Goal: Information Seeking & Learning: Learn about a topic

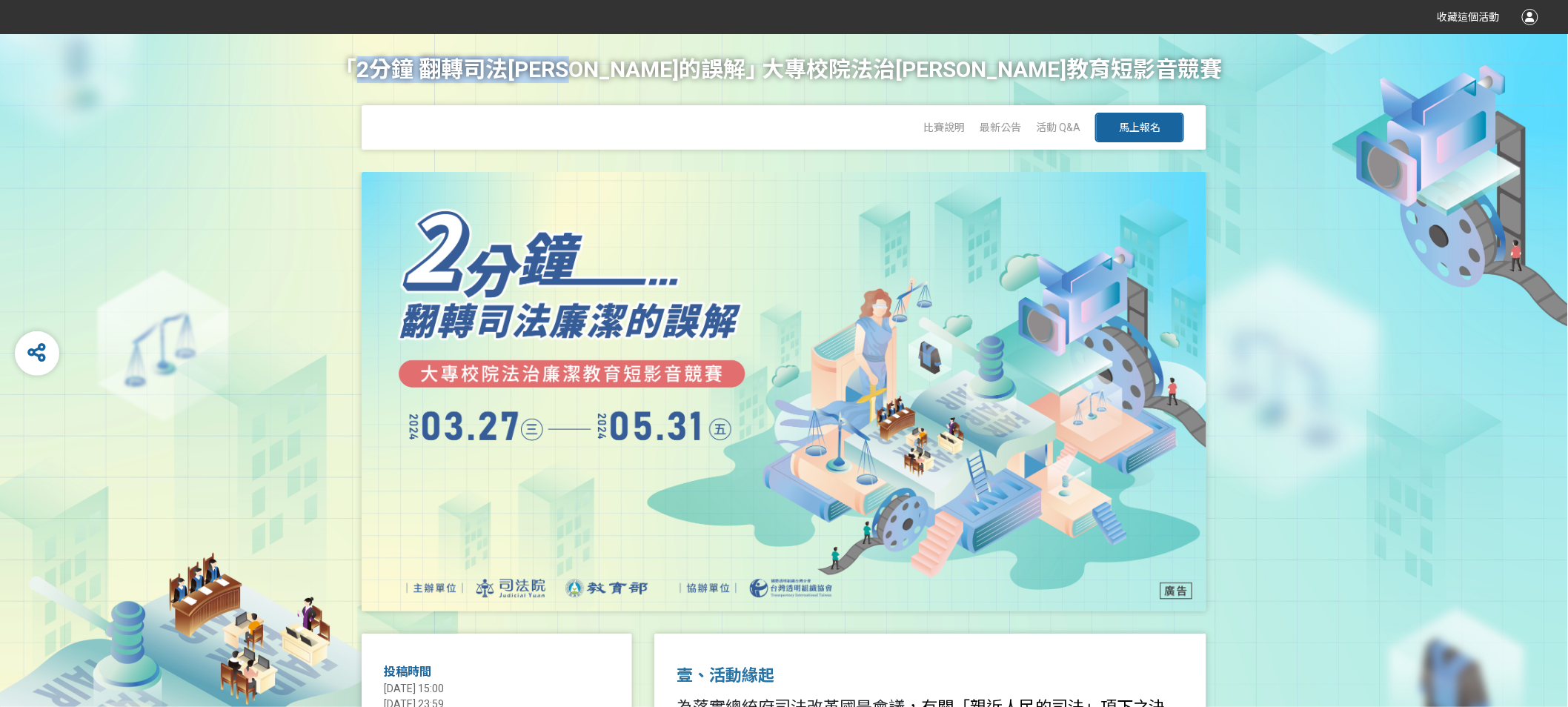
drag, startPoint x: 483, startPoint y: 64, endPoint x: 743, endPoint y: 62, distance: 260.0
click at [743, 62] on h1 "｢2分鐘 翻轉司法廉潔的誤解｣ 大專校院法治廉潔教育短影音競賽" at bounding box center [784, 69] width 877 height 71
copy h1 "2分鐘 翻轉司法廉潔的誤解"
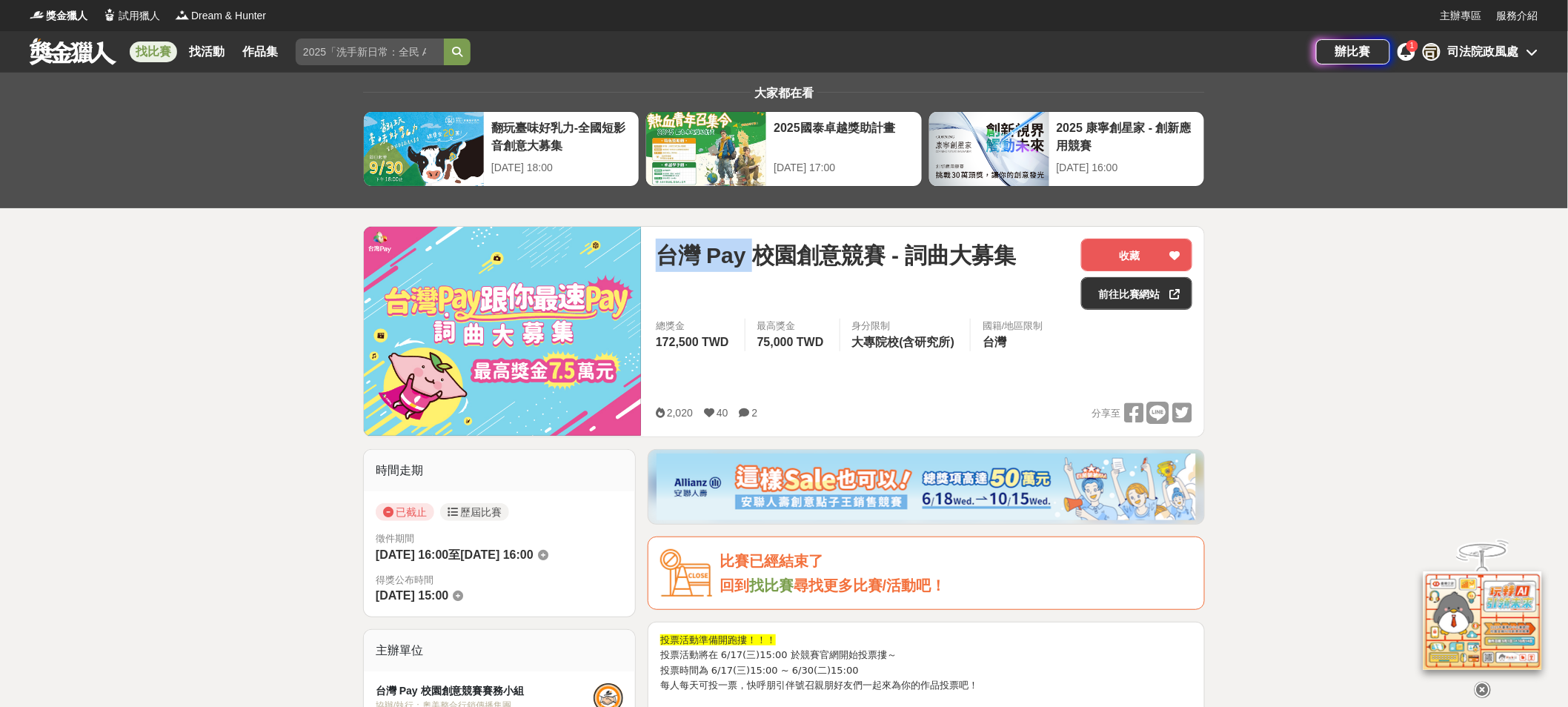
drag, startPoint x: 750, startPoint y: 257, endPoint x: 665, endPoint y: 262, distance: 85.1
click at [656, 258] on span "台灣 Pay 校園創意競賽 - 詞曲大募集" at bounding box center [835, 256] width 361 height 33
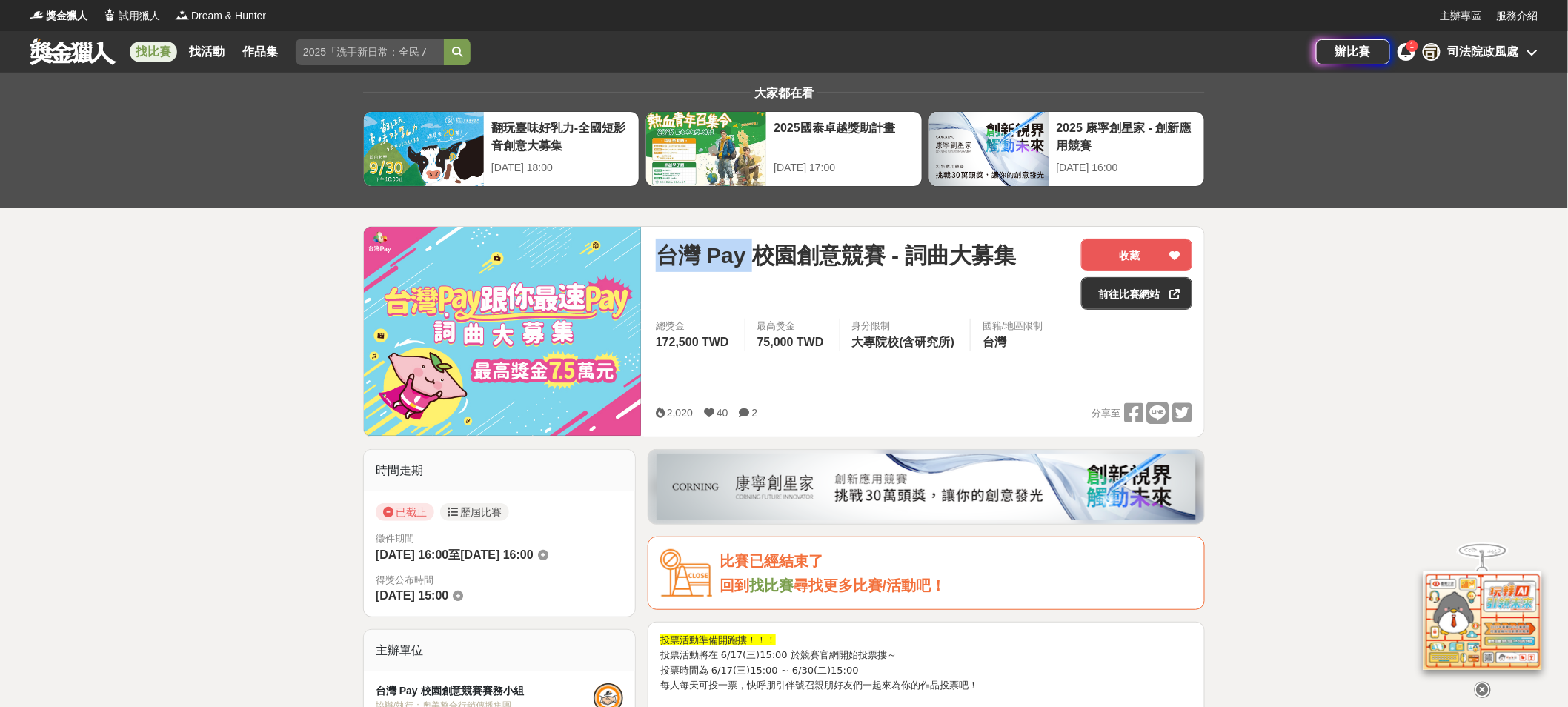
copy span "台灣 Pay"
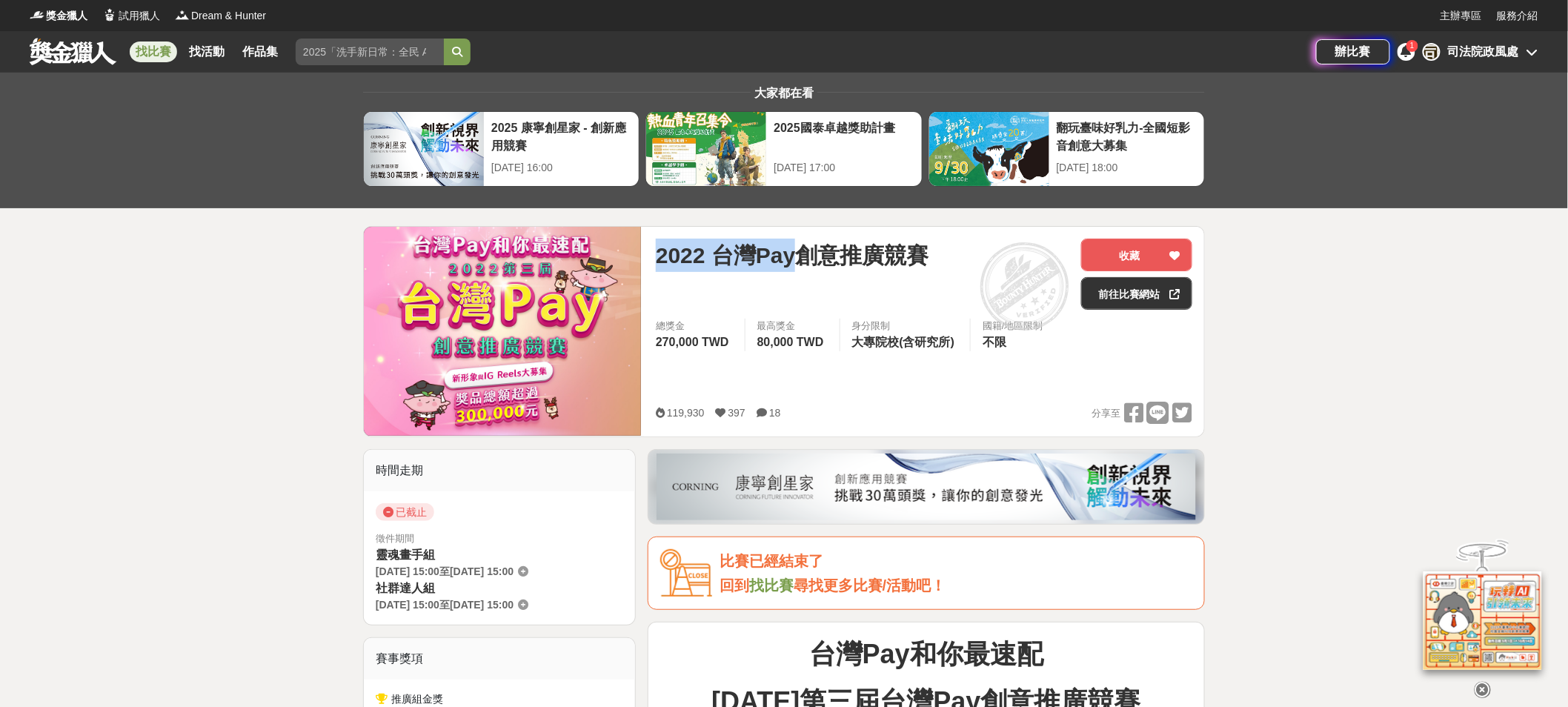
drag, startPoint x: 660, startPoint y: 253, endPoint x: 799, endPoint y: 257, distance: 139.1
click at [799, 257] on span "2022 台灣Pay創意推廣競賽" at bounding box center [791, 256] width 273 height 33
copy span "2022 台灣Pay"
click at [970, 245] on div "2022 台灣Pay創意推廣競賽" at bounding box center [862, 256] width 414 height 33
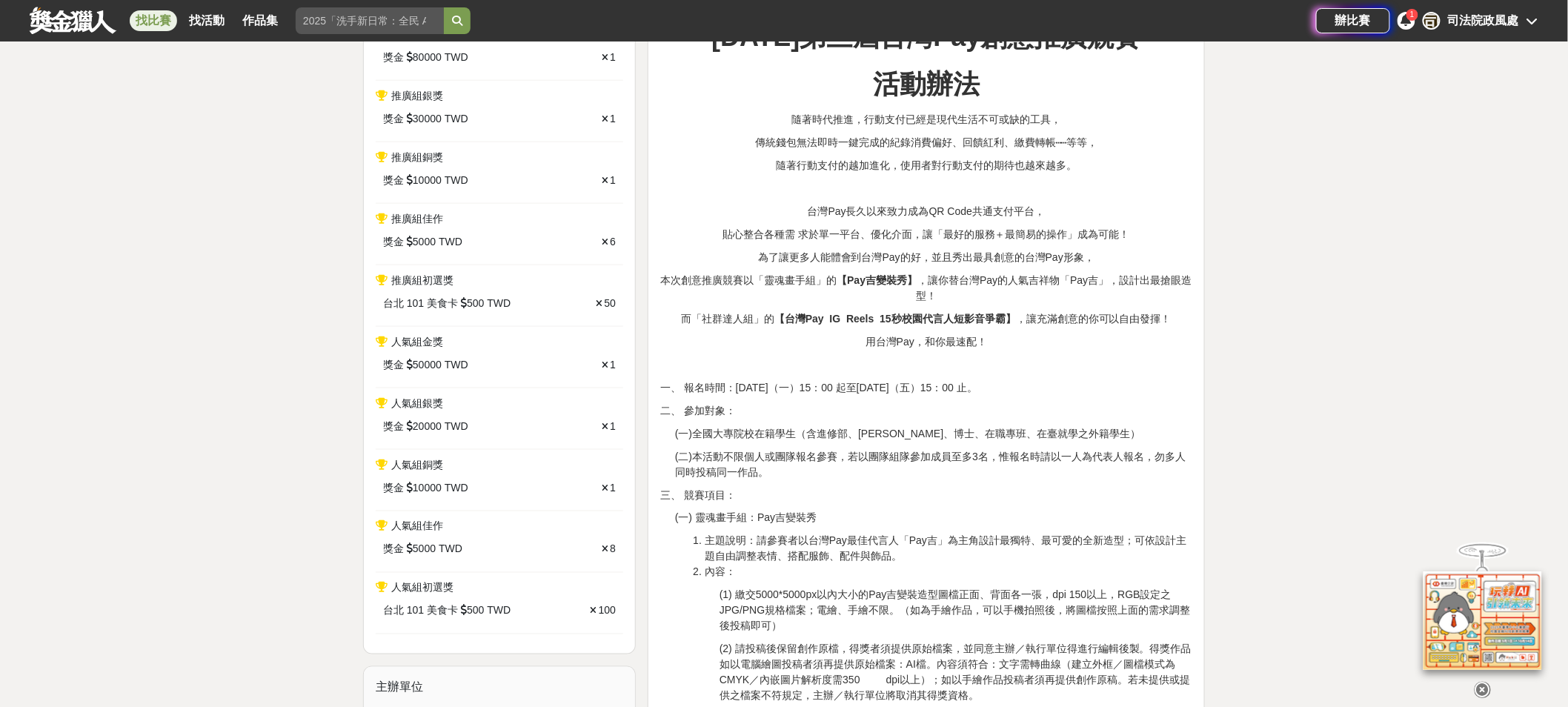
scroll to position [656, 0]
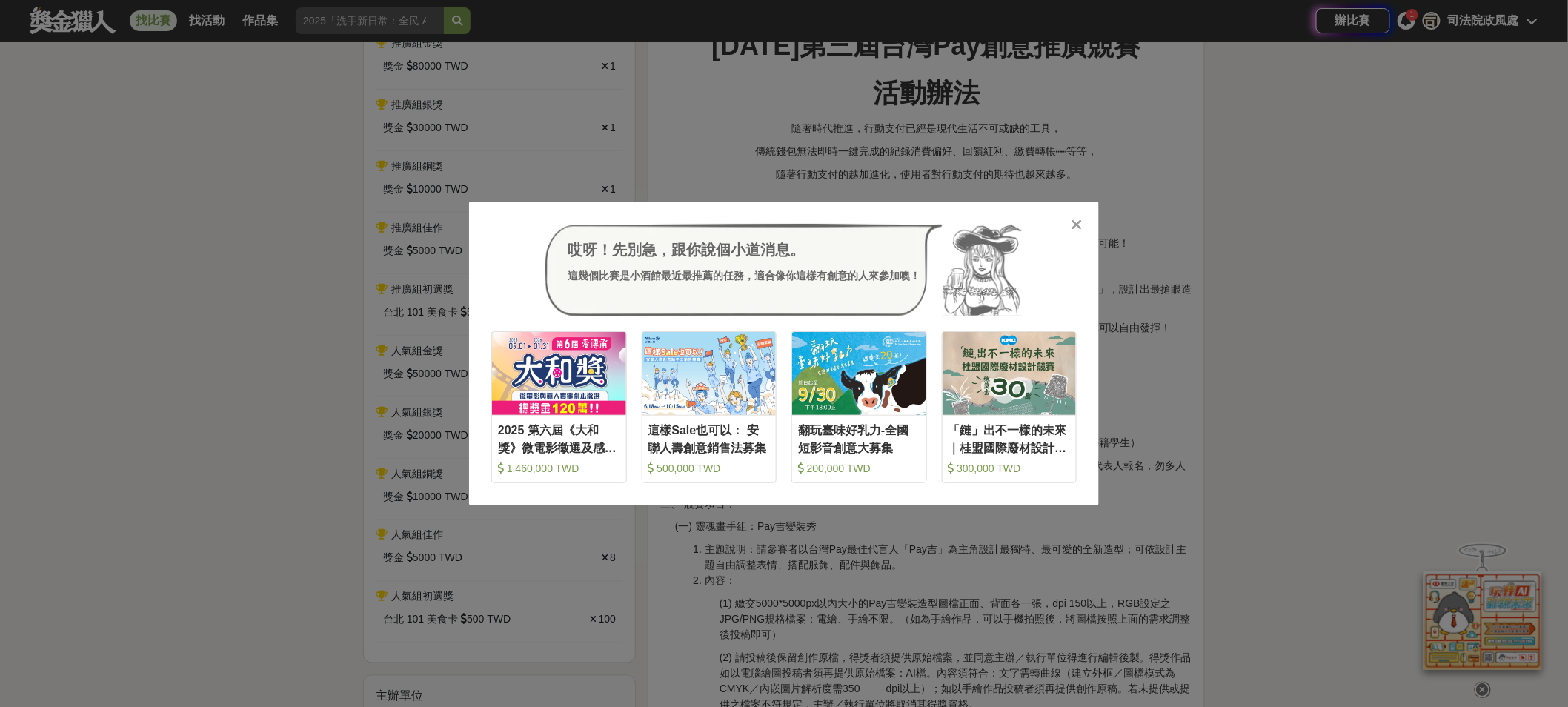
click at [1077, 226] on icon at bounding box center [1077, 224] width 11 height 15
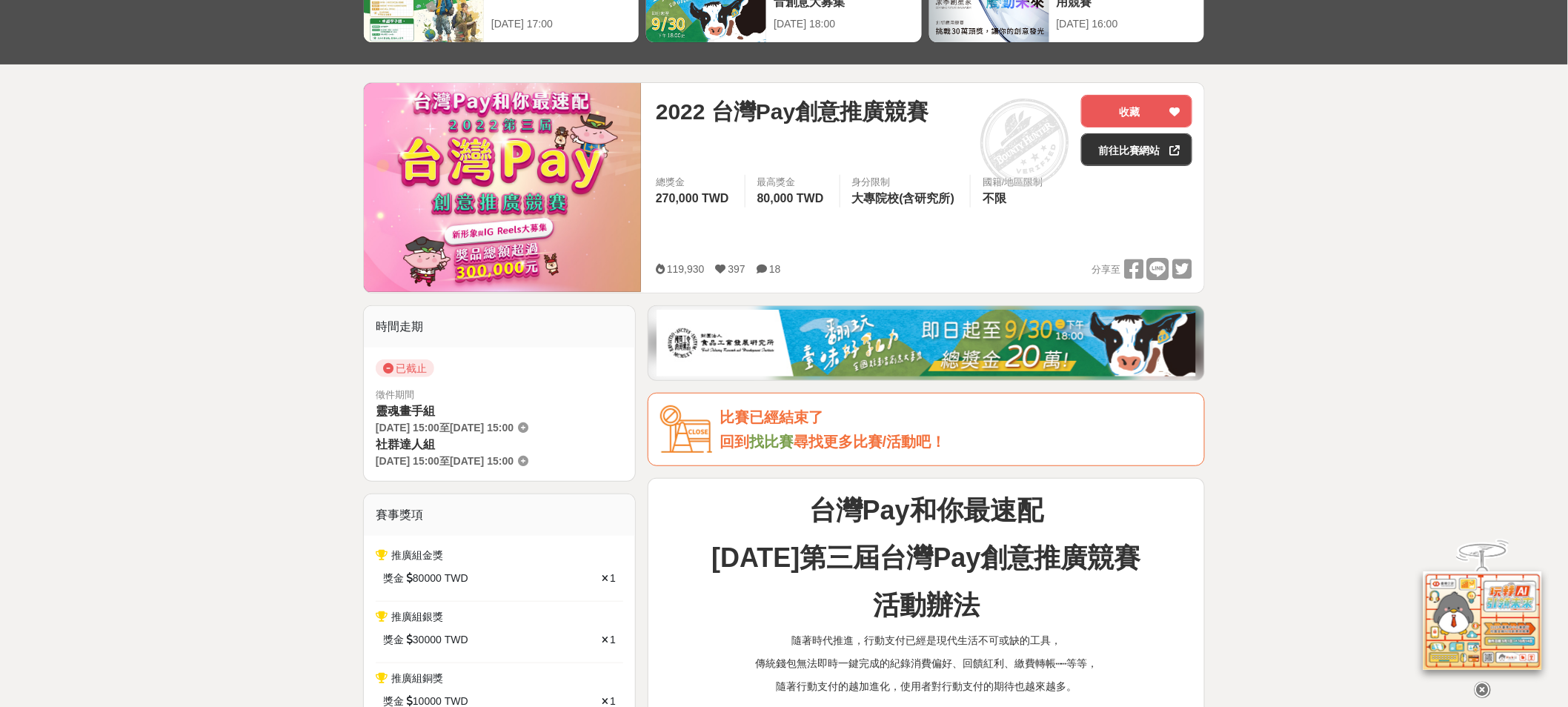
scroll to position [0, 0]
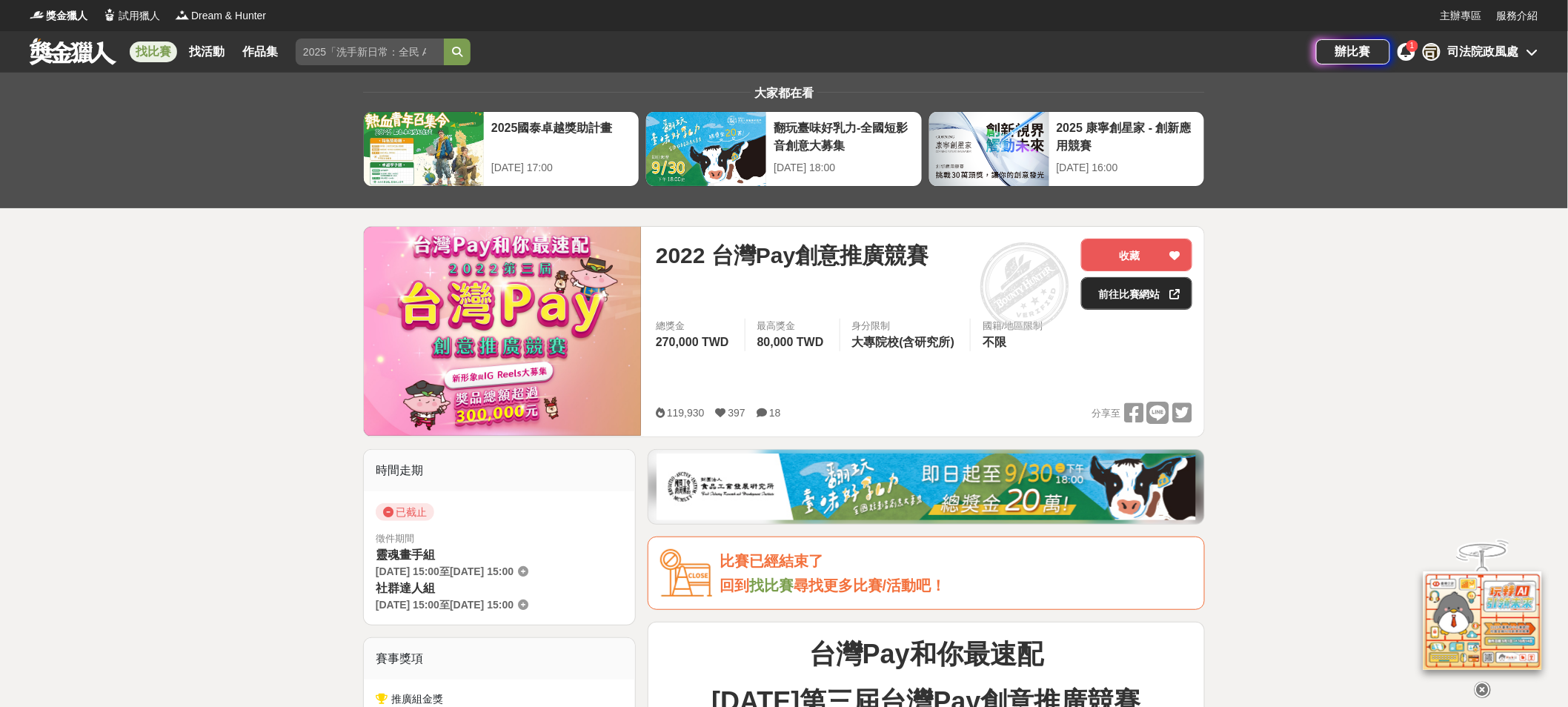
click at [1144, 294] on link "前往比賽網站" at bounding box center [1136, 292] width 111 height 32
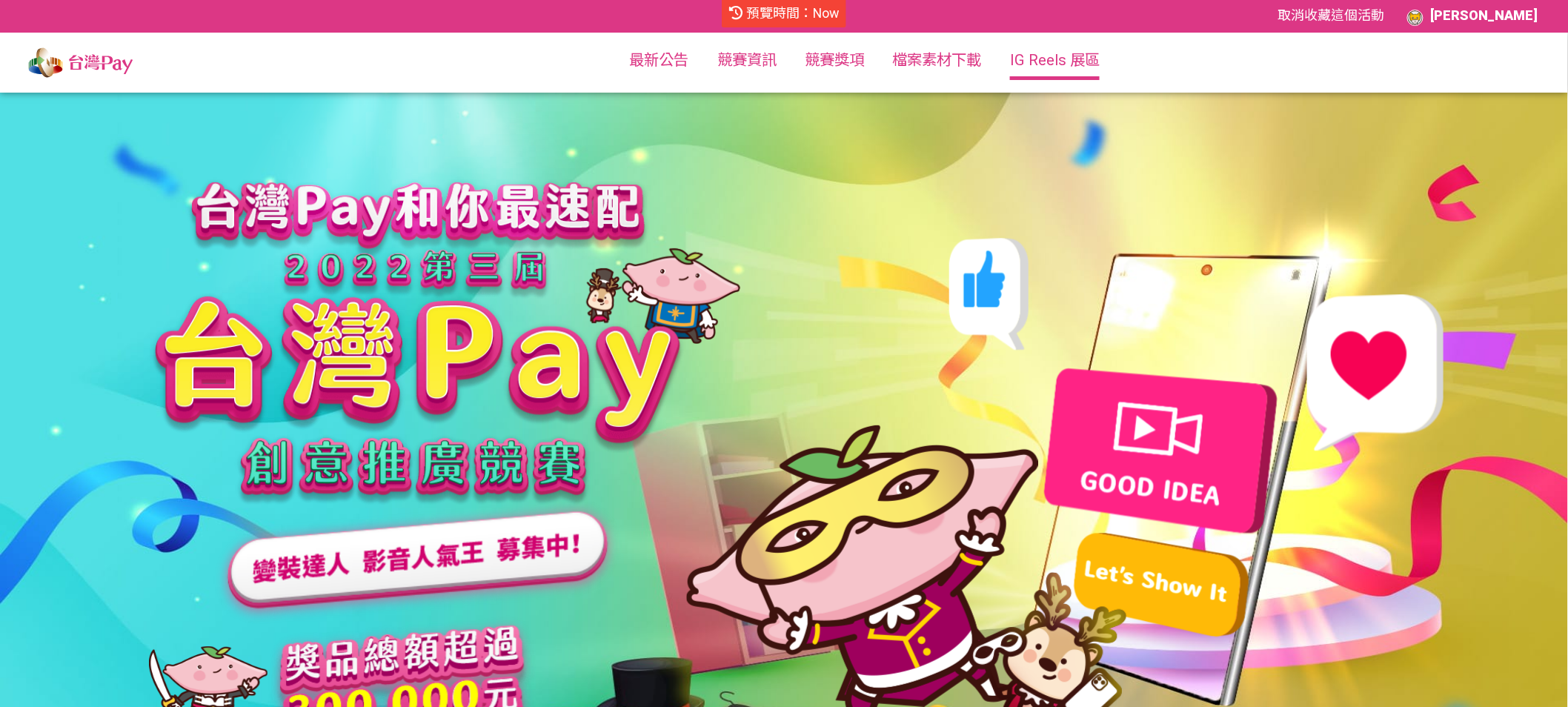
click at [1054, 62] on link "IG Reels 展區" at bounding box center [1055, 60] width 90 height 17
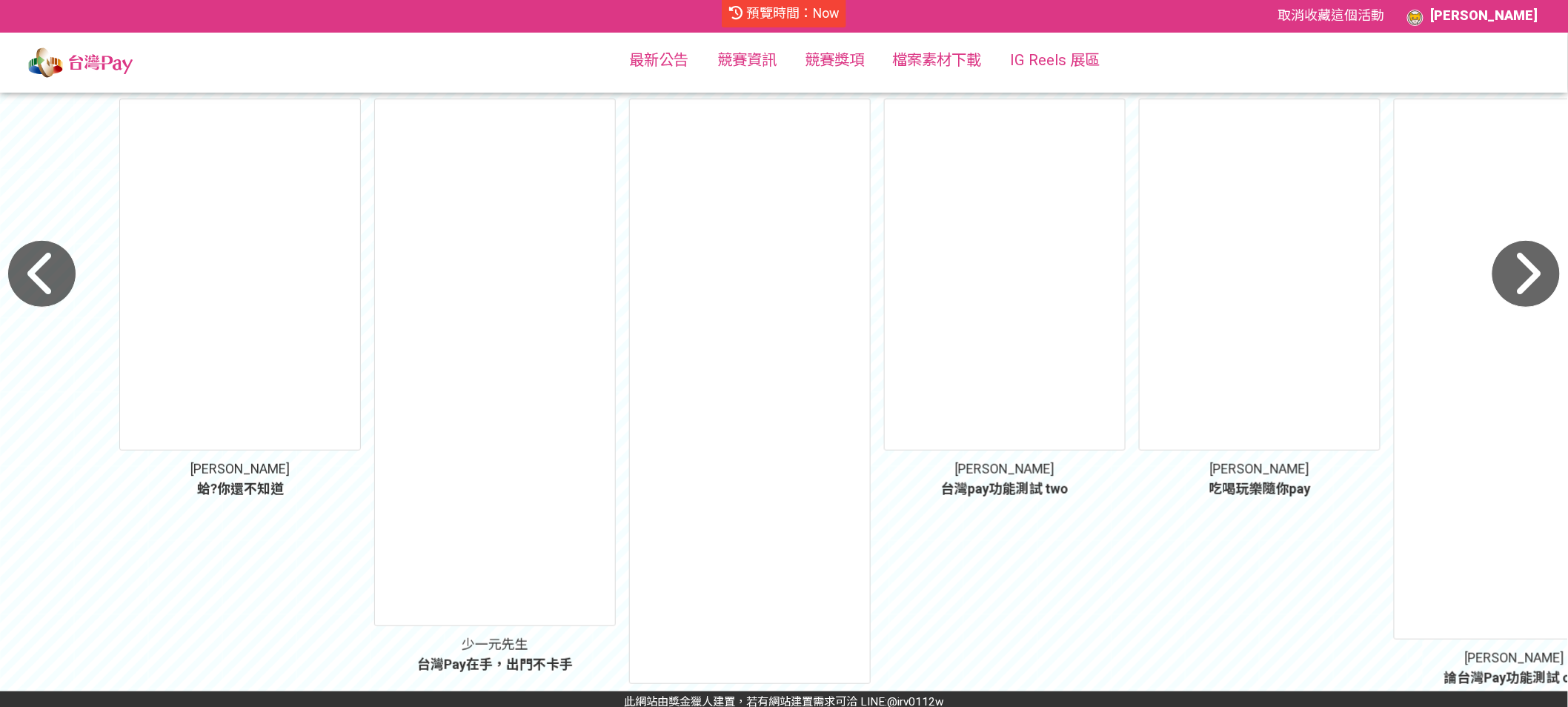
scroll to position [163, 0]
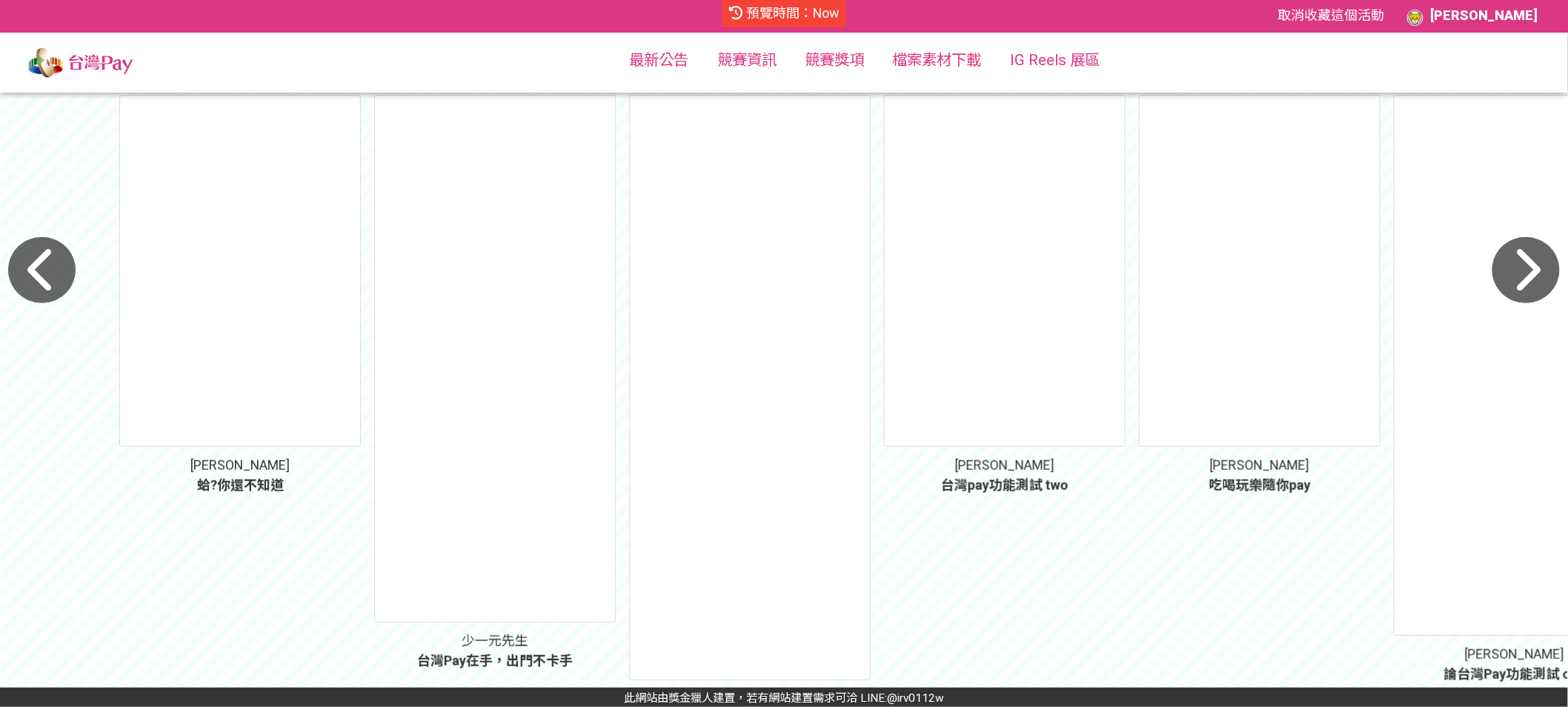
click at [1532, 283] on icon "button" at bounding box center [1526, 270] width 69 height 68
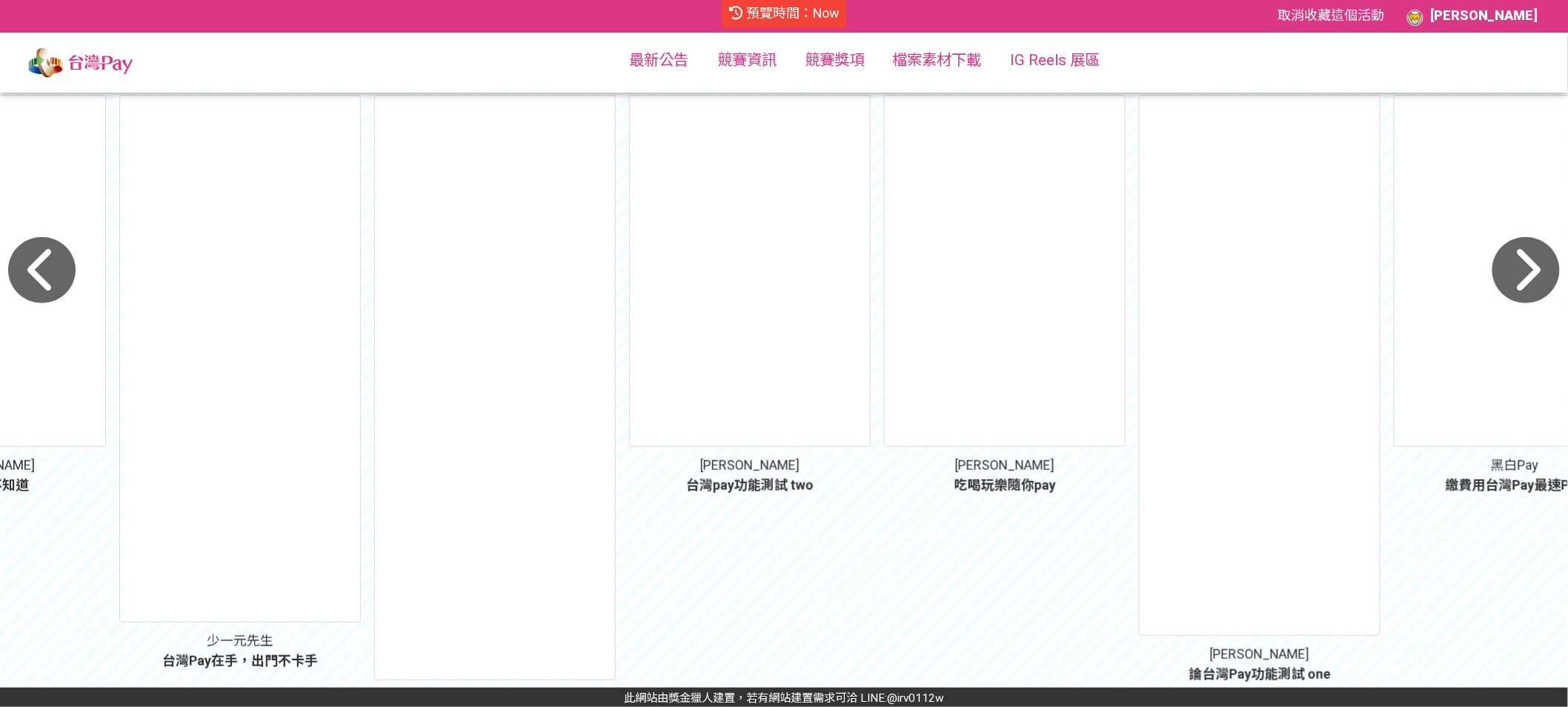
click at [1532, 283] on icon "button" at bounding box center [1526, 270] width 69 height 68
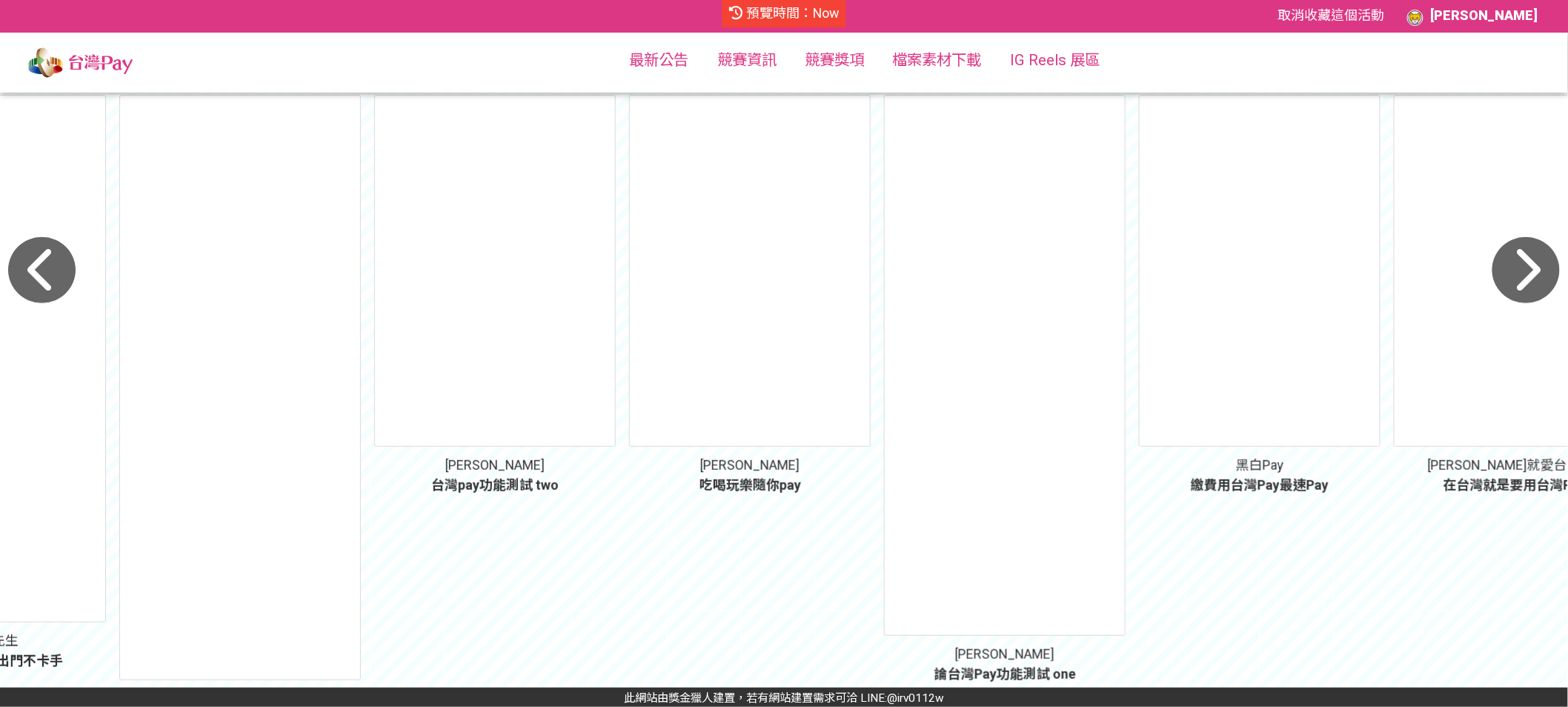
click at [1532, 283] on icon "button" at bounding box center [1526, 270] width 69 height 68
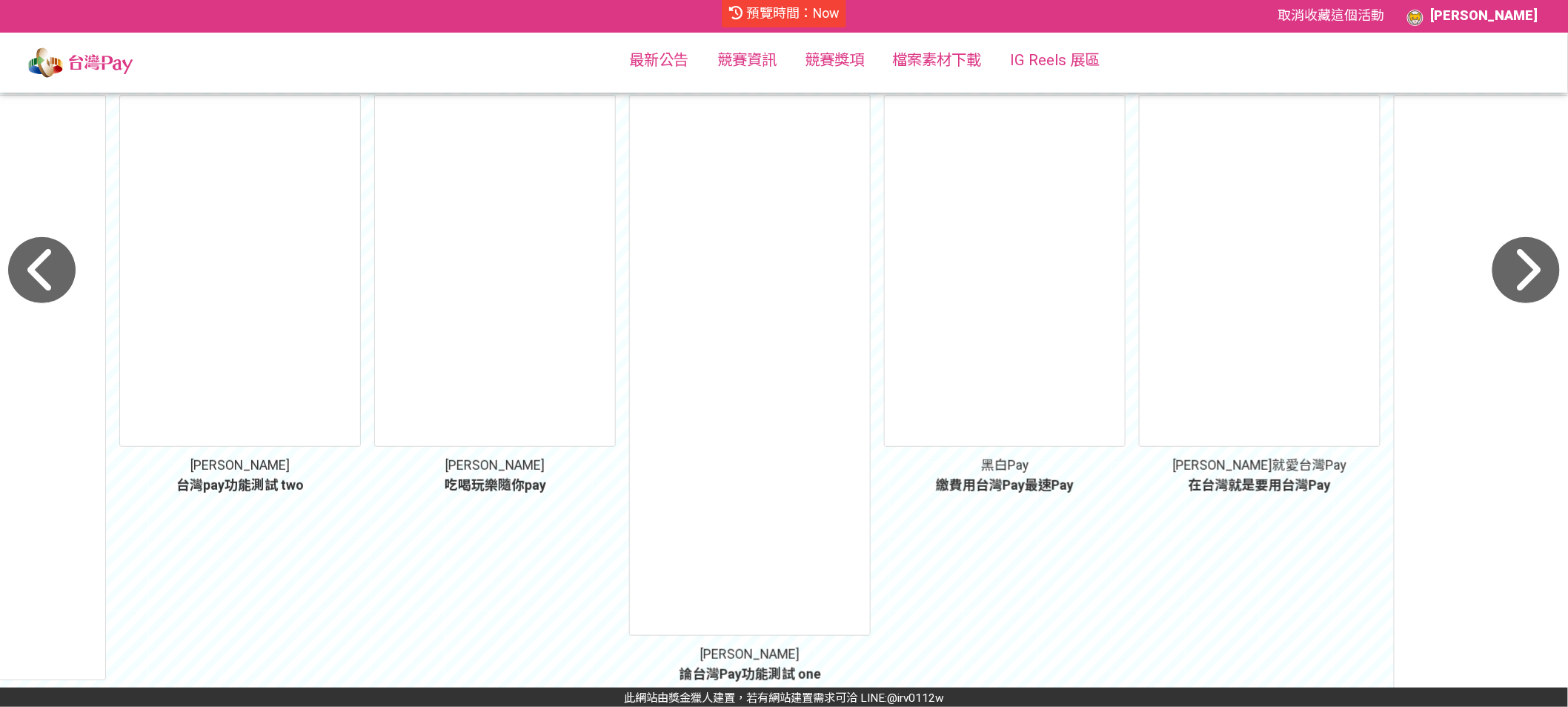
click at [1532, 283] on icon "button" at bounding box center [1526, 270] width 69 height 68
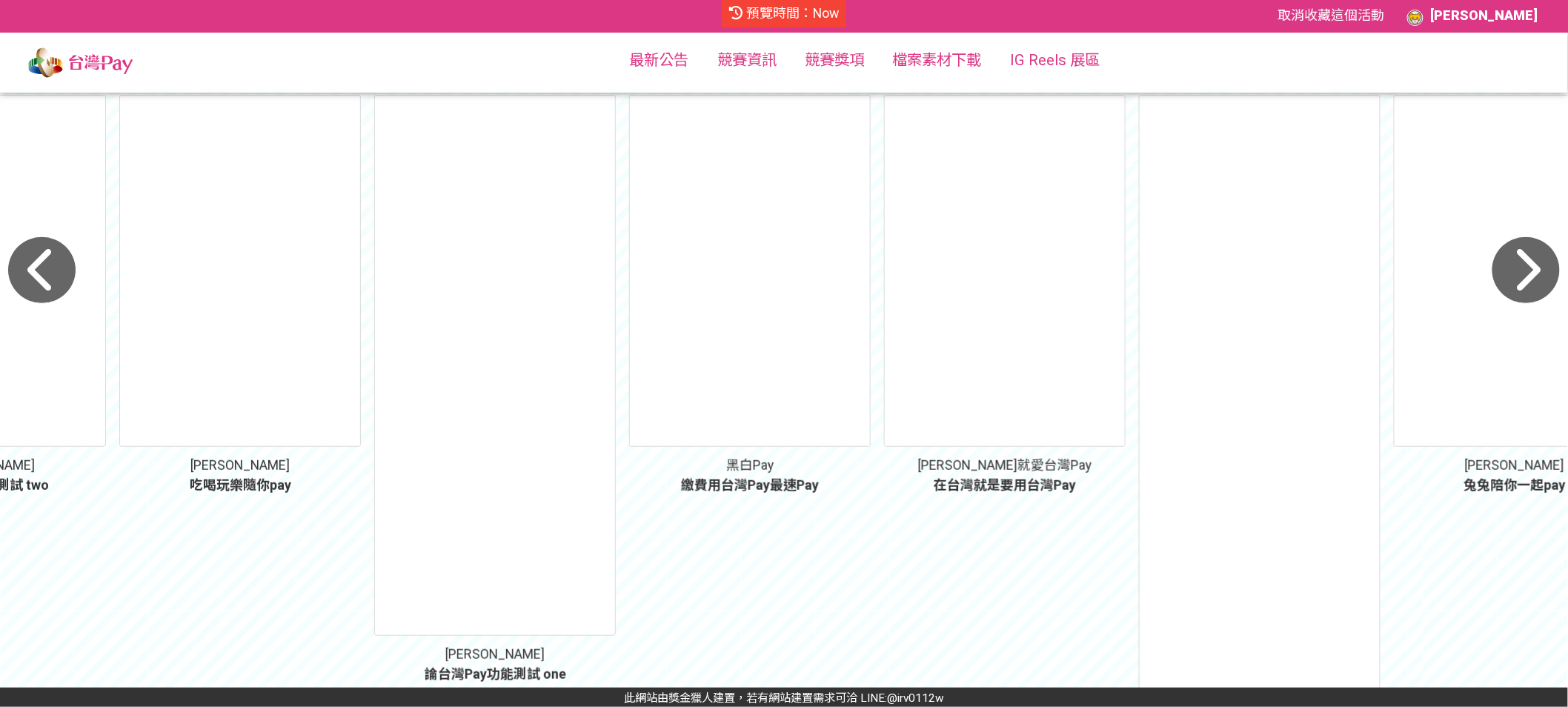
click at [1532, 283] on icon "button" at bounding box center [1526, 270] width 69 height 68
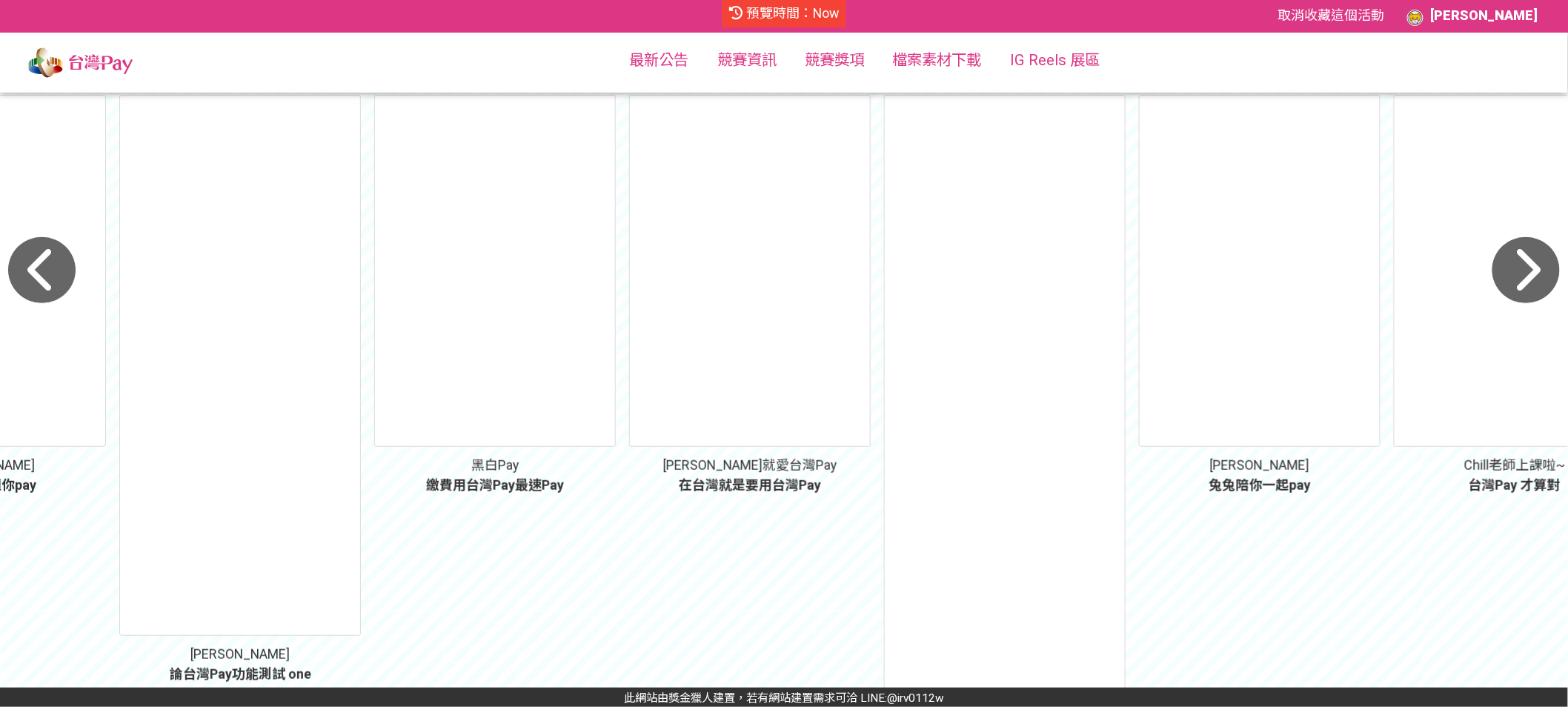
click at [1532, 283] on icon "button" at bounding box center [1526, 270] width 69 height 68
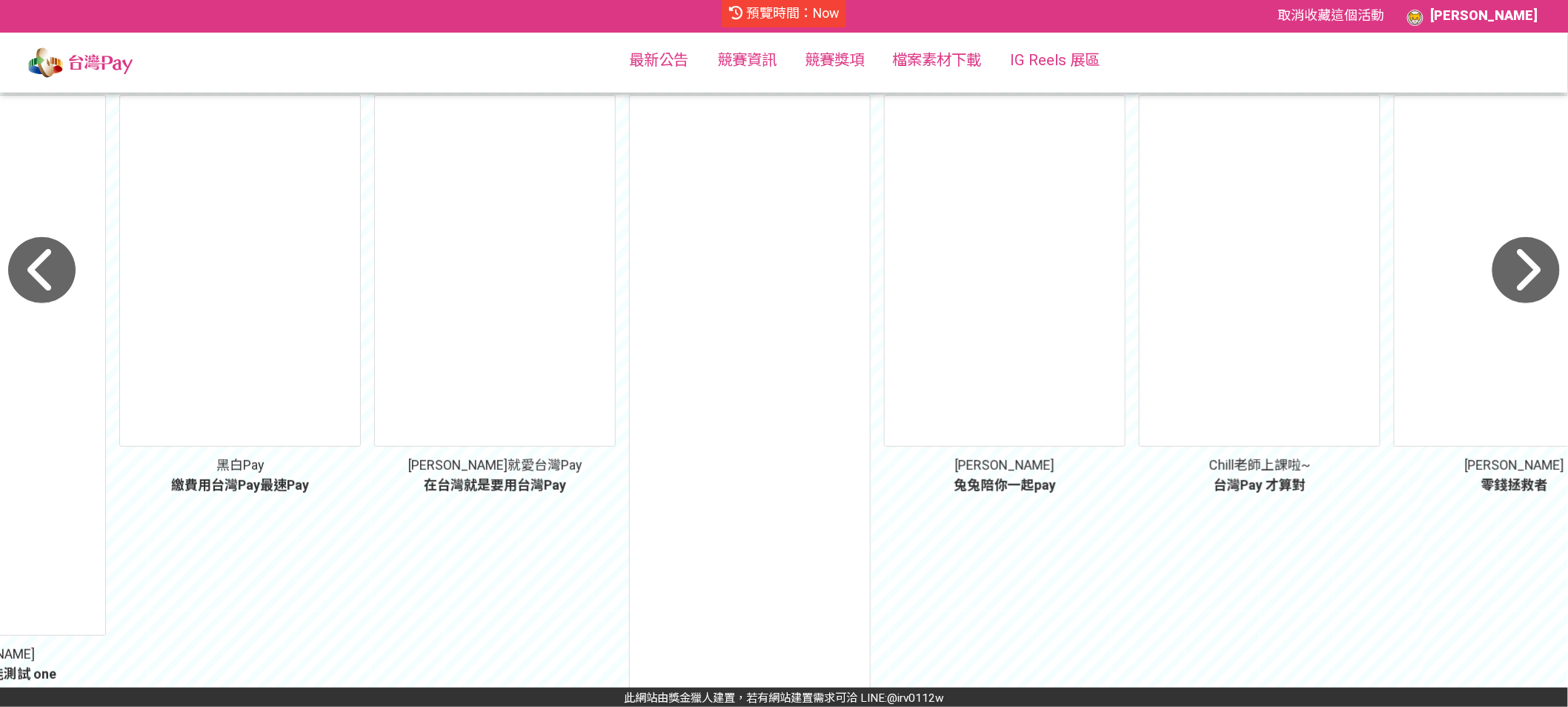
click at [1532, 283] on icon "button" at bounding box center [1526, 270] width 69 height 68
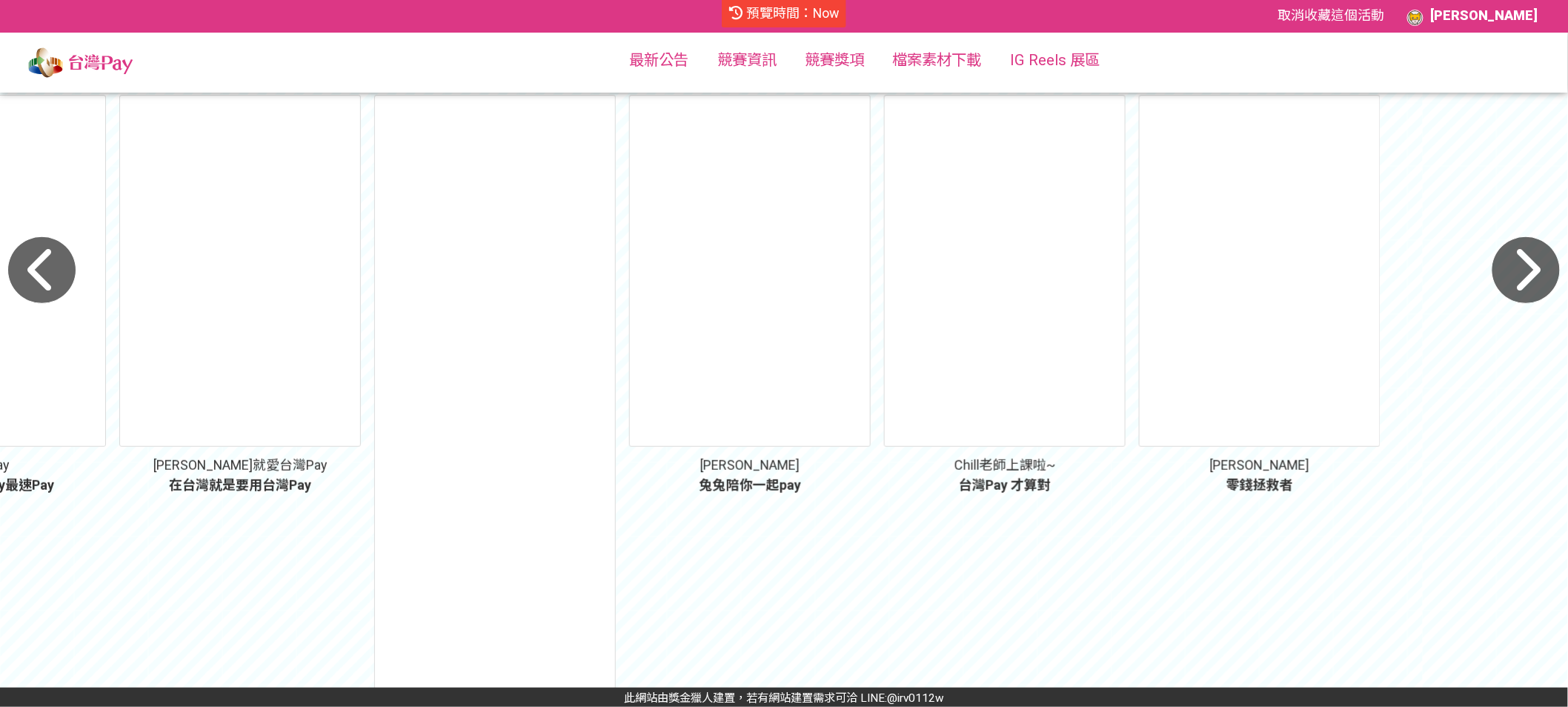
click at [1532, 283] on icon "button" at bounding box center [1526, 270] width 69 height 68
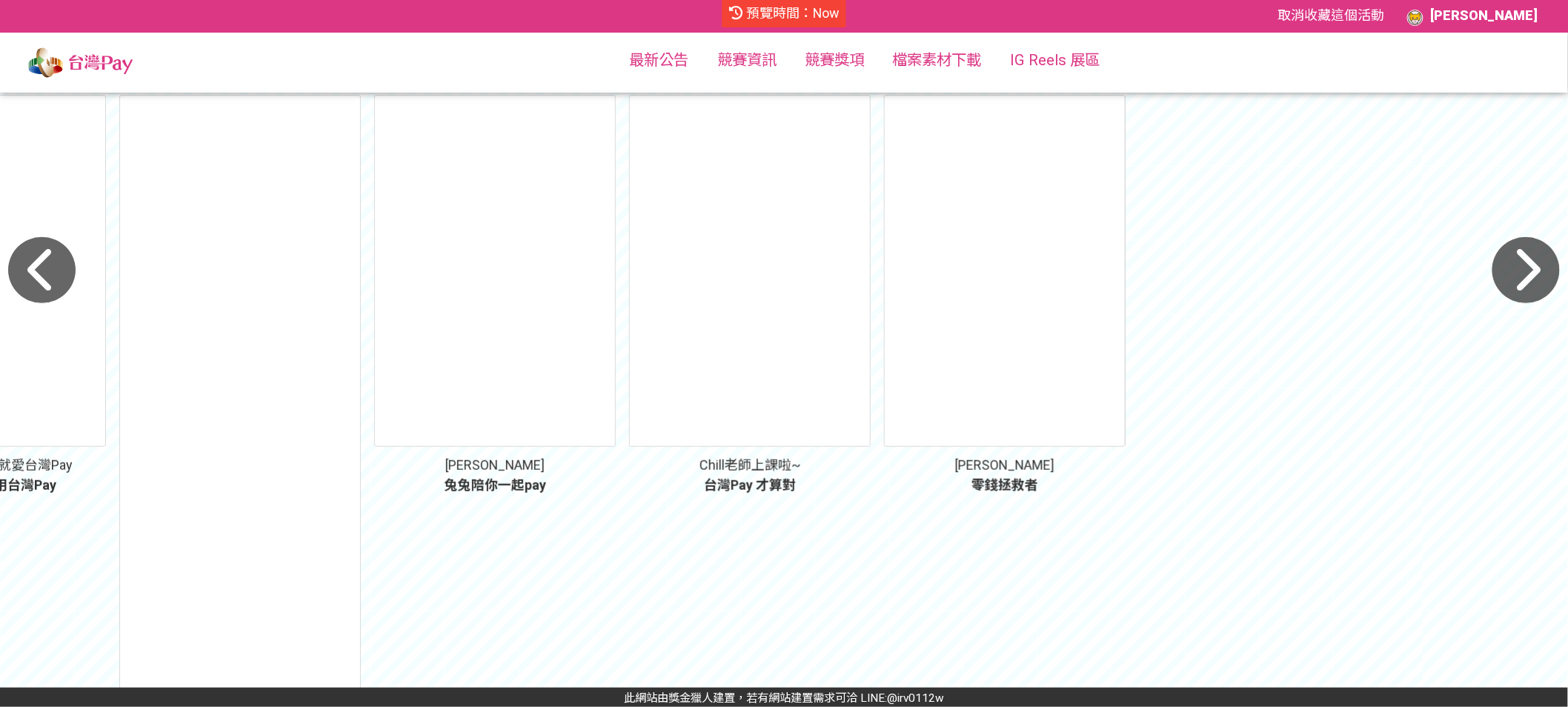
click at [51, 266] on icon "button" at bounding box center [41, 270] width 69 height 68
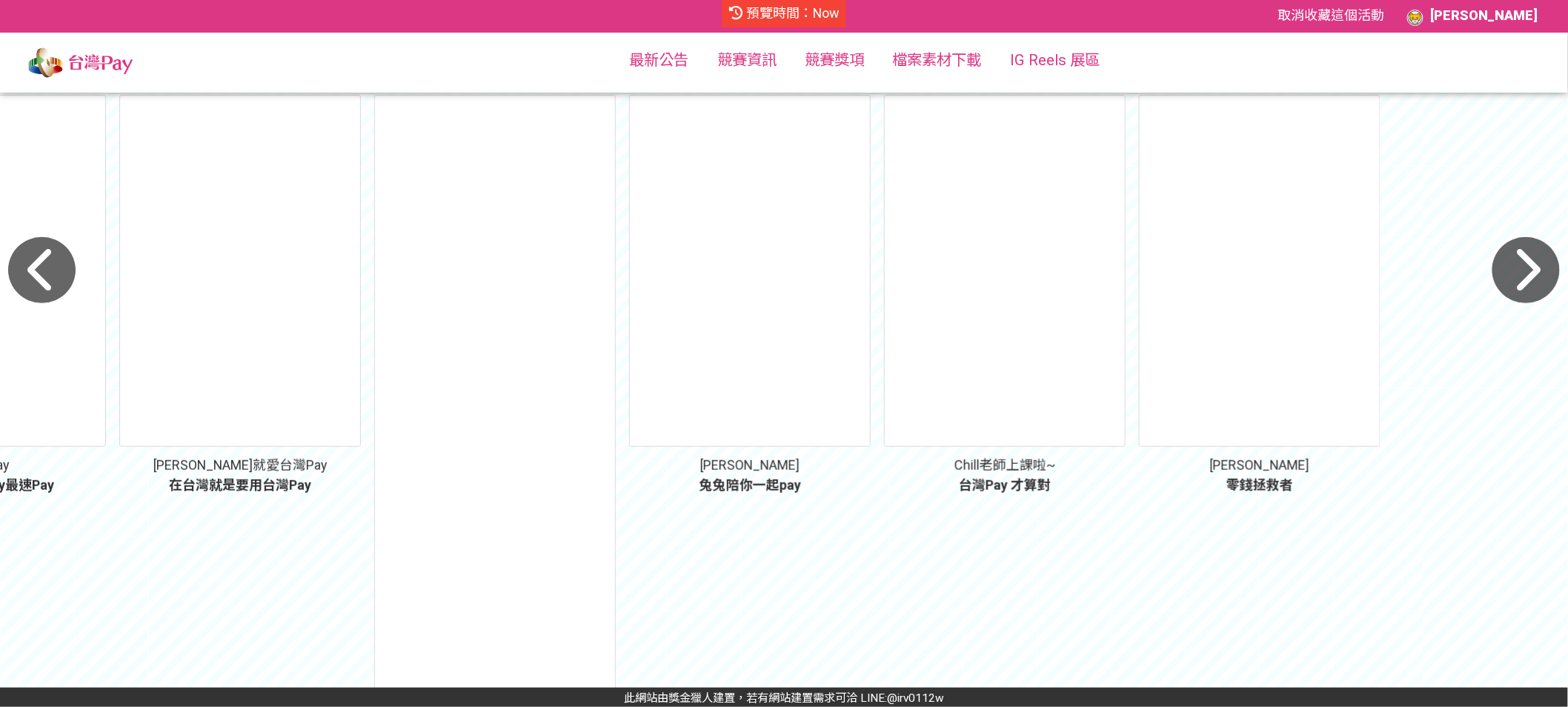
click at [51, 266] on icon "button" at bounding box center [41, 270] width 69 height 68
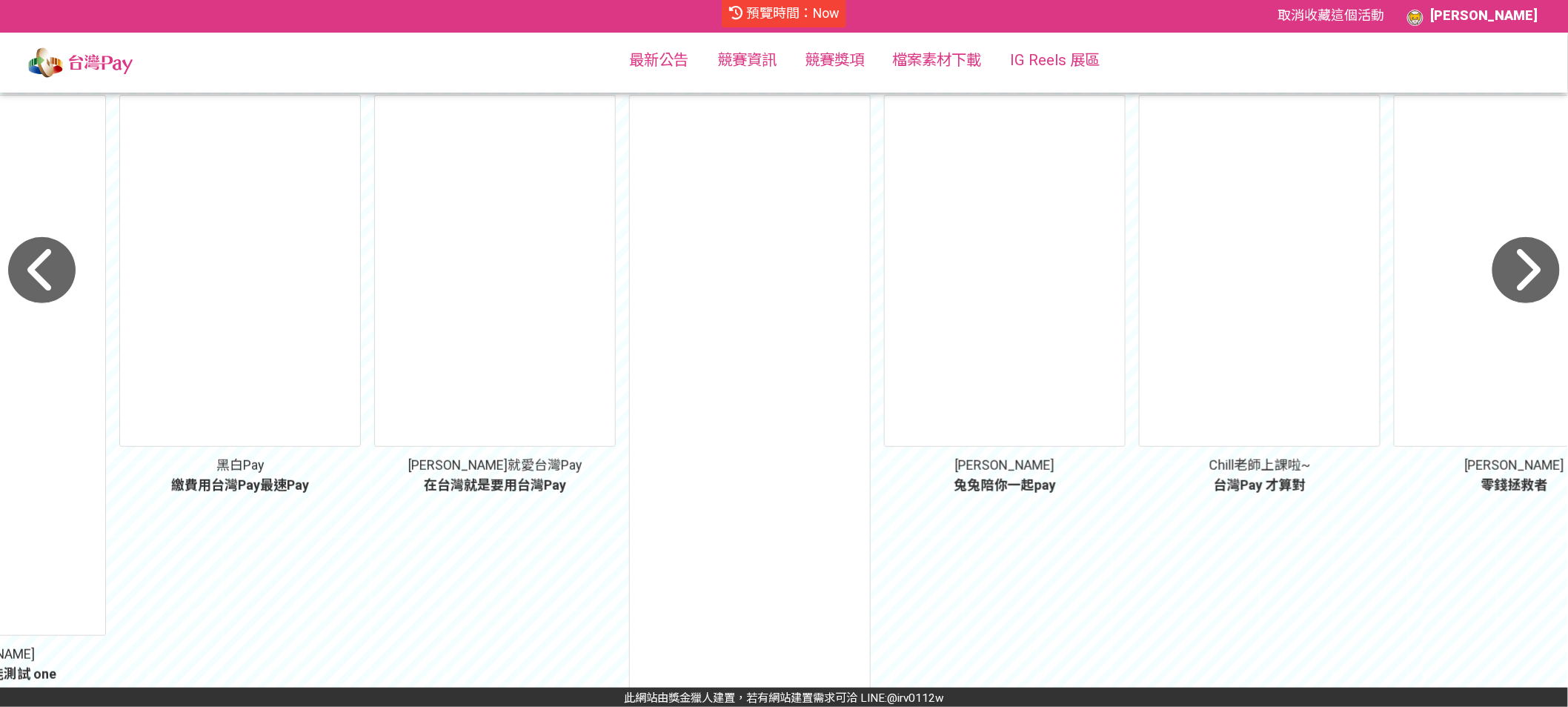
click at [51, 266] on icon "button" at bounding box center [41, 270] width 69 height 68
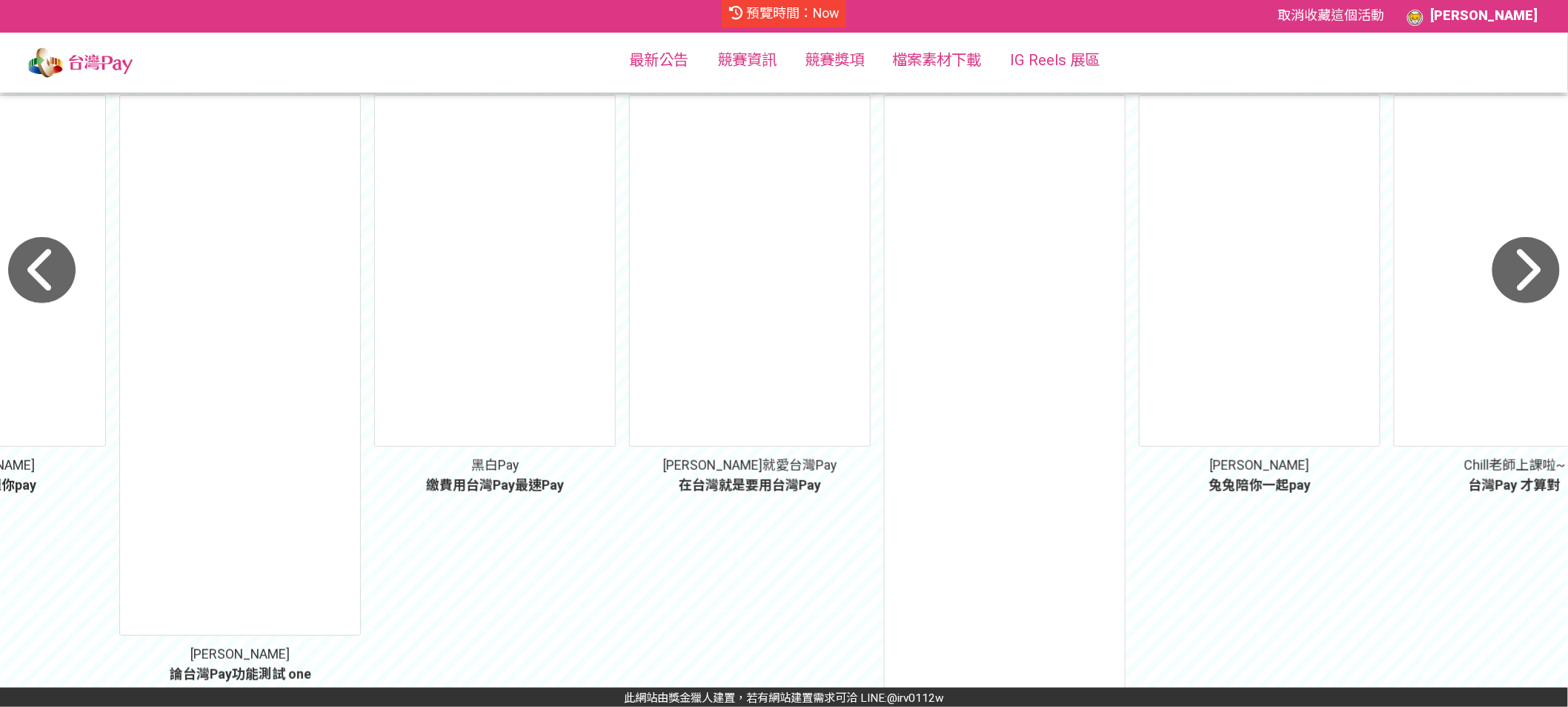
click at [59, 265] on icon "button" at bounding box center [41, 270] width 69 height 68
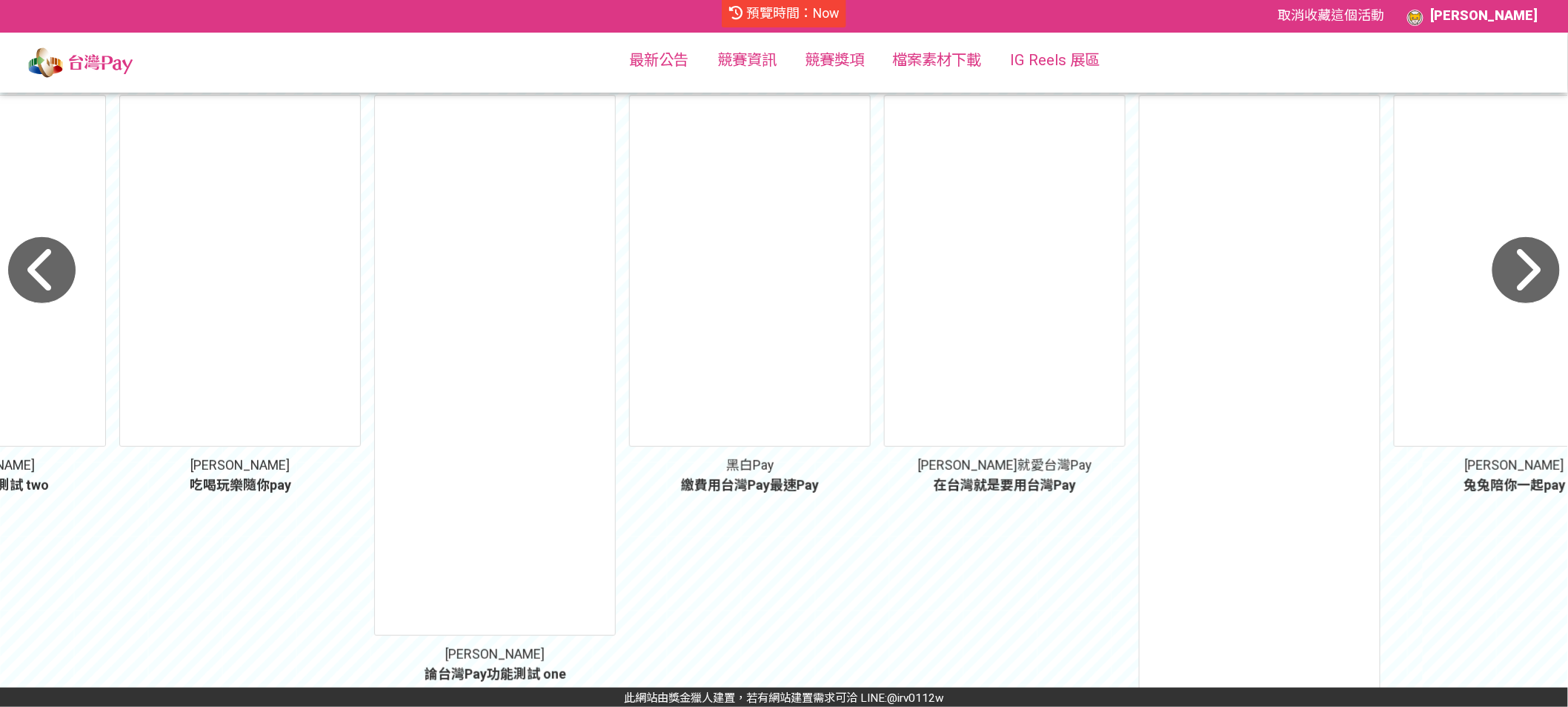
click at [32, 271] on icon "button" at bounding box center [41, 270] width 69 height 68
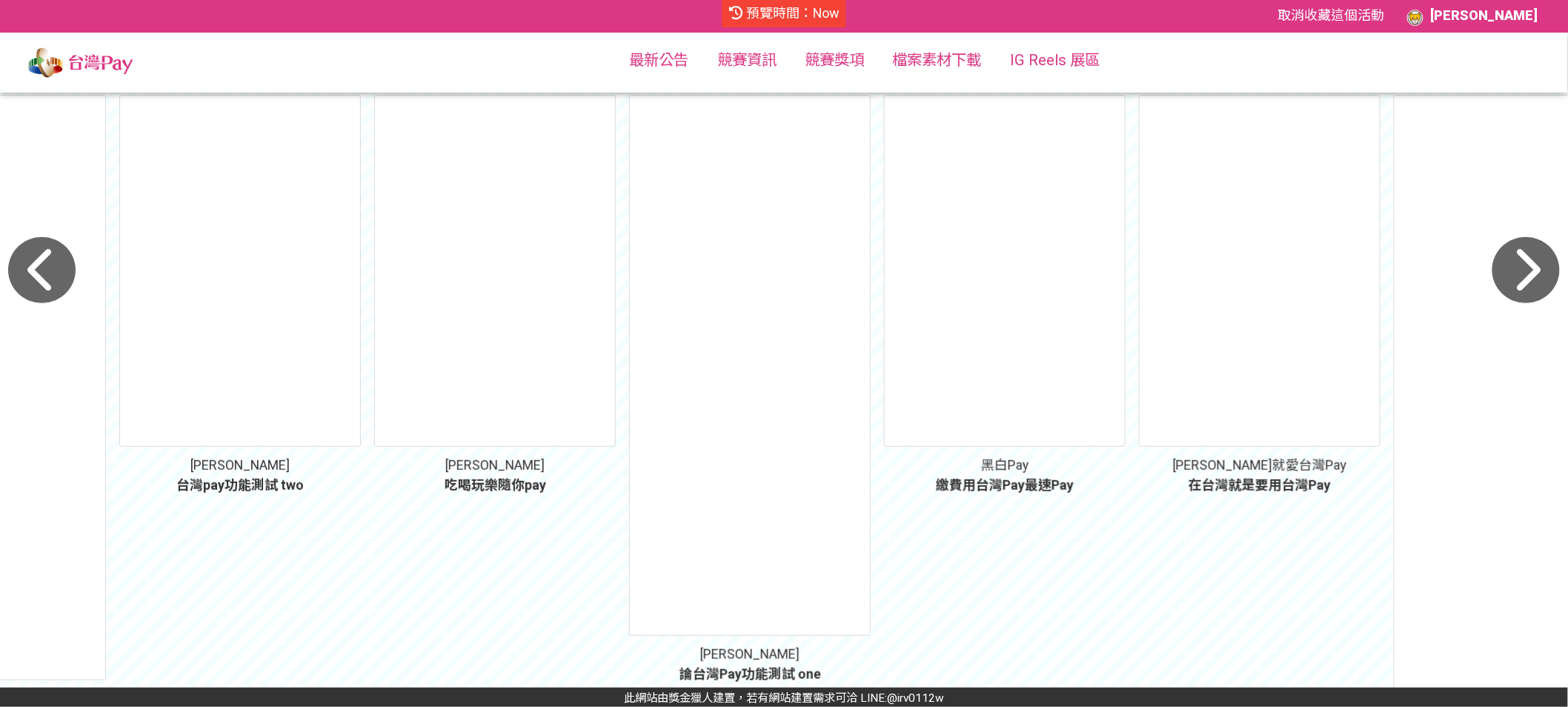
click at [32, 271] on icon "button" at bounding box center [41, 270] width 69 height 68
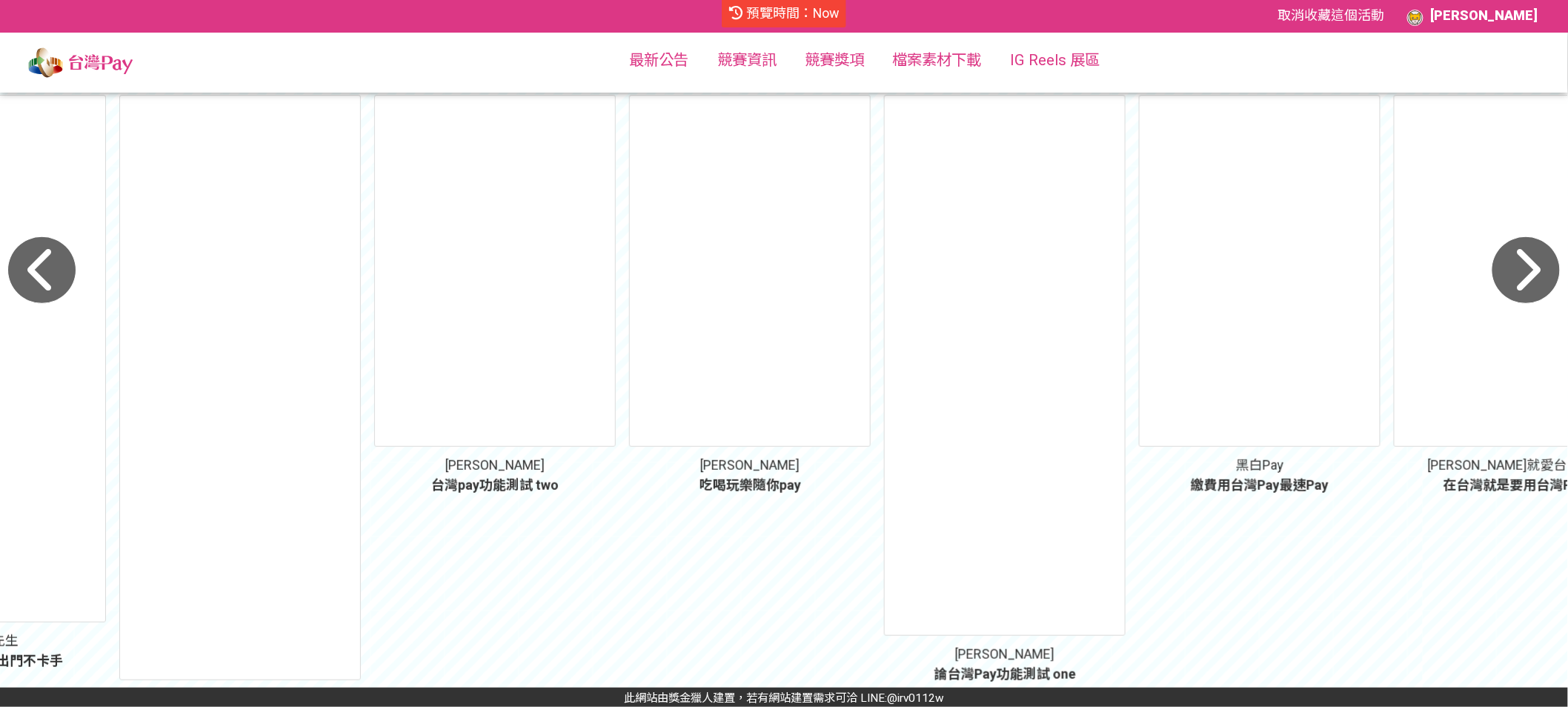
click at [32, 271] on icon "button" at bounding box center [41, 270] width 69 height 68
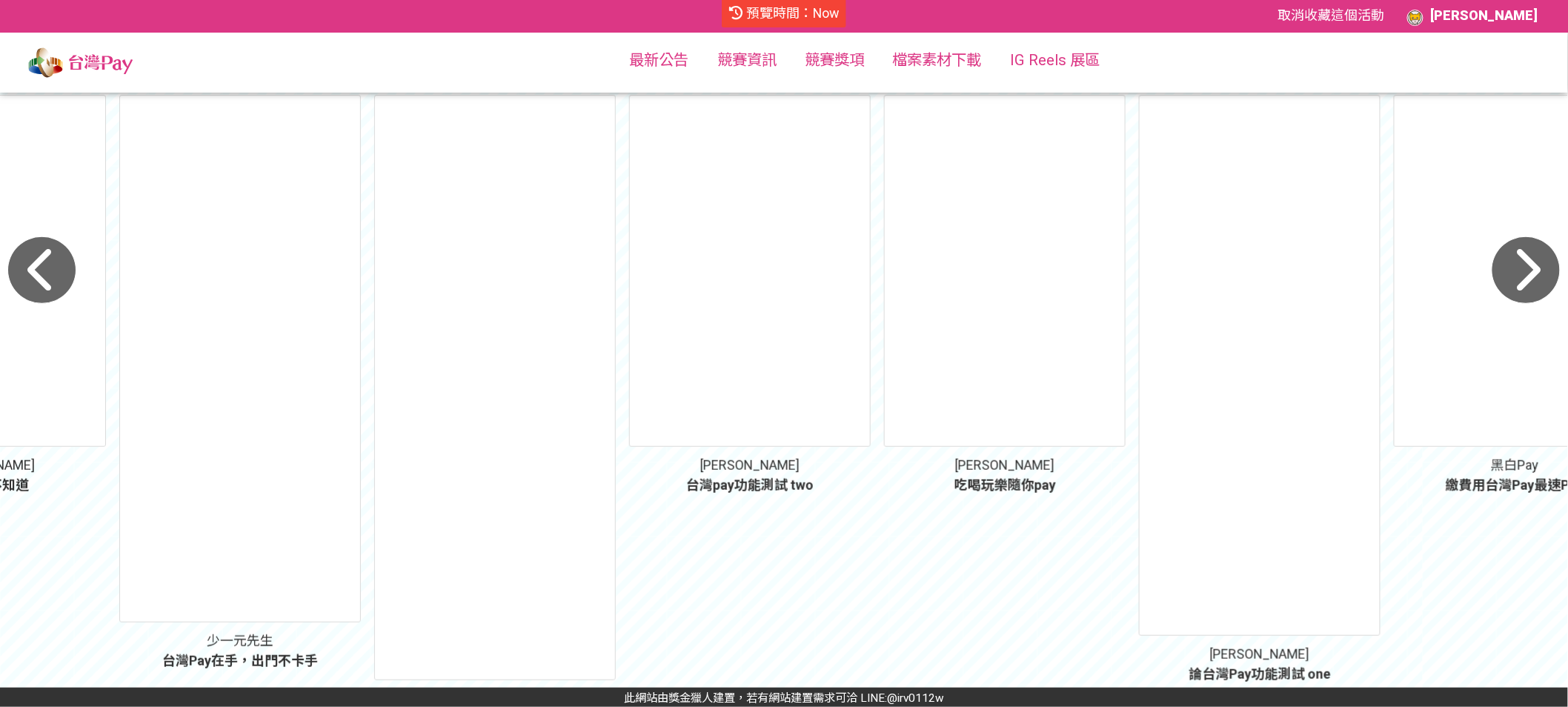
click at [63, 264] on icon "button" at bounding box center [41, 270] width 69 height 68
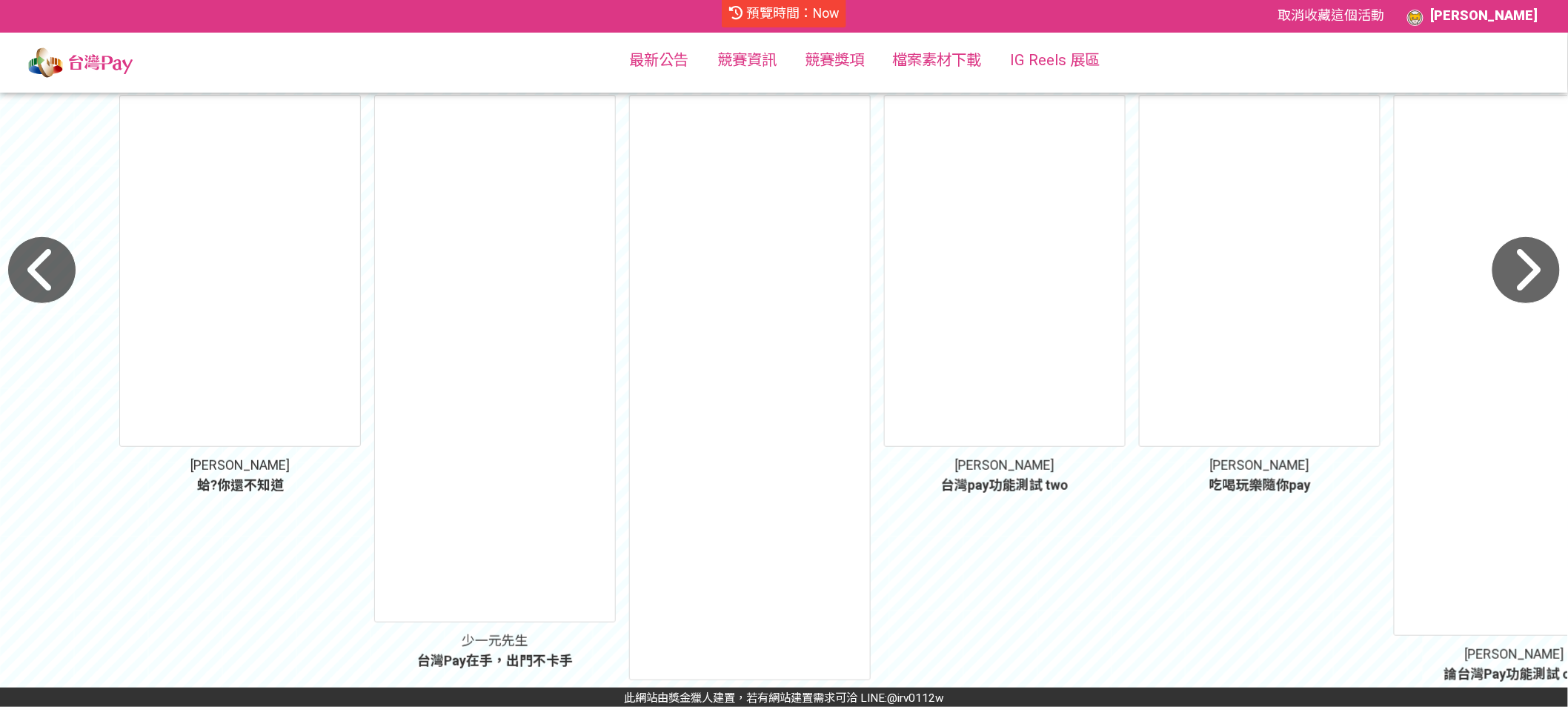
click at [53, 278] on icon "button" at bounding box center [41, 270] width 69 height 68
click at [1517, 274] on icon "button" at bounding box center [1526, 270] width 69 height 68
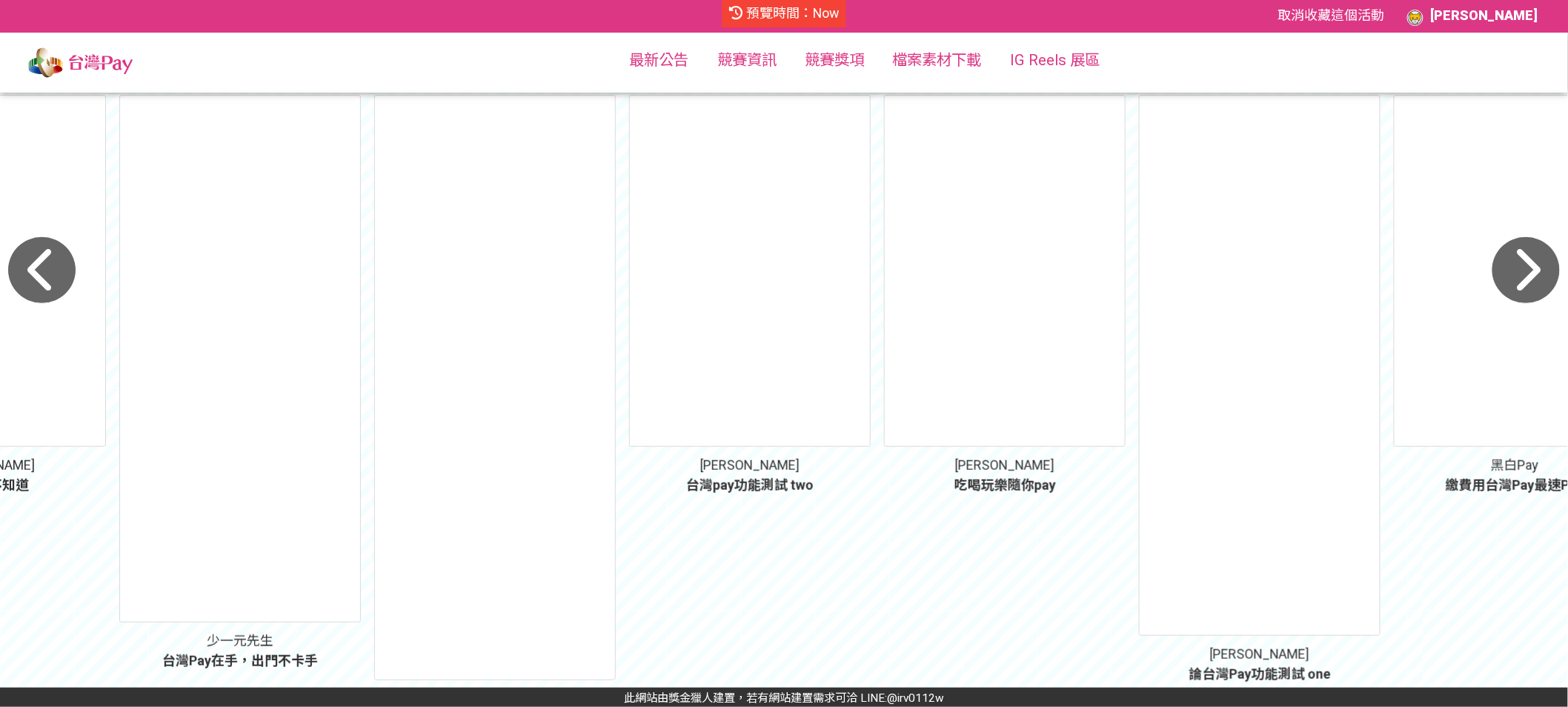
click at [1519, 276] on icon "button" at bounding box center [1526, 270] width 69 height 68
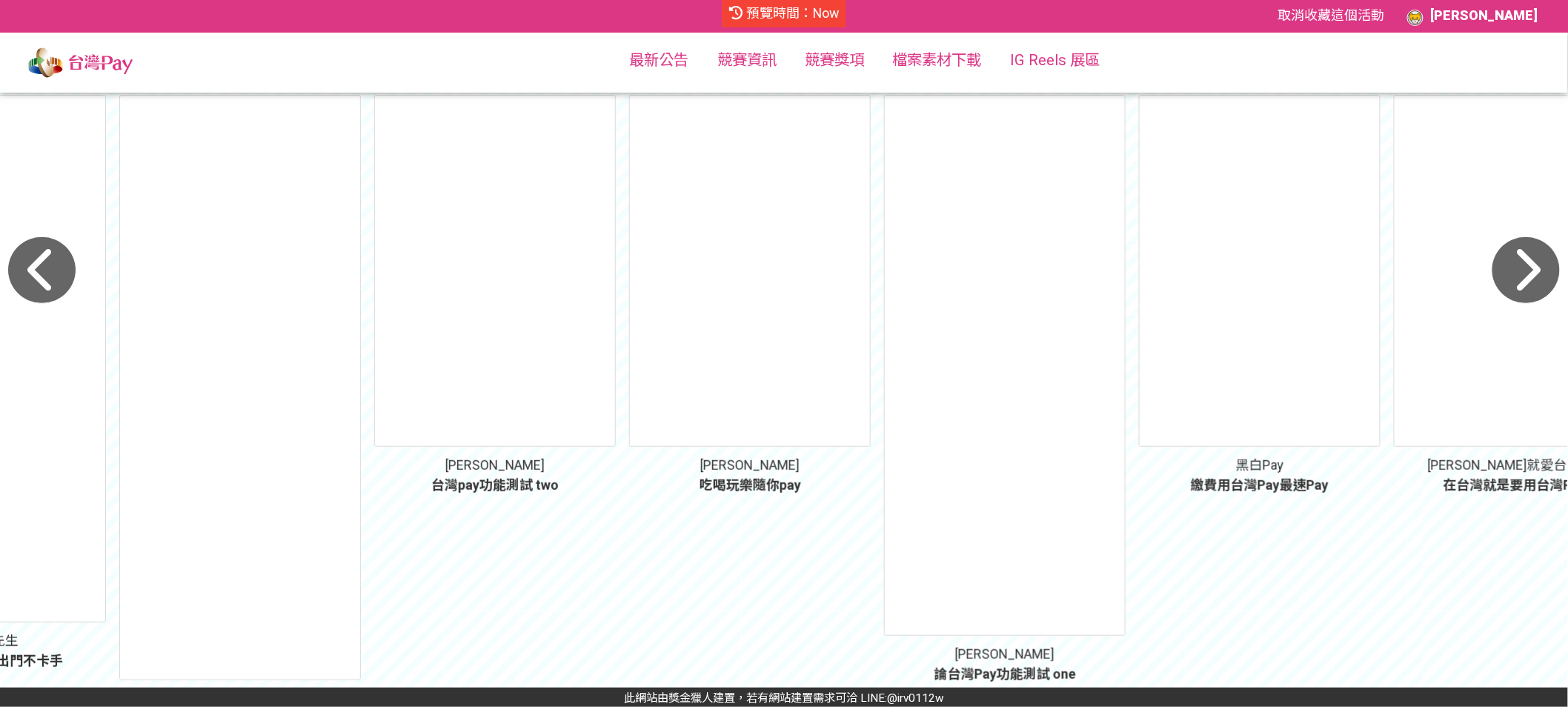
click at [1519, 276] on icon "button" at bounding box center [1526, 270] width 69 height 68
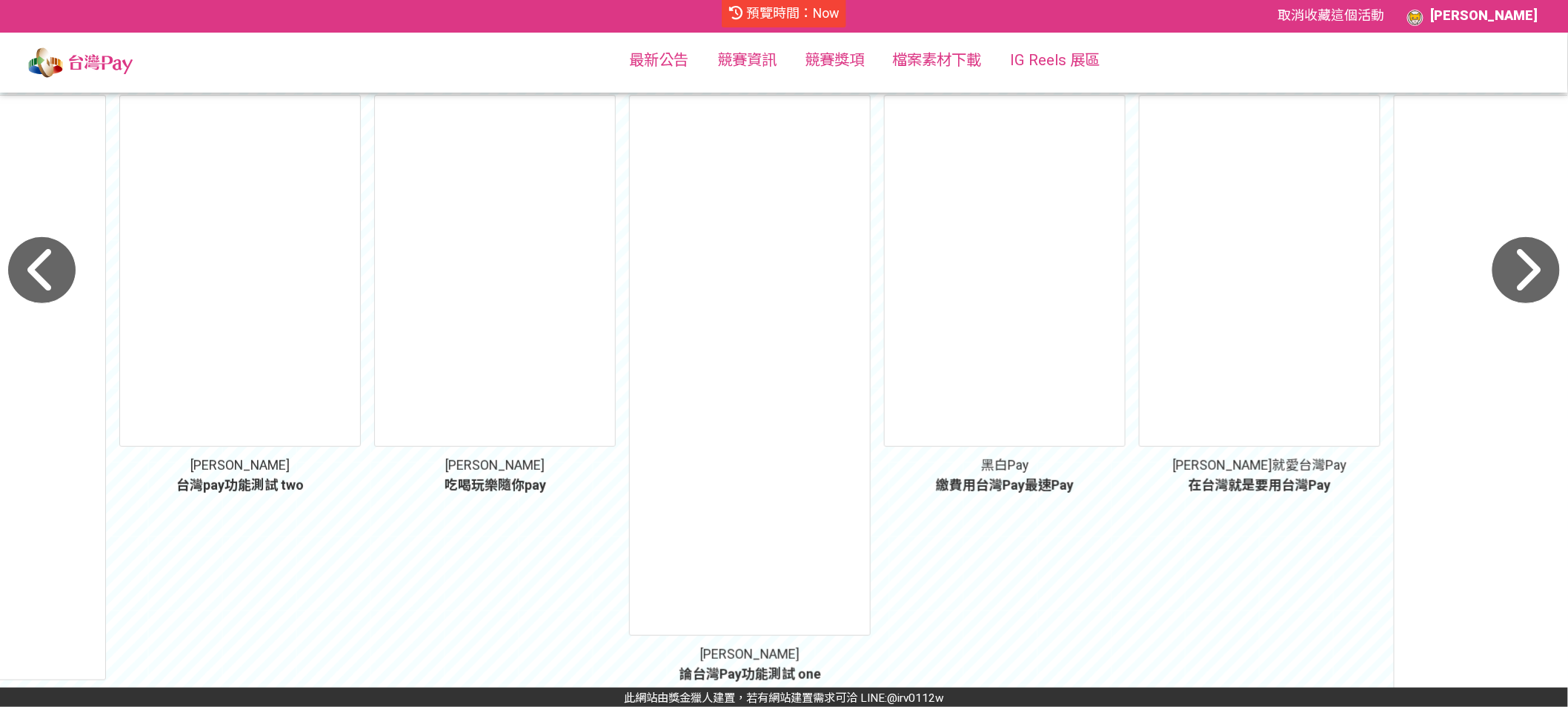
click at [1519, 276] on icon "button" at bounding box center [1526, 270] width 69 height 68
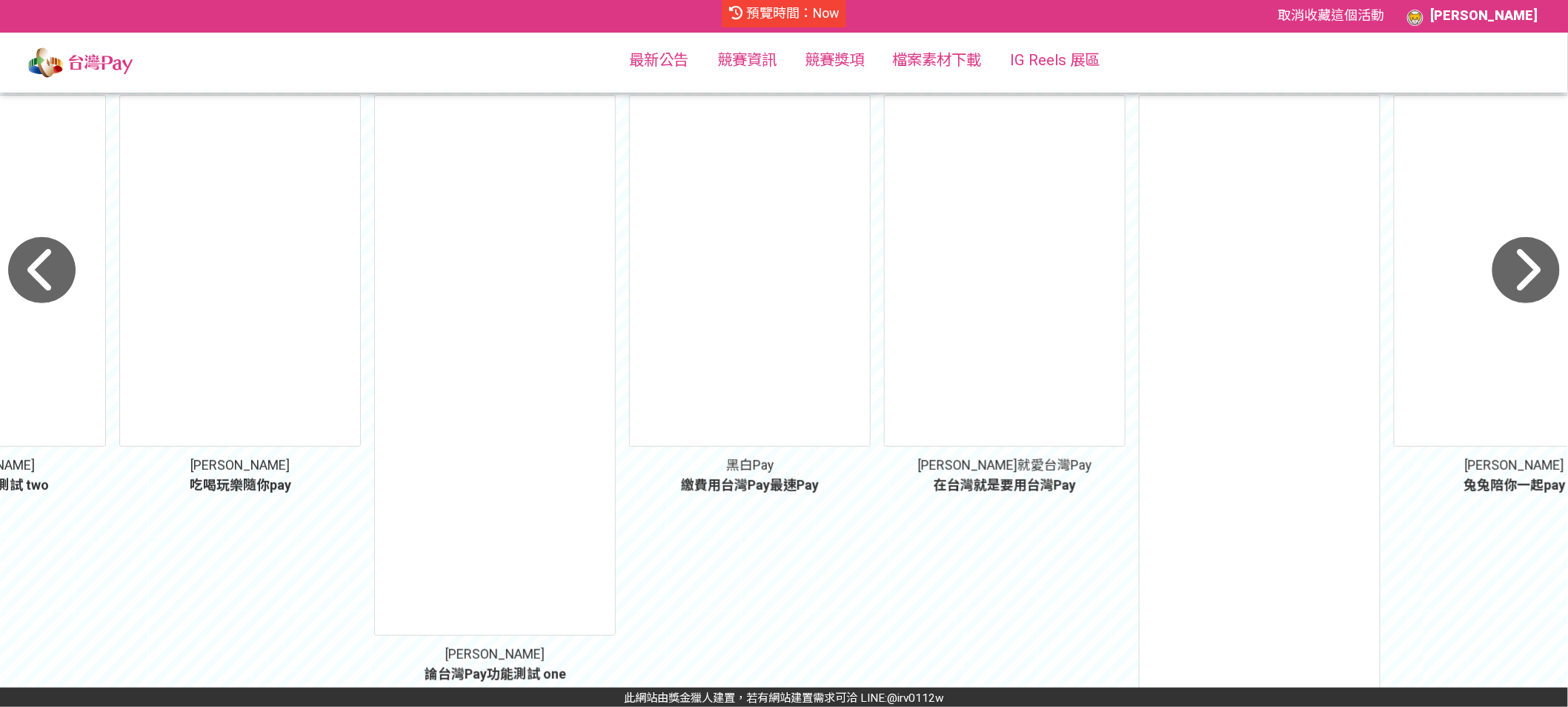
click at [1529, 264] on icon "button" at bounding box center [1526, 270] width 69 height 68
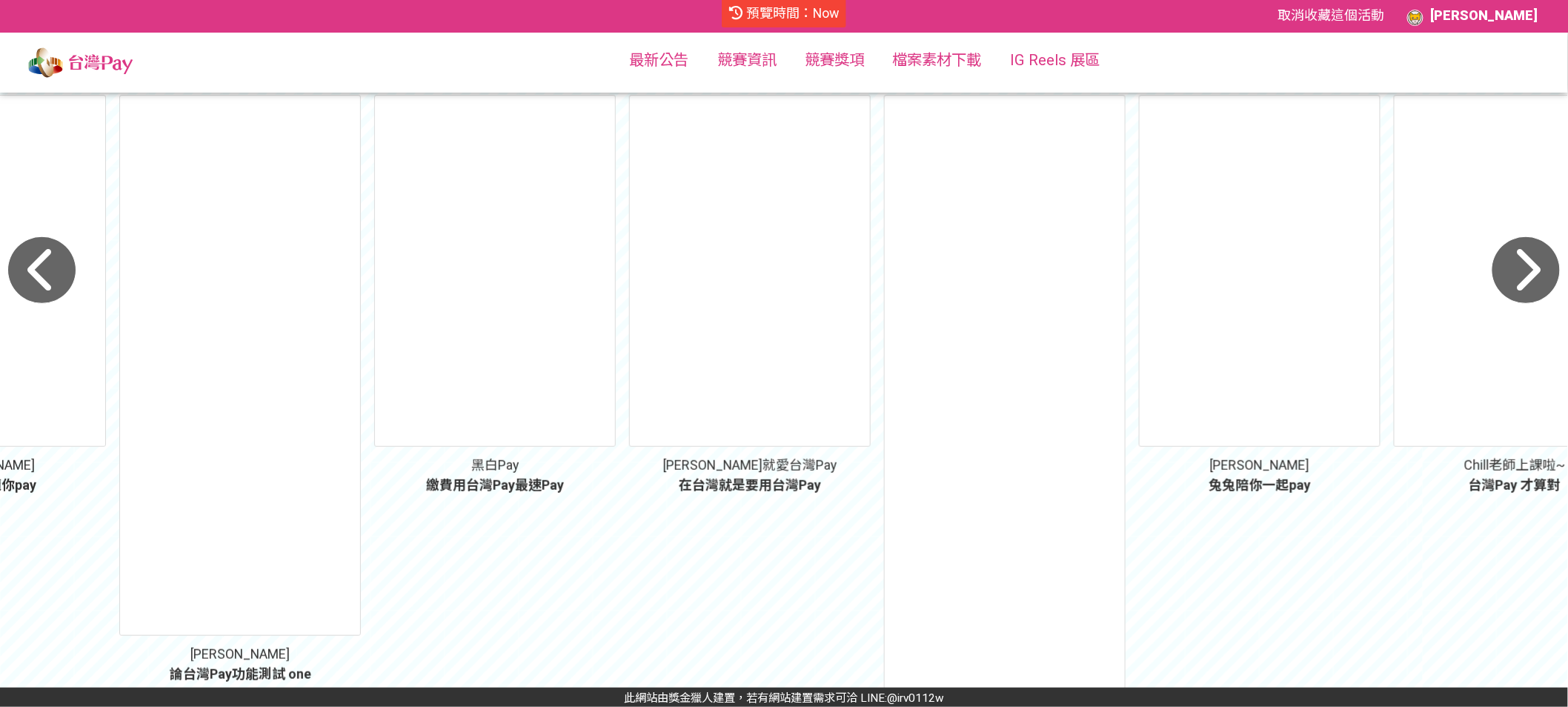
click at [1530, 265] on icon "button" at bounding box center [1526, 270] width 69 height 68
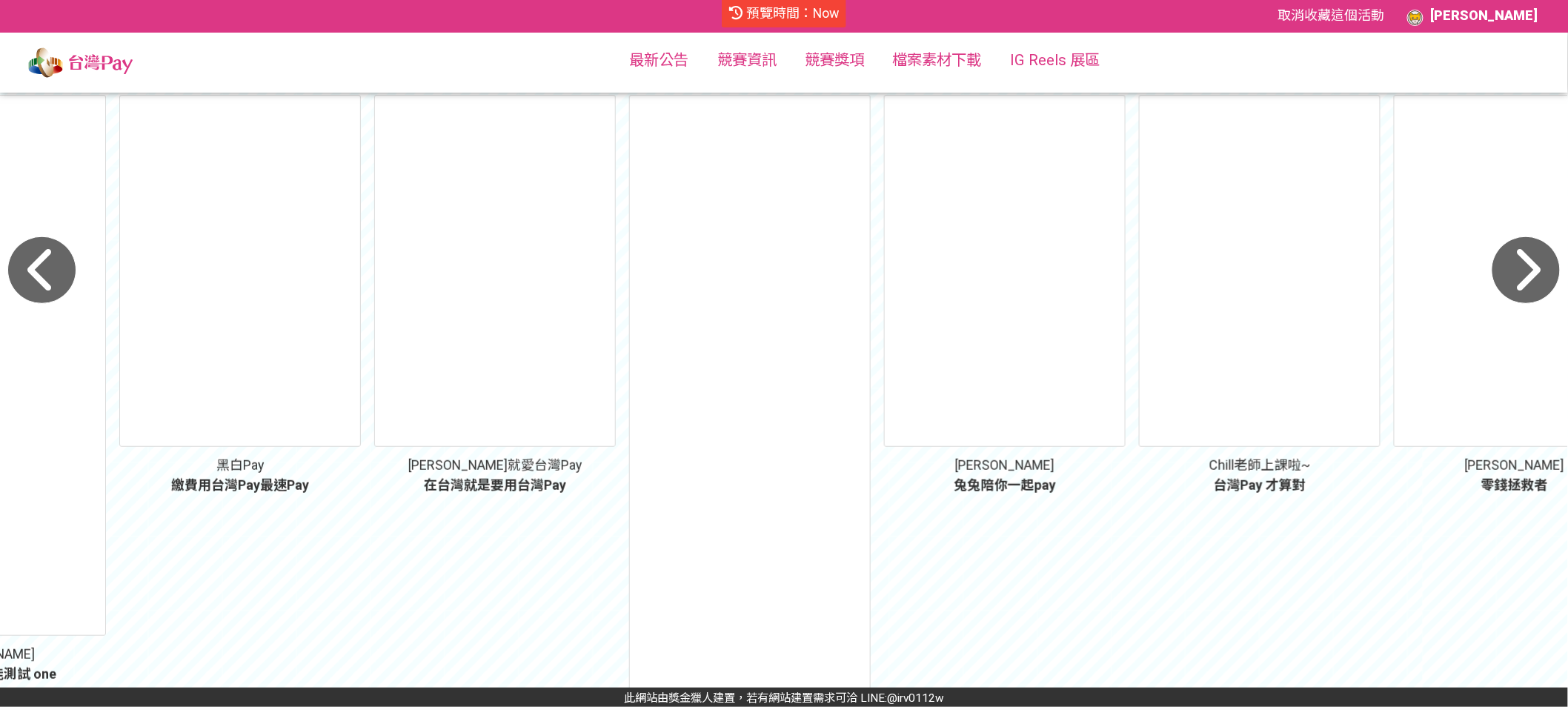
click at [1530, 265] on icon "button" at bounding box center [1526, 270] width 69 height 68
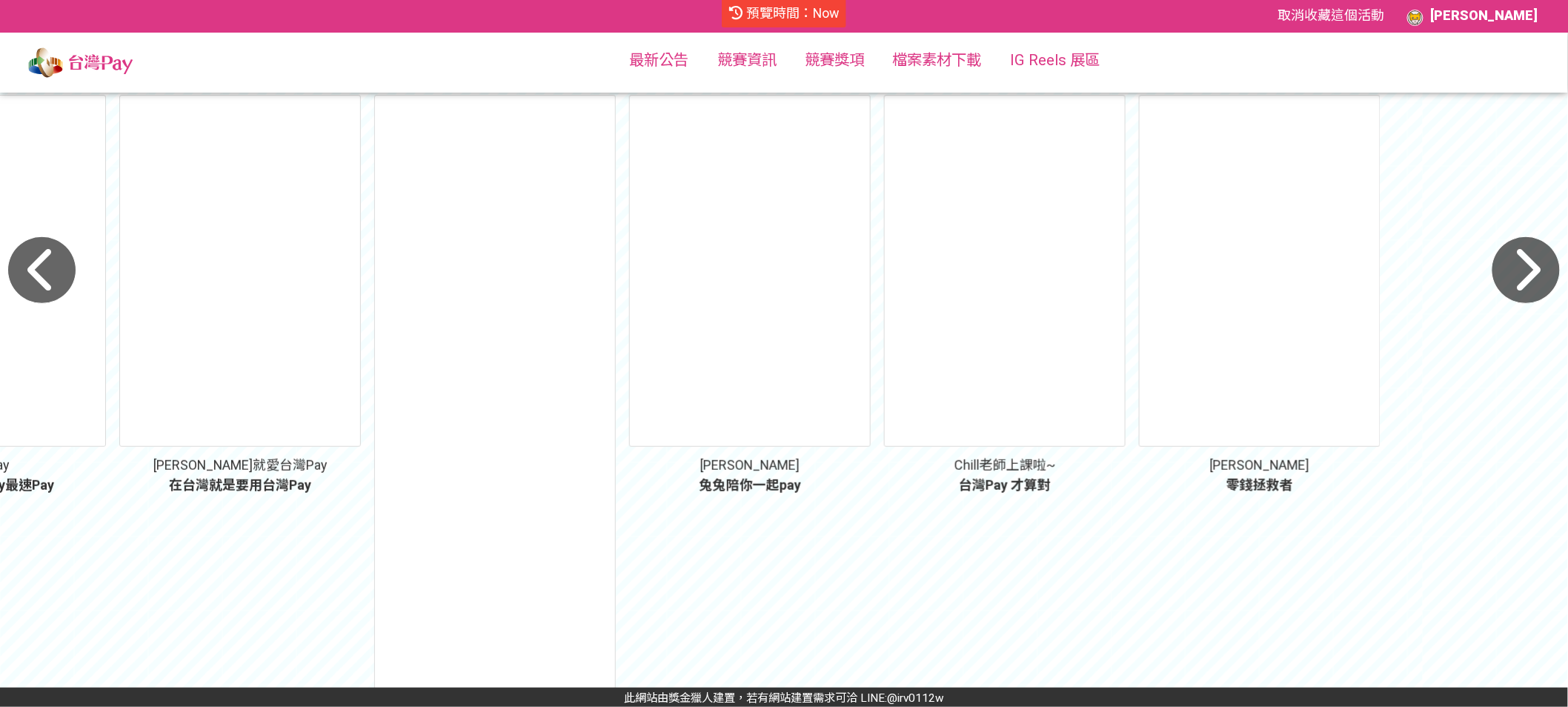
click at [1530, 265] on icon "button" at bounding box center [1526, 270] width 69 height 68
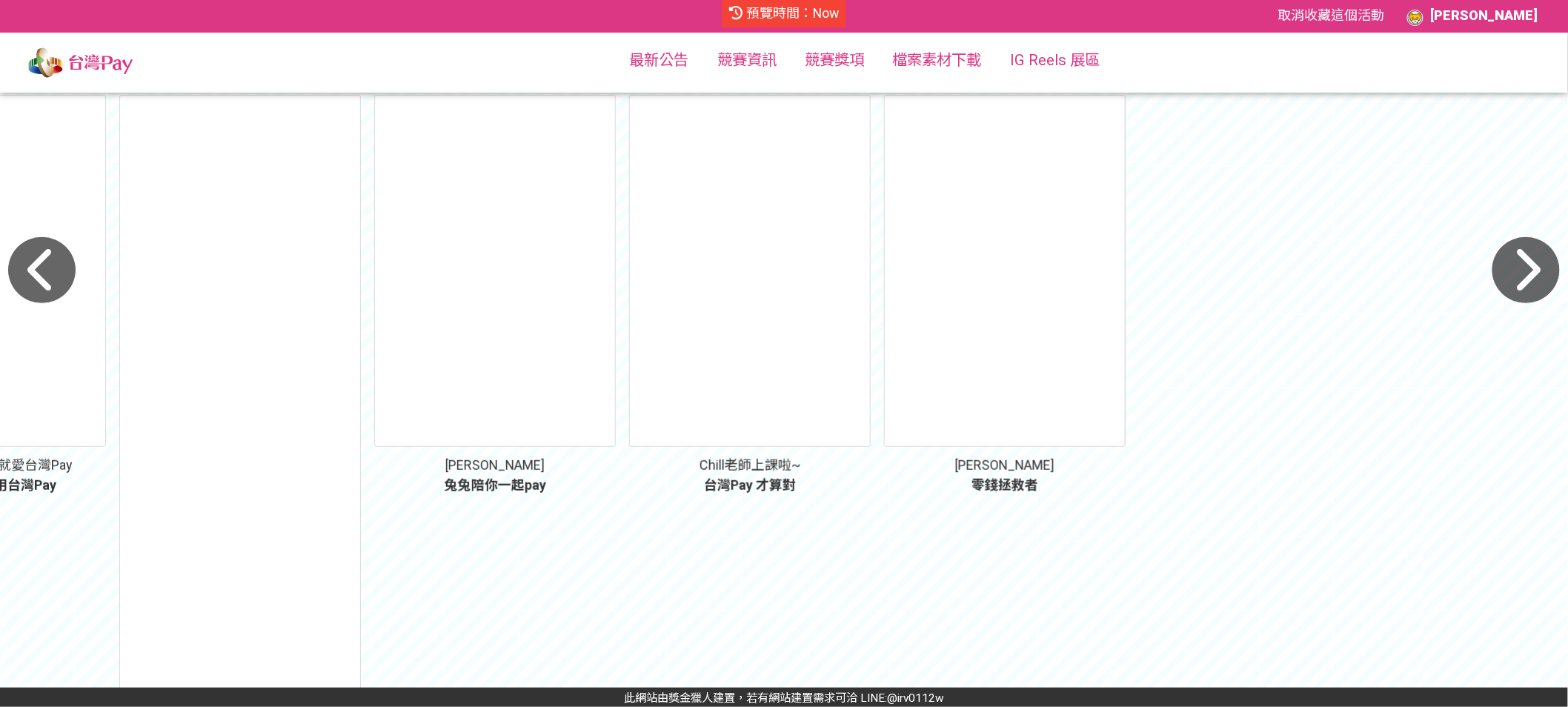
click at [1530, 265] on icon "button" at bounding box center [1526, 270] width 69 height 68
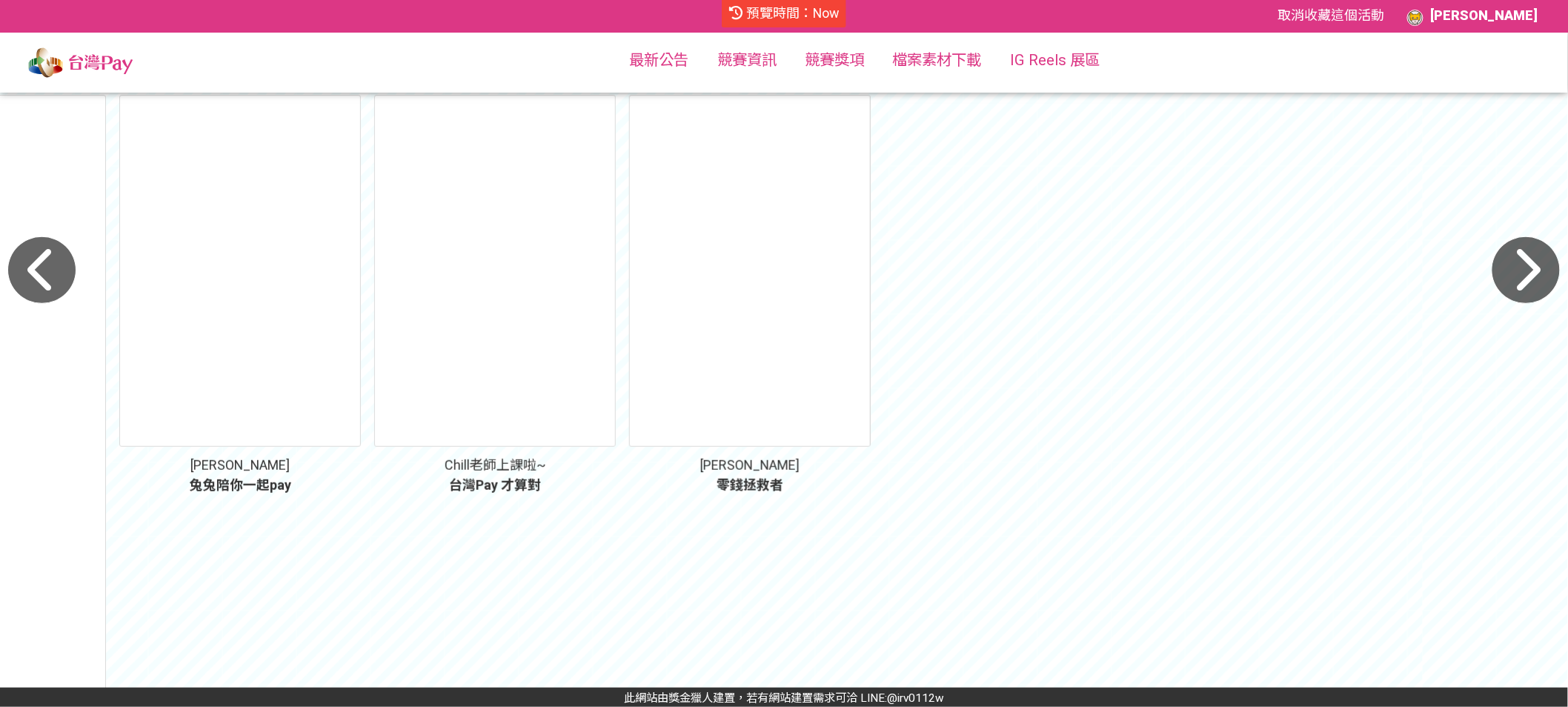
click at [1530, 265] on icon "button" at bounding box center [1526, 270] width 69 height 68
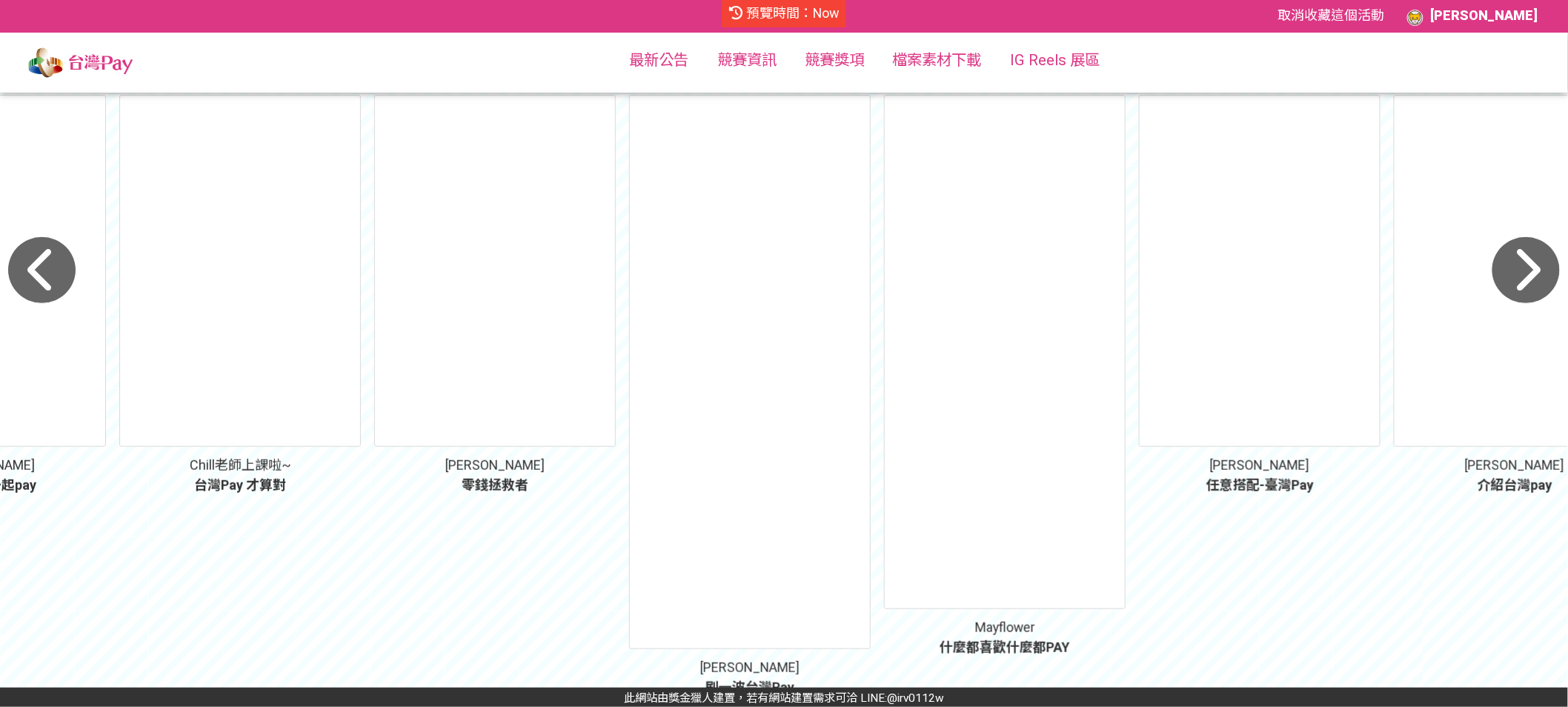
click at [1538, 287] on icon "button" at bounding box center [1526, 270] width 69 height 68
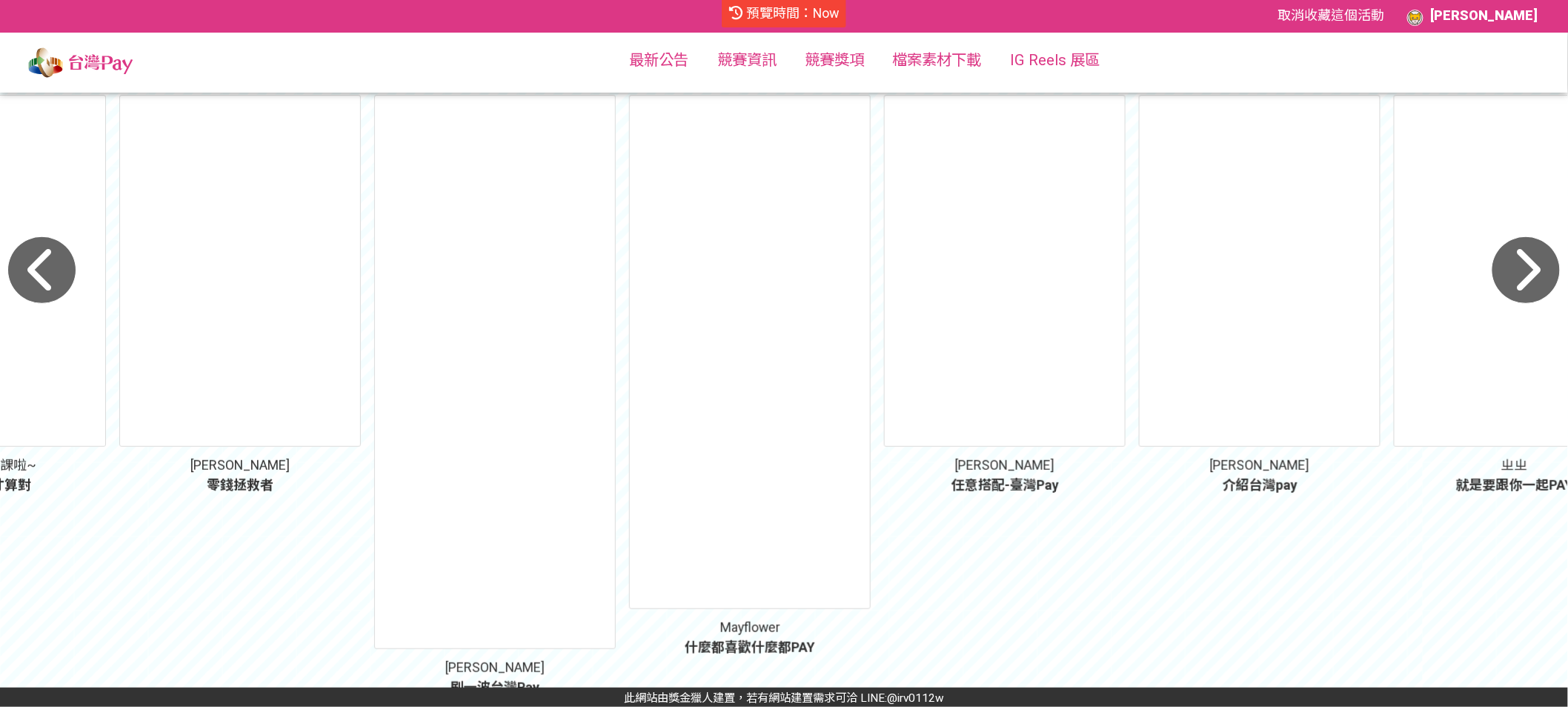
click at [1532, 287] on icon "button" at bounding box center [1526, 270] width 69 height 68
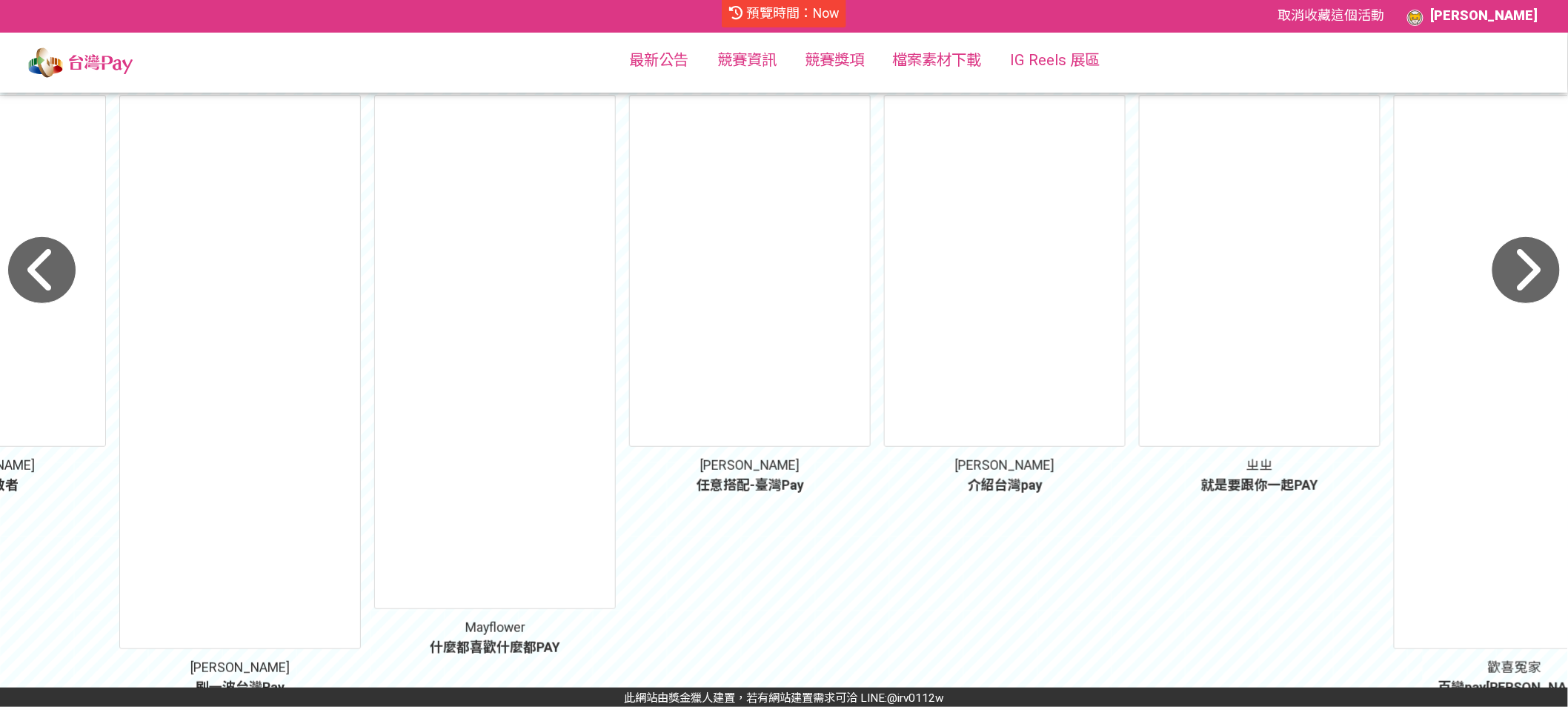
click at [1532, 287] on icon "button" at bounding box center [1526, 270] width 69 height 68
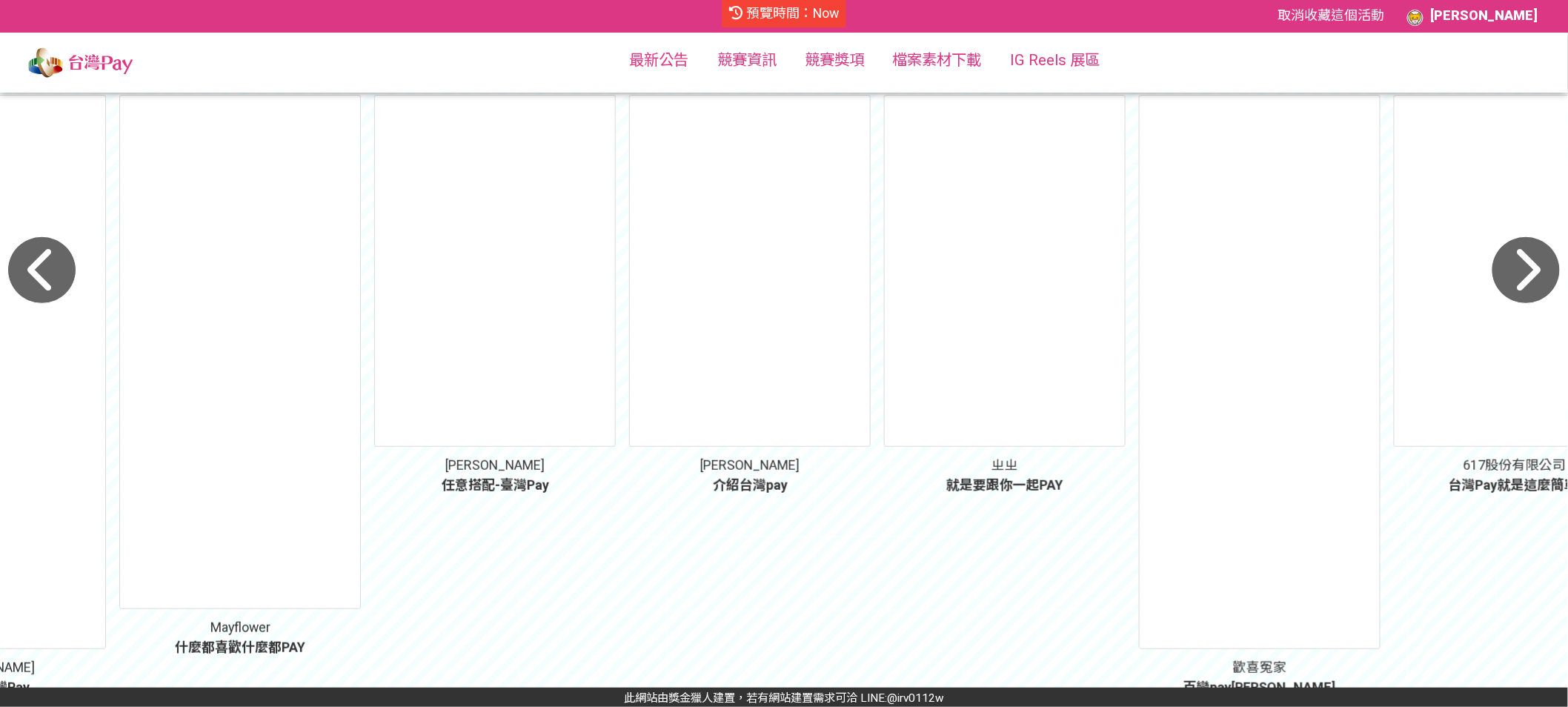
click at [1532, 287] on icon "button" at bounding box center [1526, 270] width 69 height 68
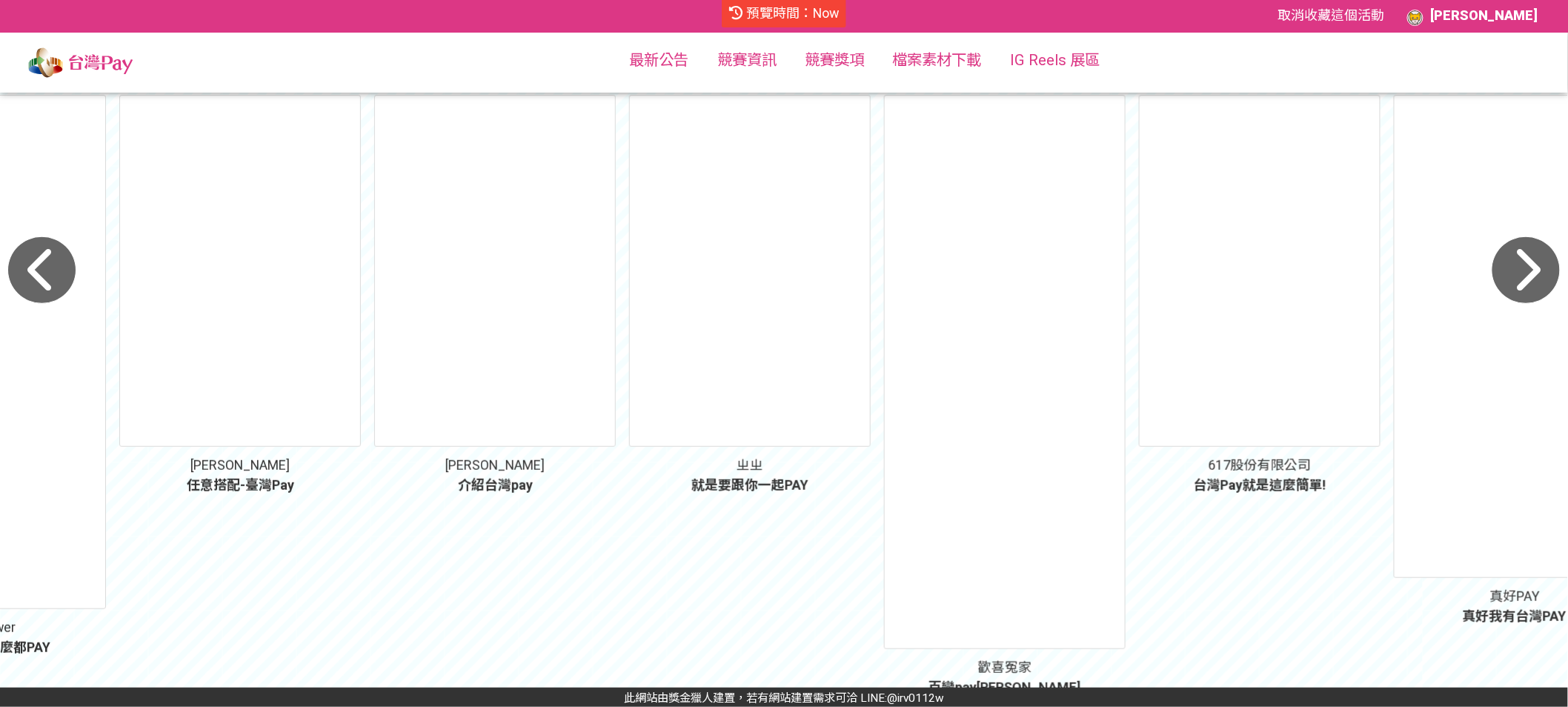
click at [1534, 258] on icon "button" at bounding box center [1526, 270] width 69 height 68
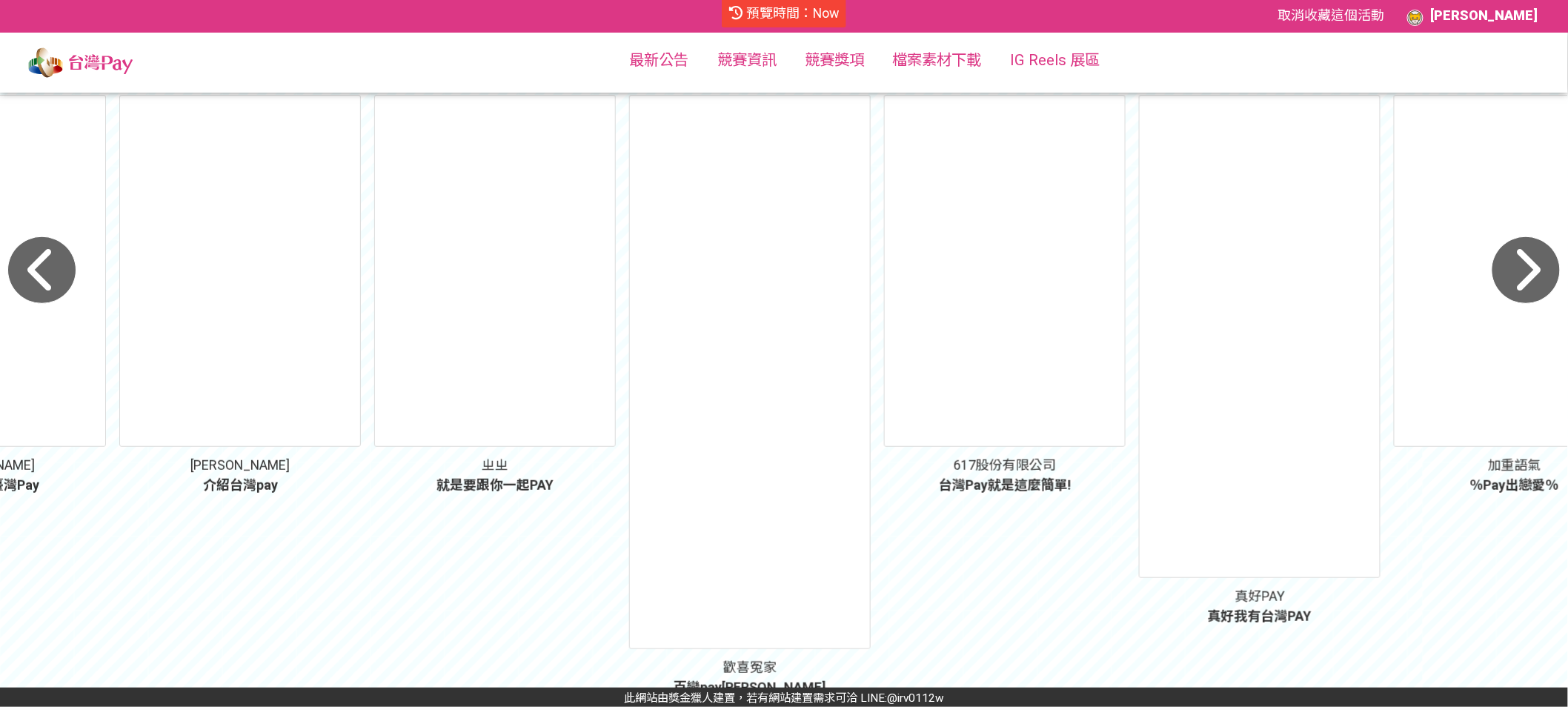
click at [1534, 258] on icon "button" at bounding box center [1526, 270] width 69 height 68
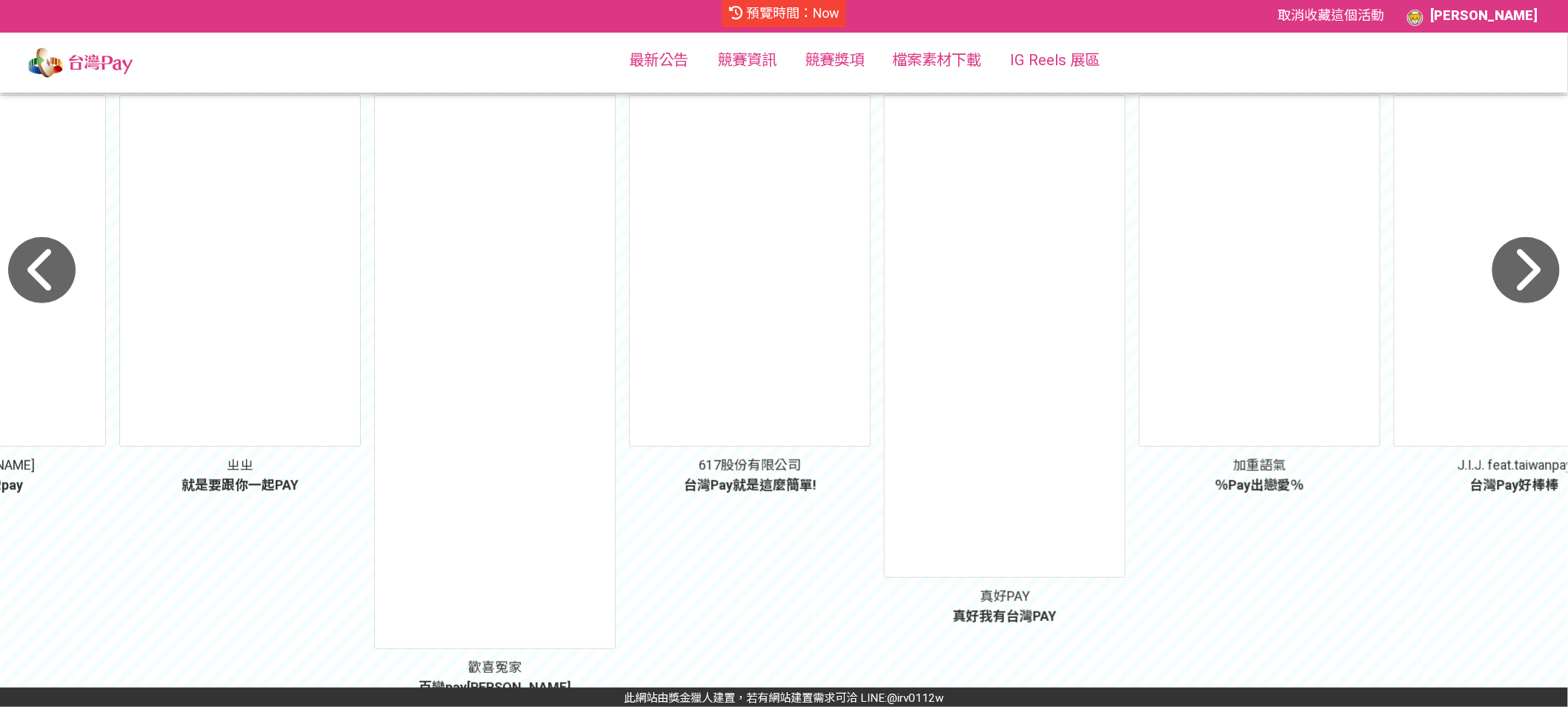
click at [1537, 272] on icon "button" at bounding box center [1526, 270] width 69 height 68
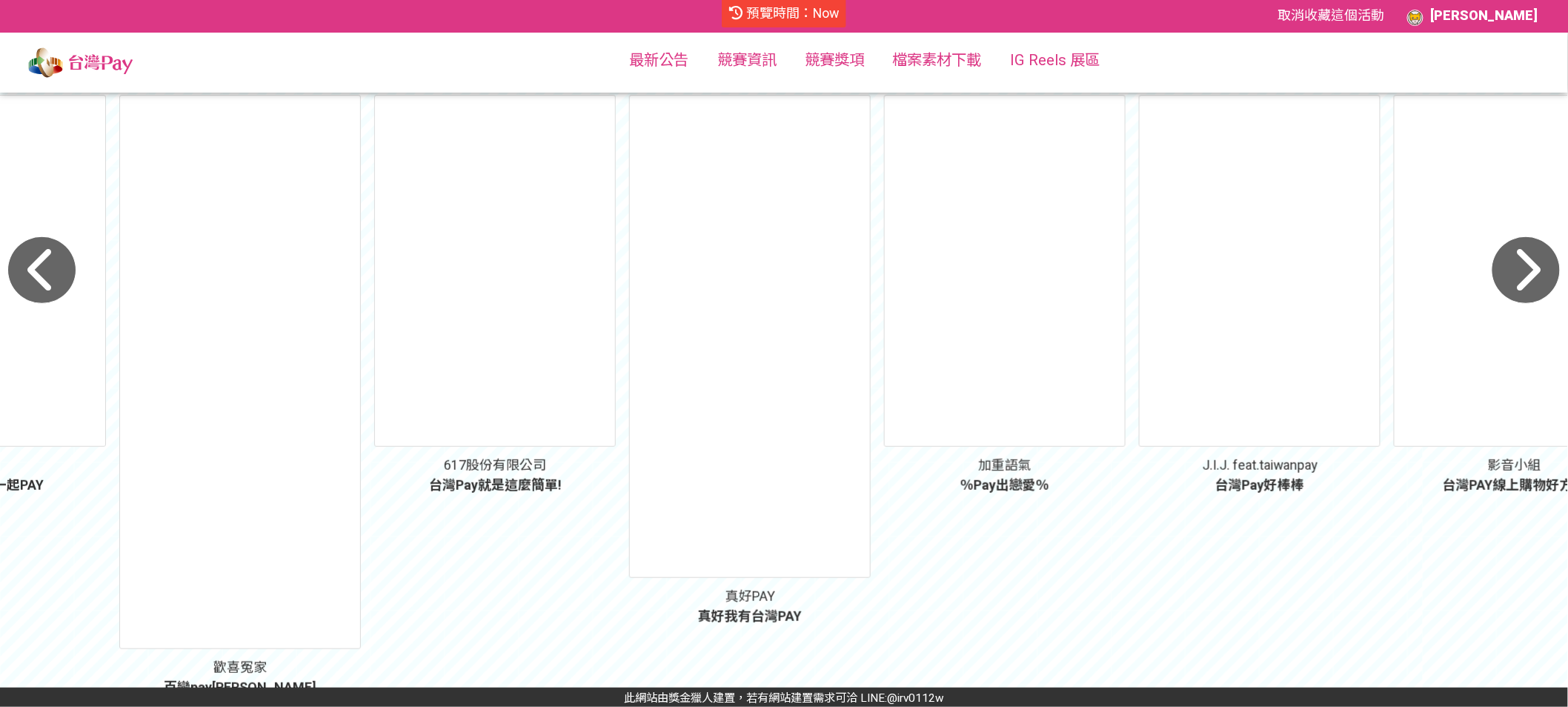
click at [1537, 272] on icon "button" at bounding box center [1526, 270] width 69 height 68
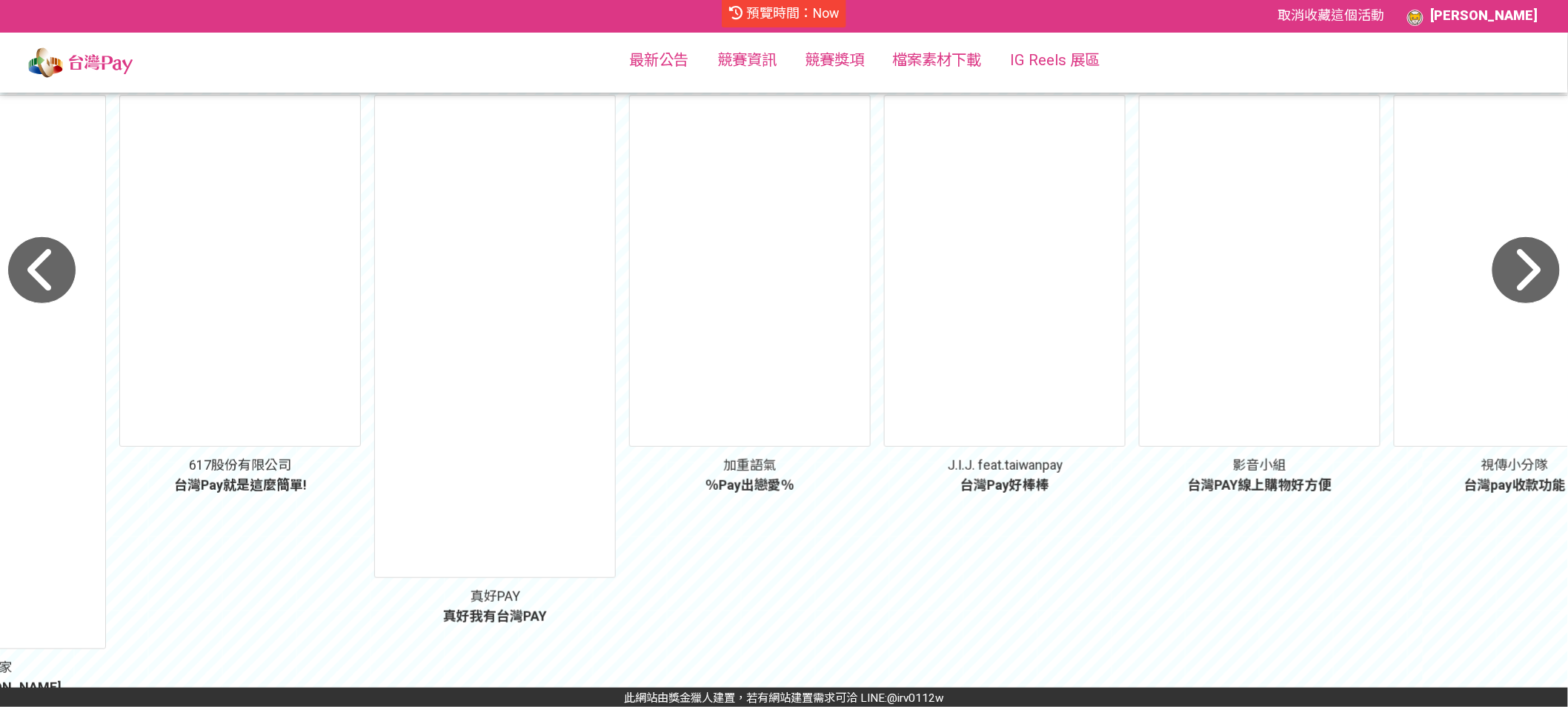
click at [1537, 272] on icon "button" at bounding box center [1526, 270] width 69 height 68
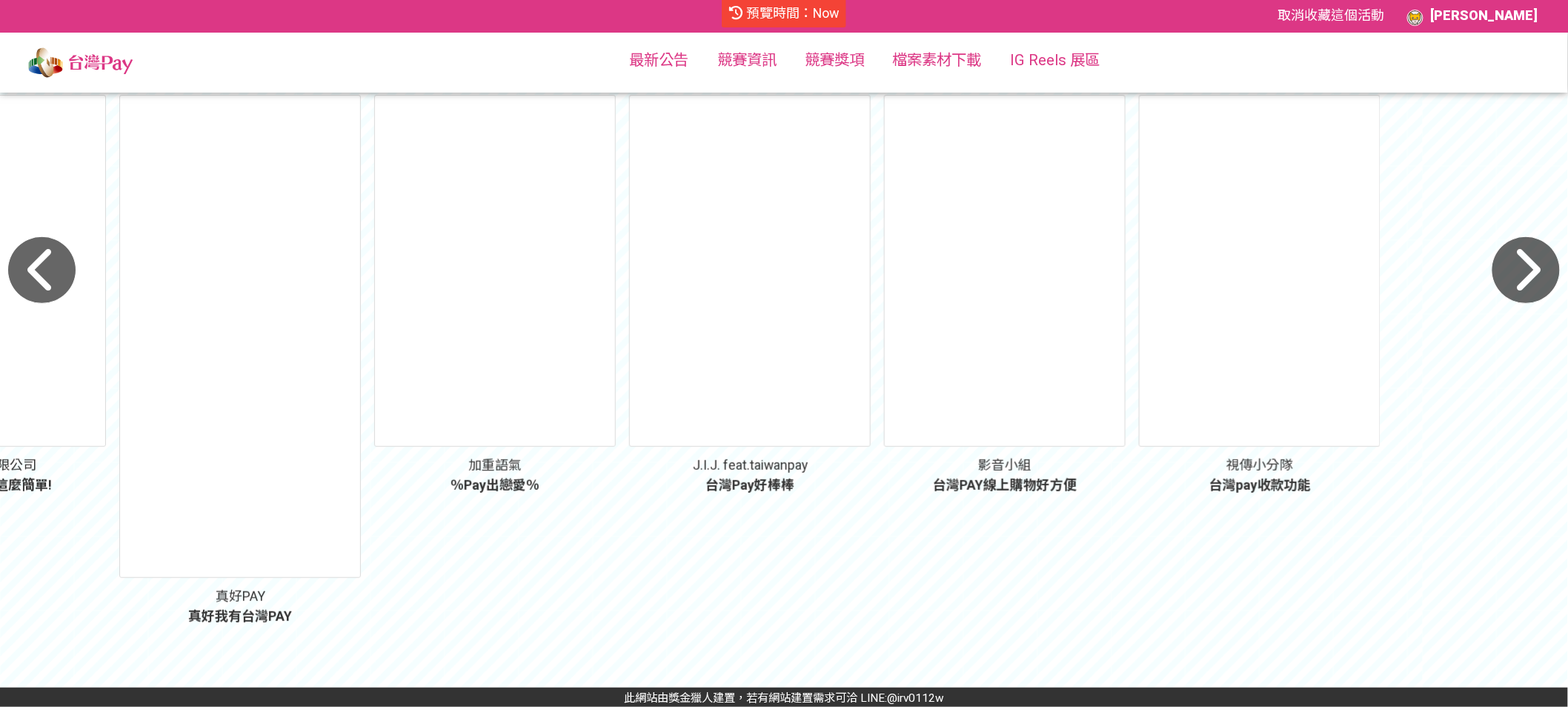
click at [1537, 272] on icon "button" at bounding box center [1526, 270] width 69 height 68
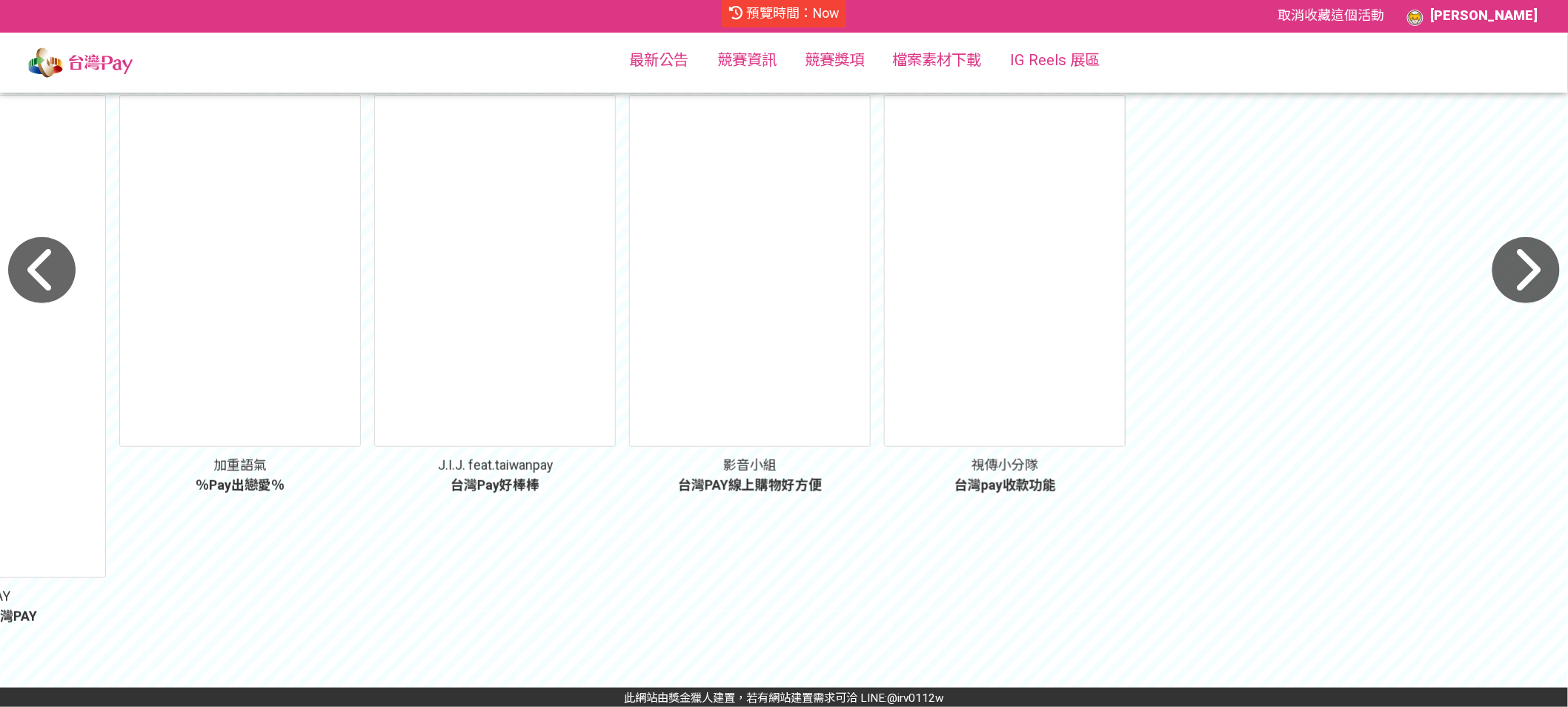
click at [1537, 272] on icon "button" at bounding box center [1526, 270] width 69 height 68
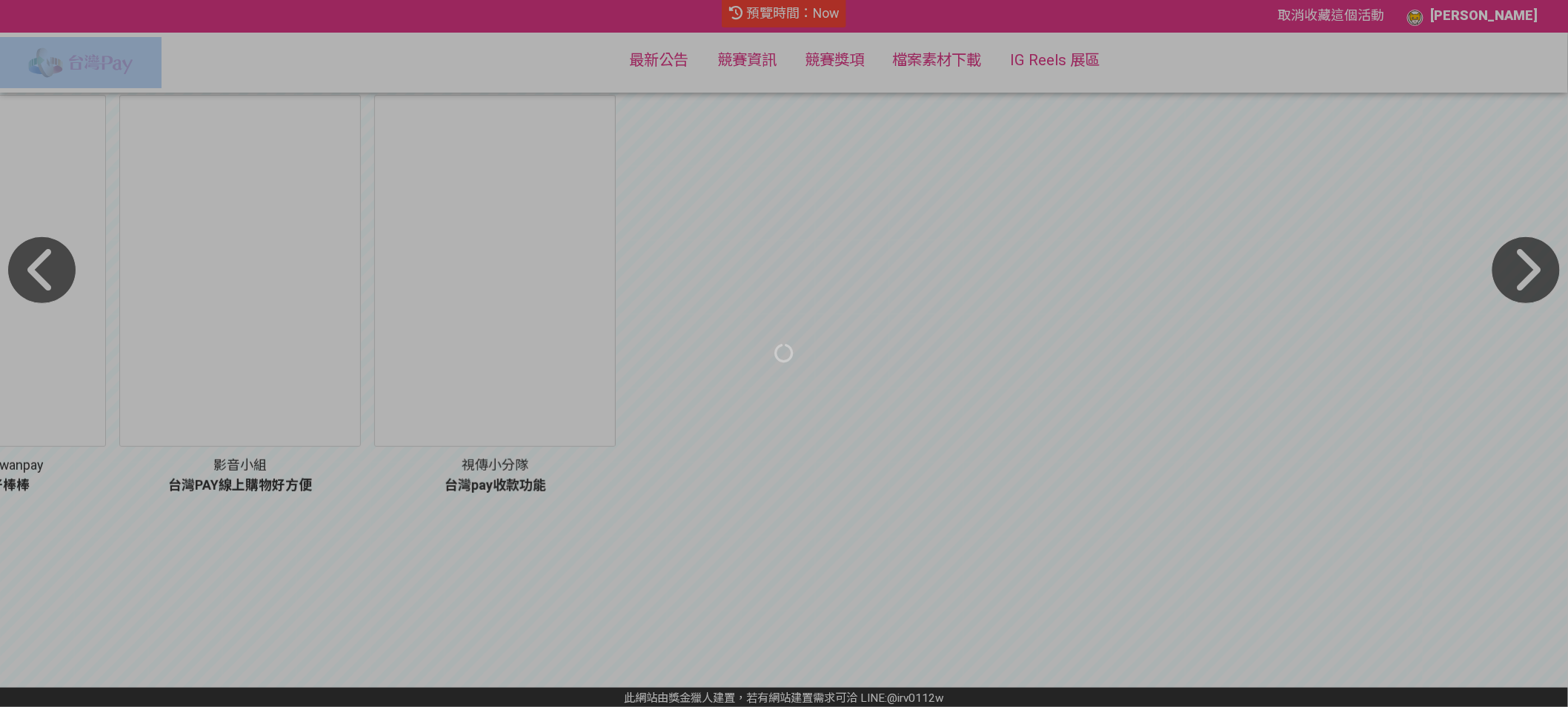
click at [1537, 272] on div at bounding box center [784, 353] width 1568 height 707
click at [1538, 273] on div at bounding box center [784, 353] width 1568 height 707
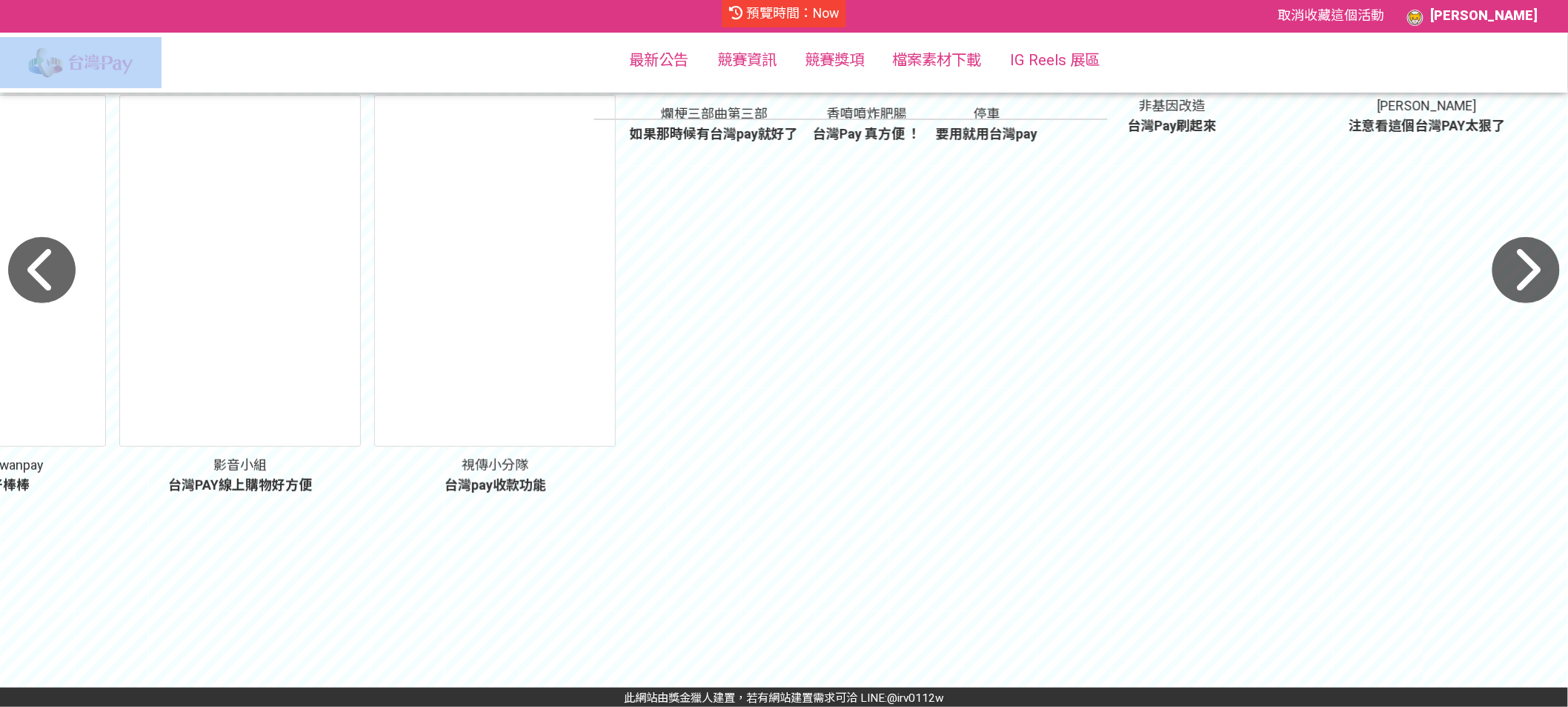
click at [1538, 273] on icon "button" at bounding box center [1526, 270] width 69 height 68
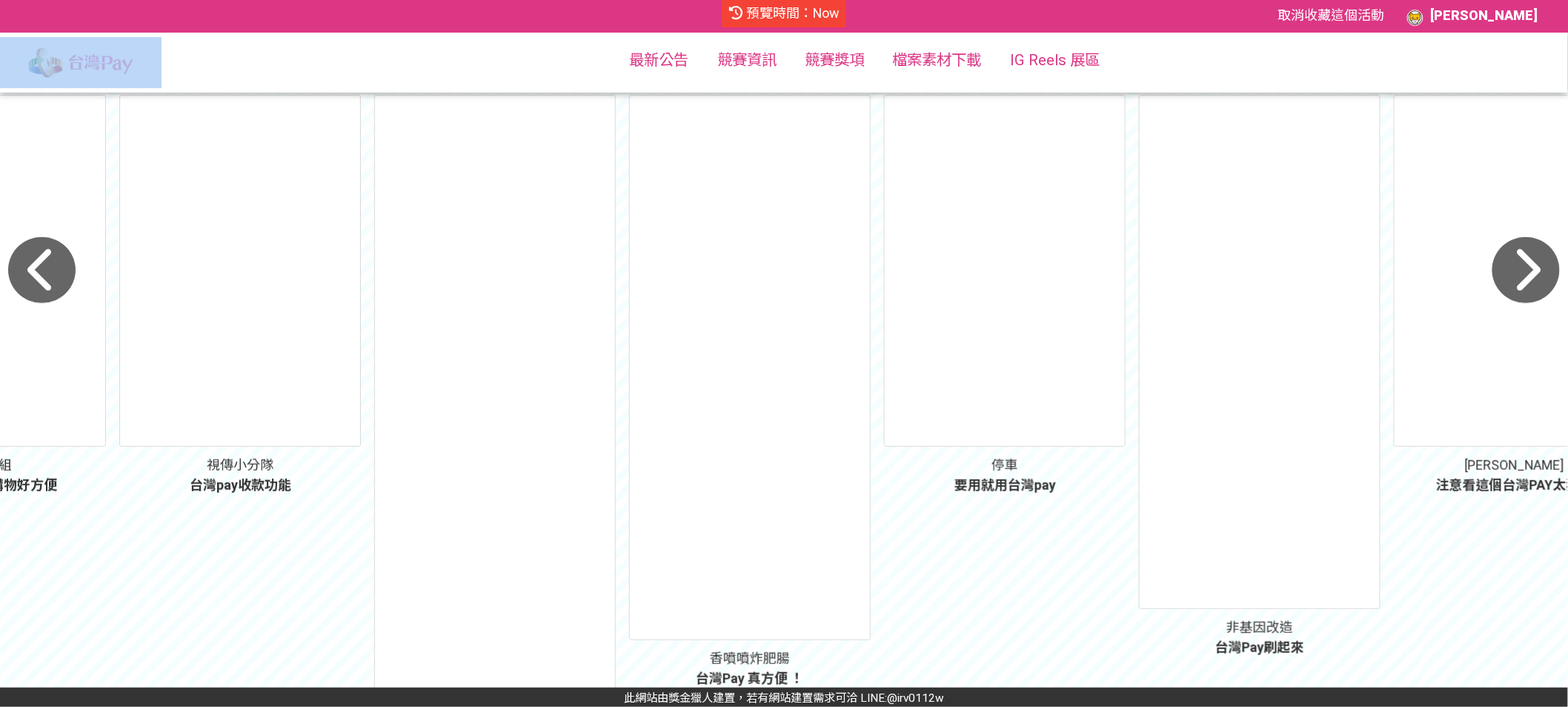
click at [1534, 279] on icon "button" at bounding box center [1526, 270] width 69 height 68
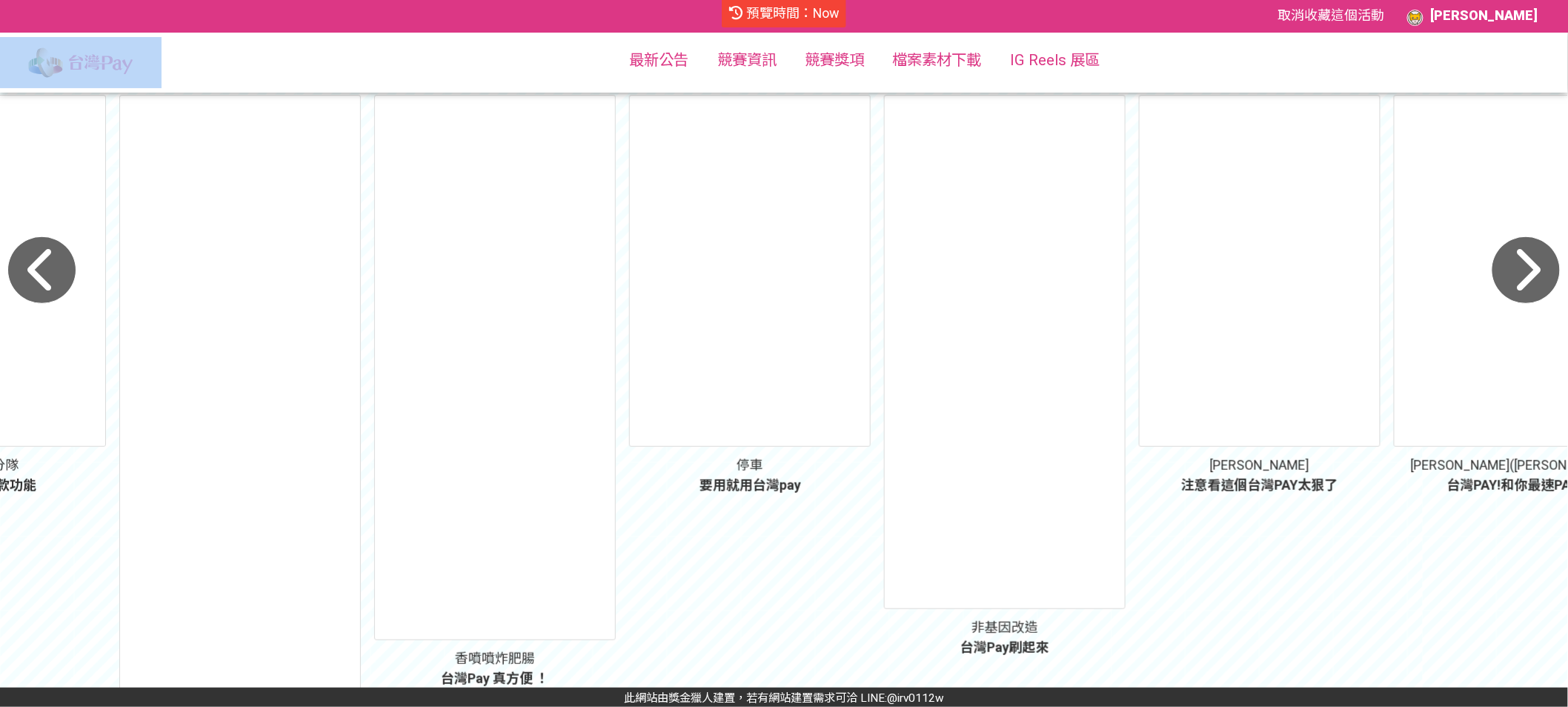
click at [1534, 279] on icon "button" at bounding box center [1526, 270] width 69 height 68
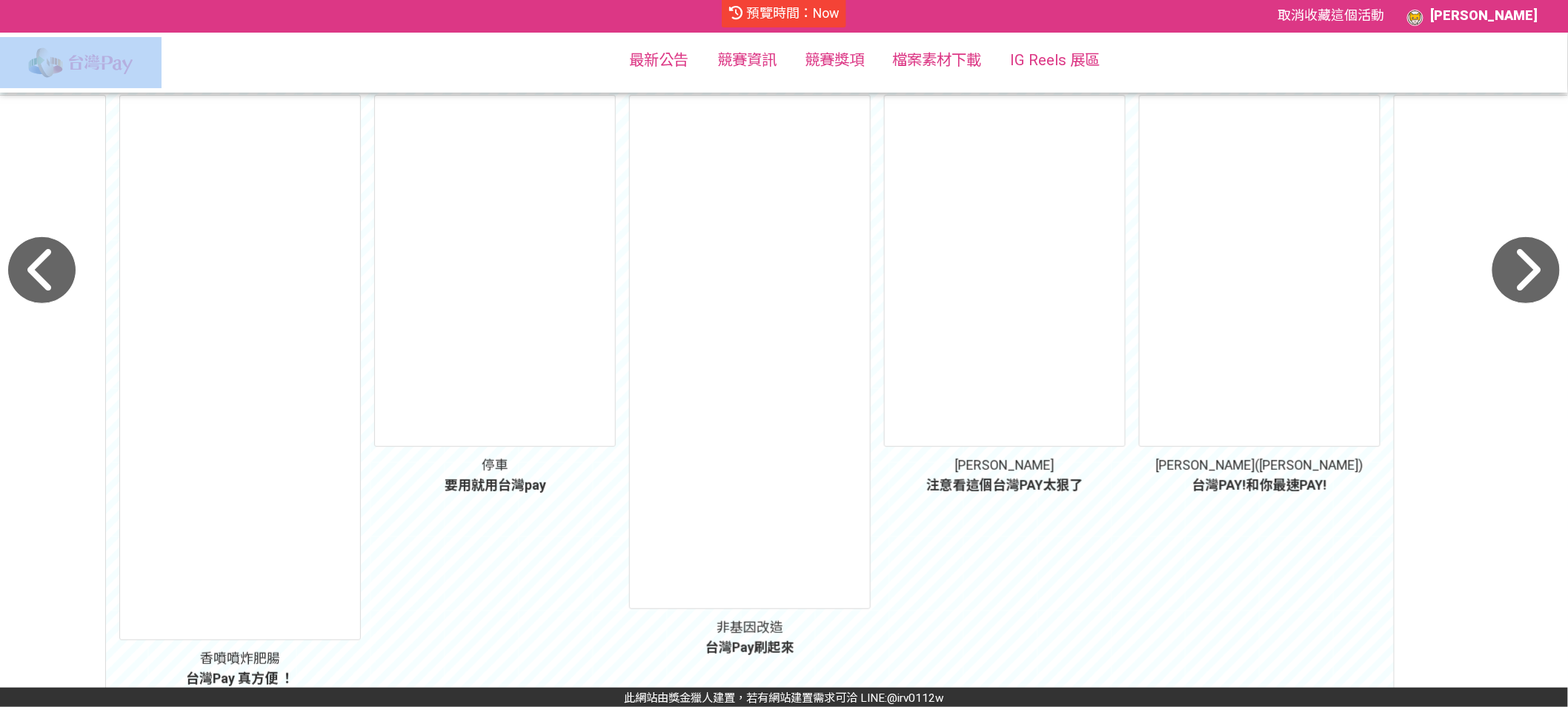
click at [1534, 279] on icon "button" at bounding box center [1526, 270] width 69 height 68
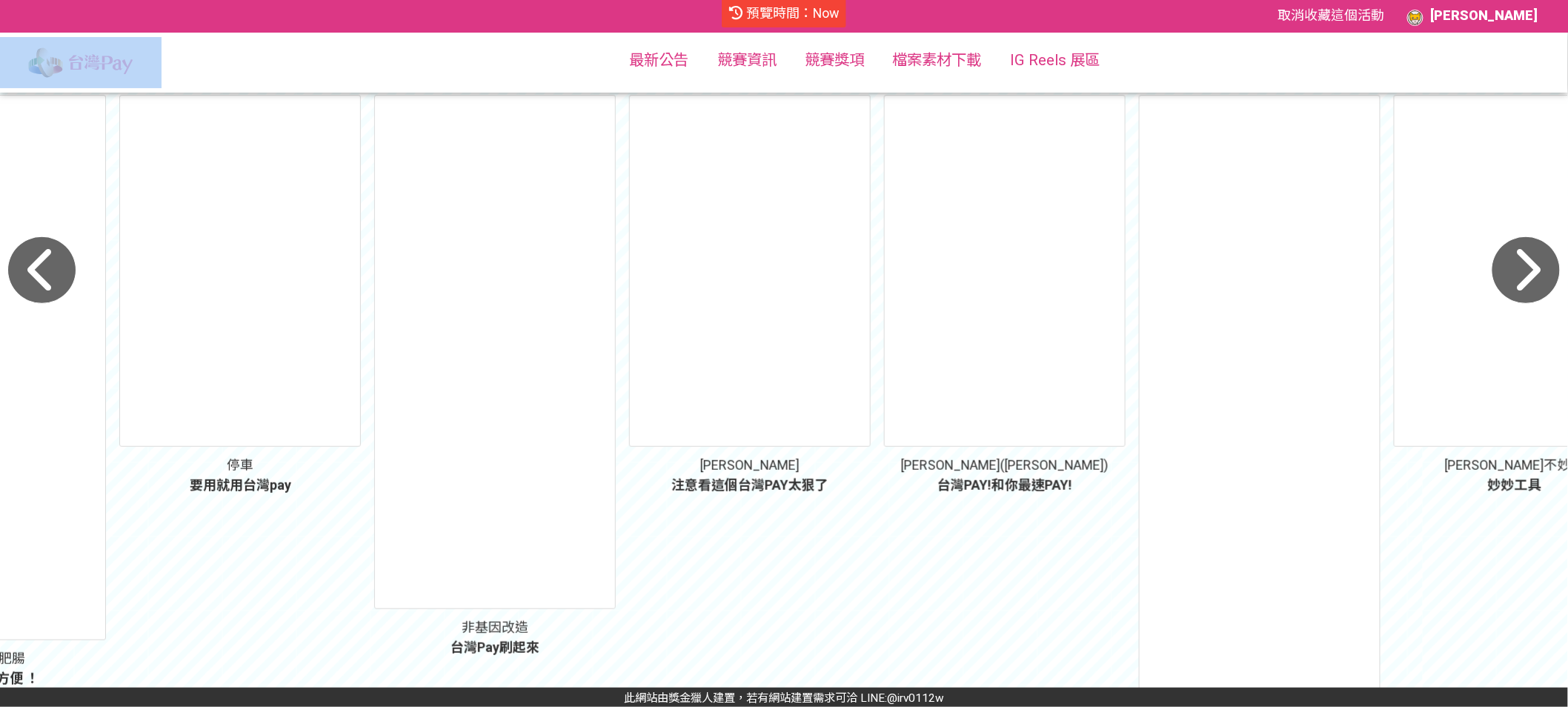
click at [1534, 279] on icon "button" at bounding box center [1526, 270] width 69 height 68
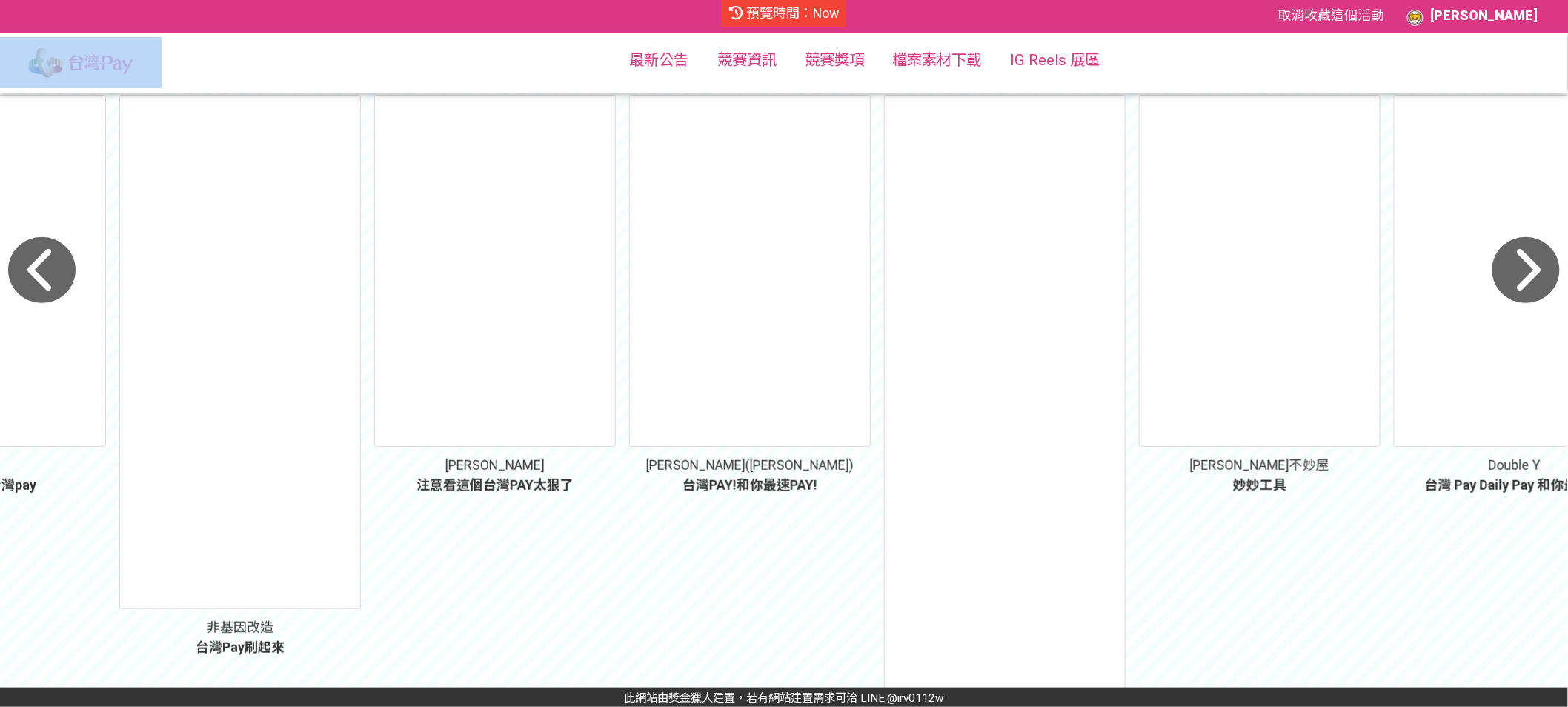
click at [1533, 270] on icon "button" at bounding box center [1526, 270] width 69 height 68
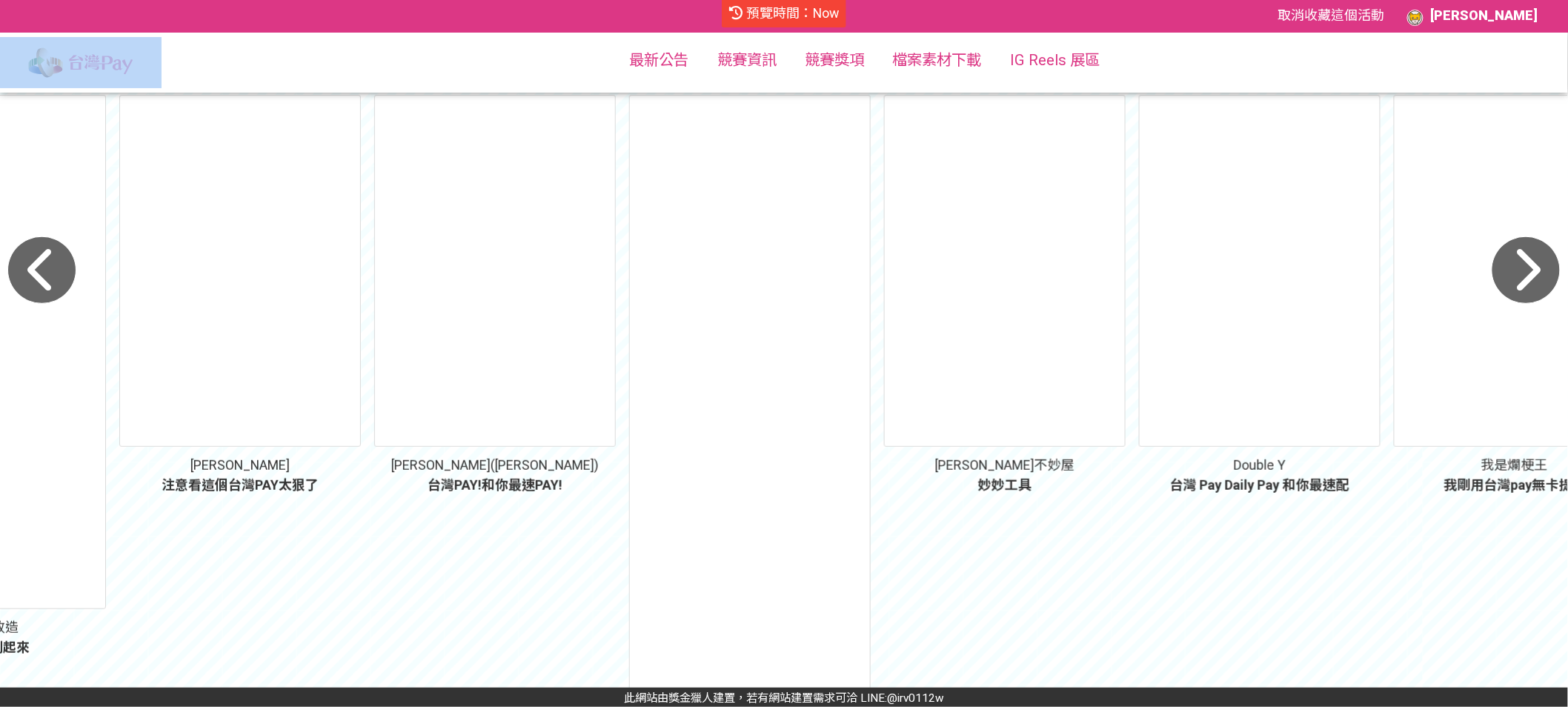
click at [1533, 270] on icon "button" at bounding box center [1526, 270] width 69 height 68
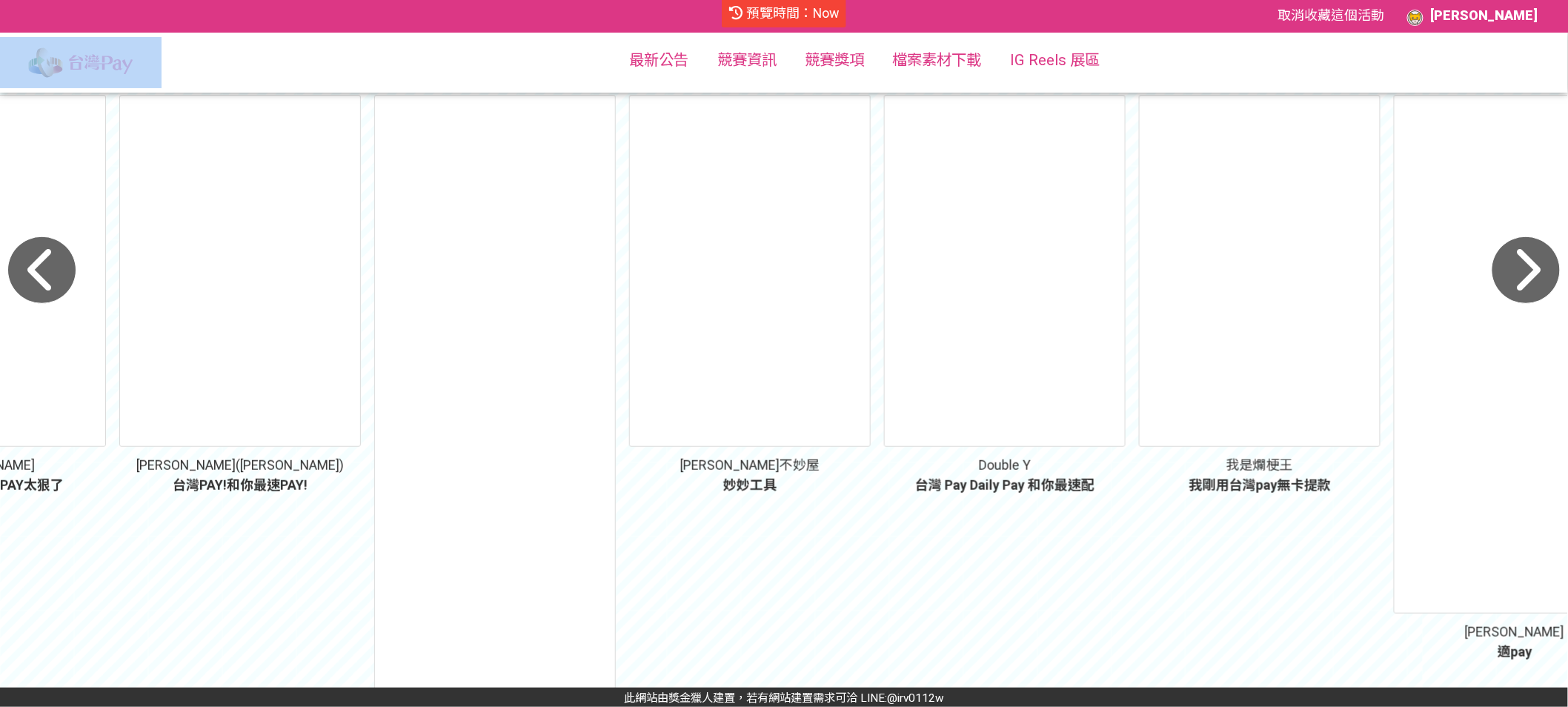
click at [1533, 270] on icon "button" at bounding box center [1526, 270] width 69 height 68
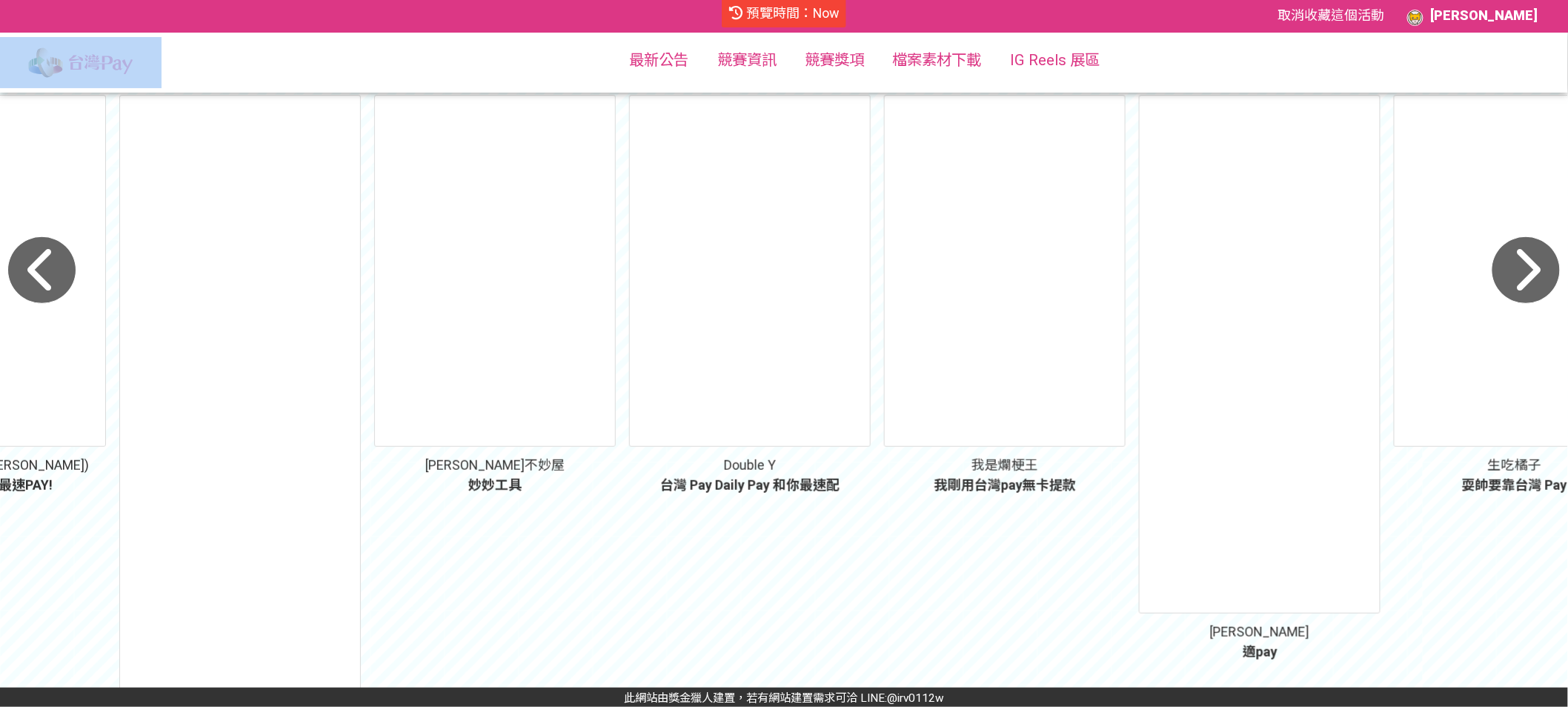
click at [1533, 270] on icon "button" at bounding box center [1526, 270] width 69 height 68
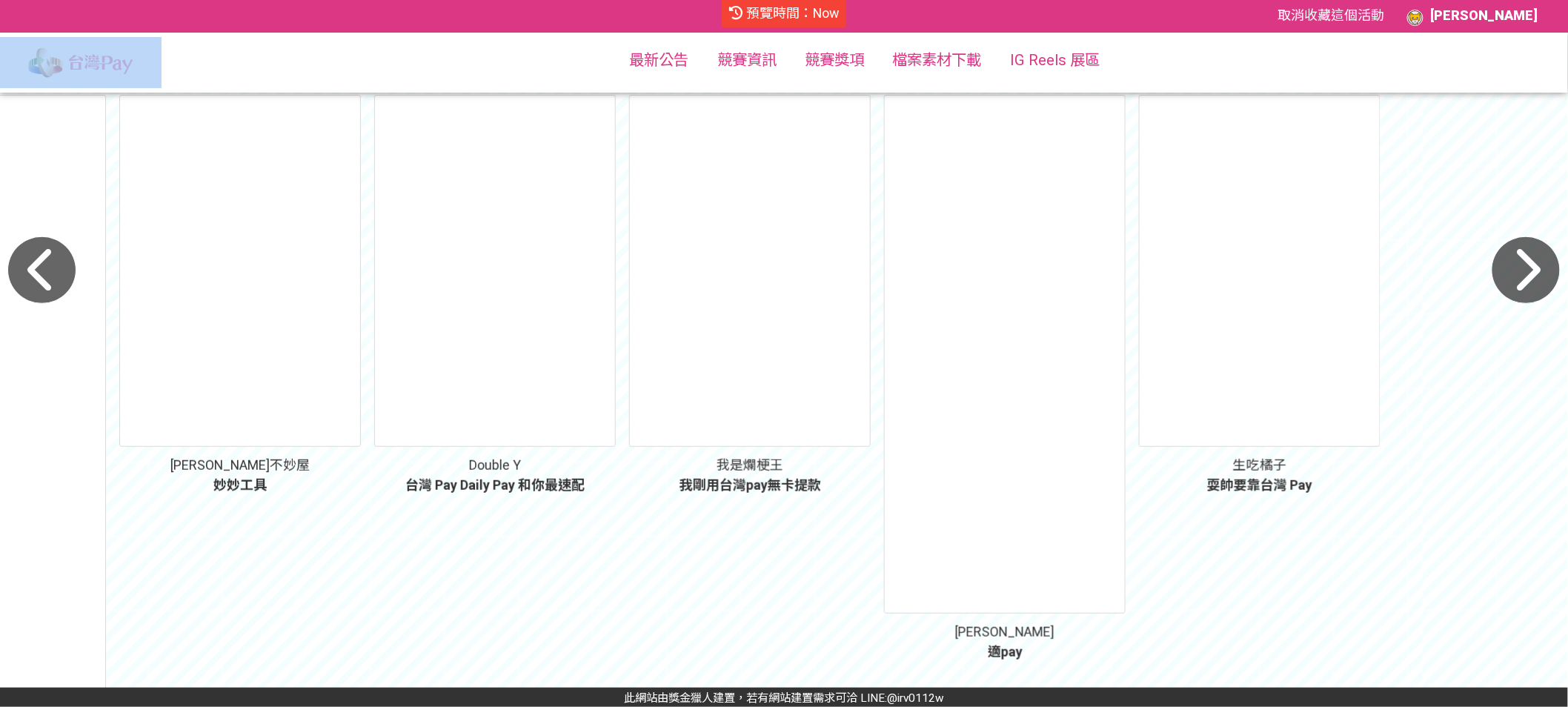
click at [1533, 270] on icon "button" at bounding box center [1526, 270] width 69 height 68
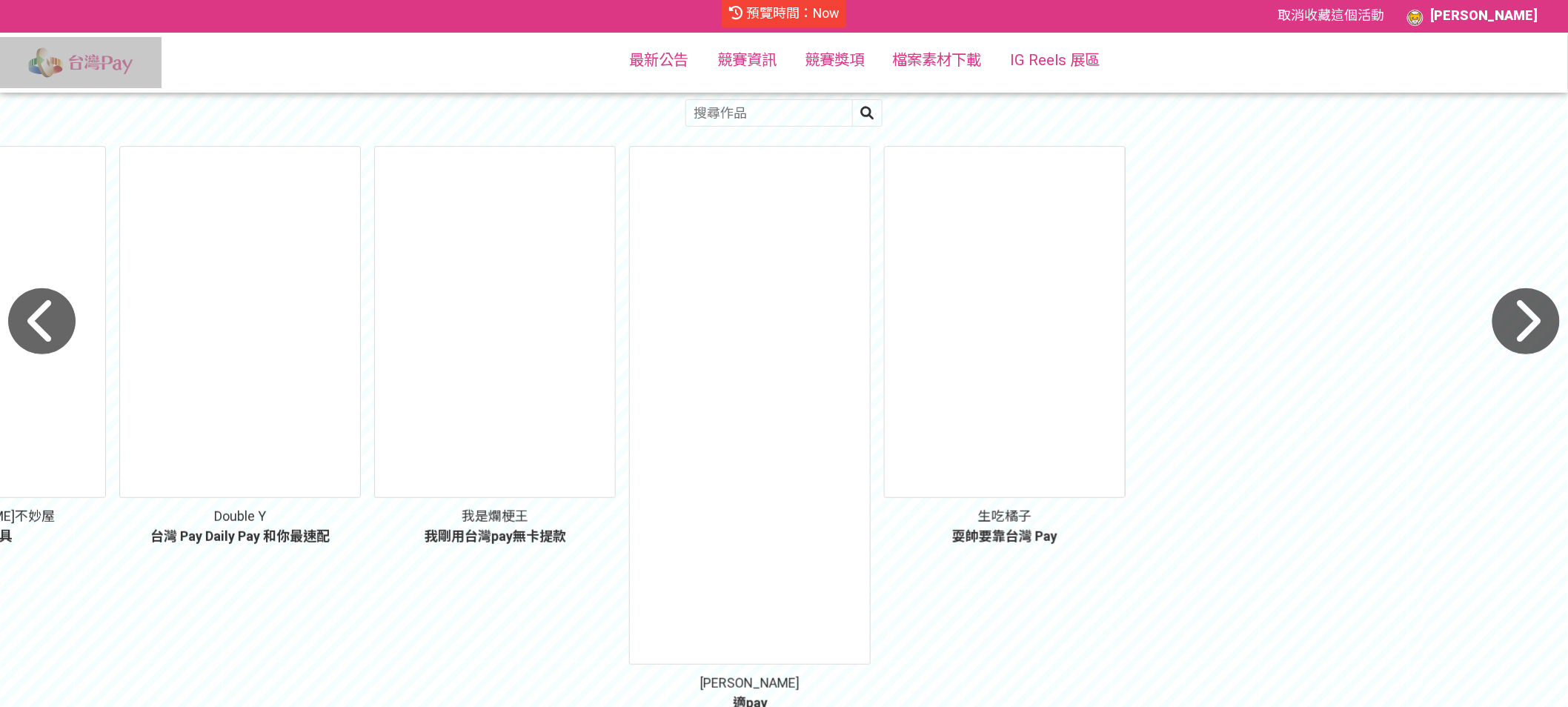
scroll to position [108, 0]
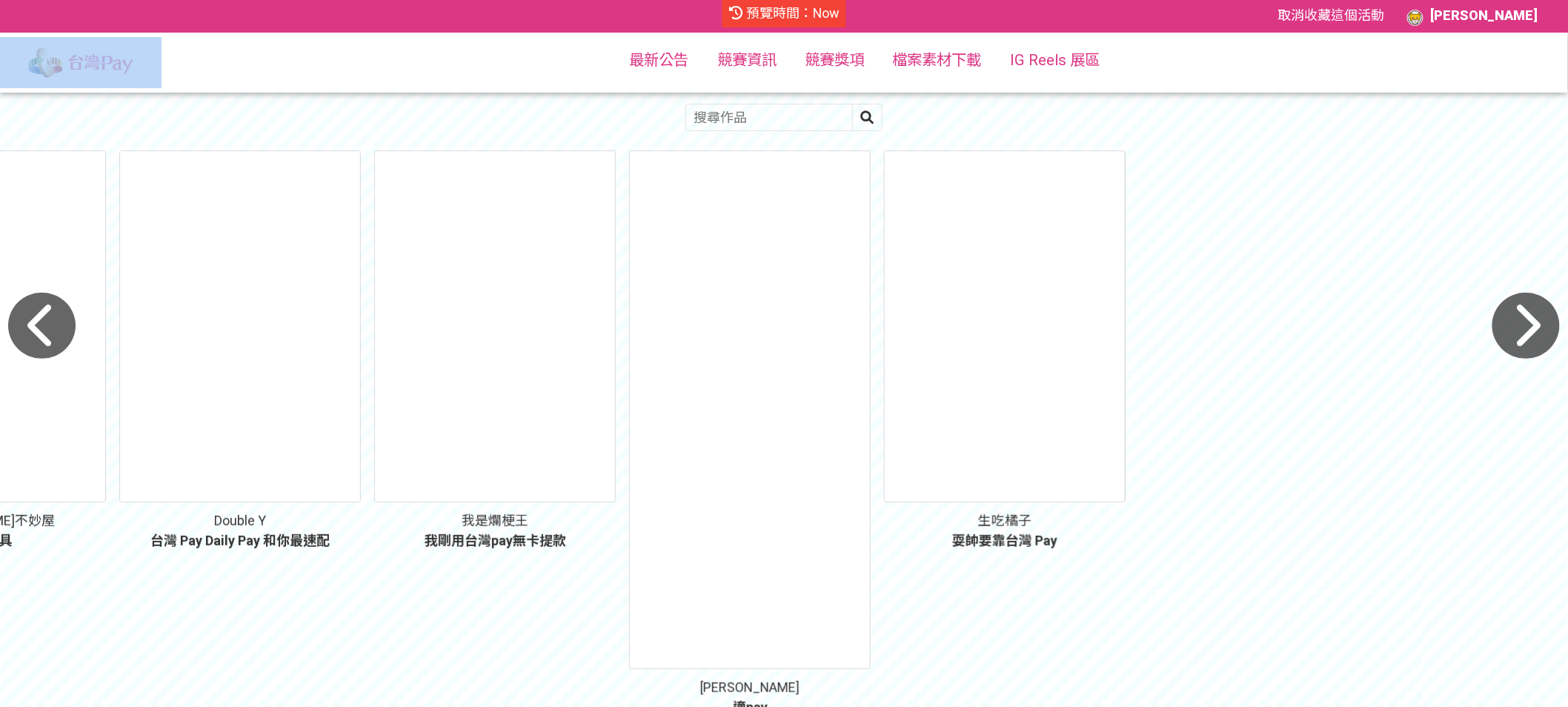
click at [1528, 317] on icon "button" at bounding box center [1526, 326] width 69 height 68
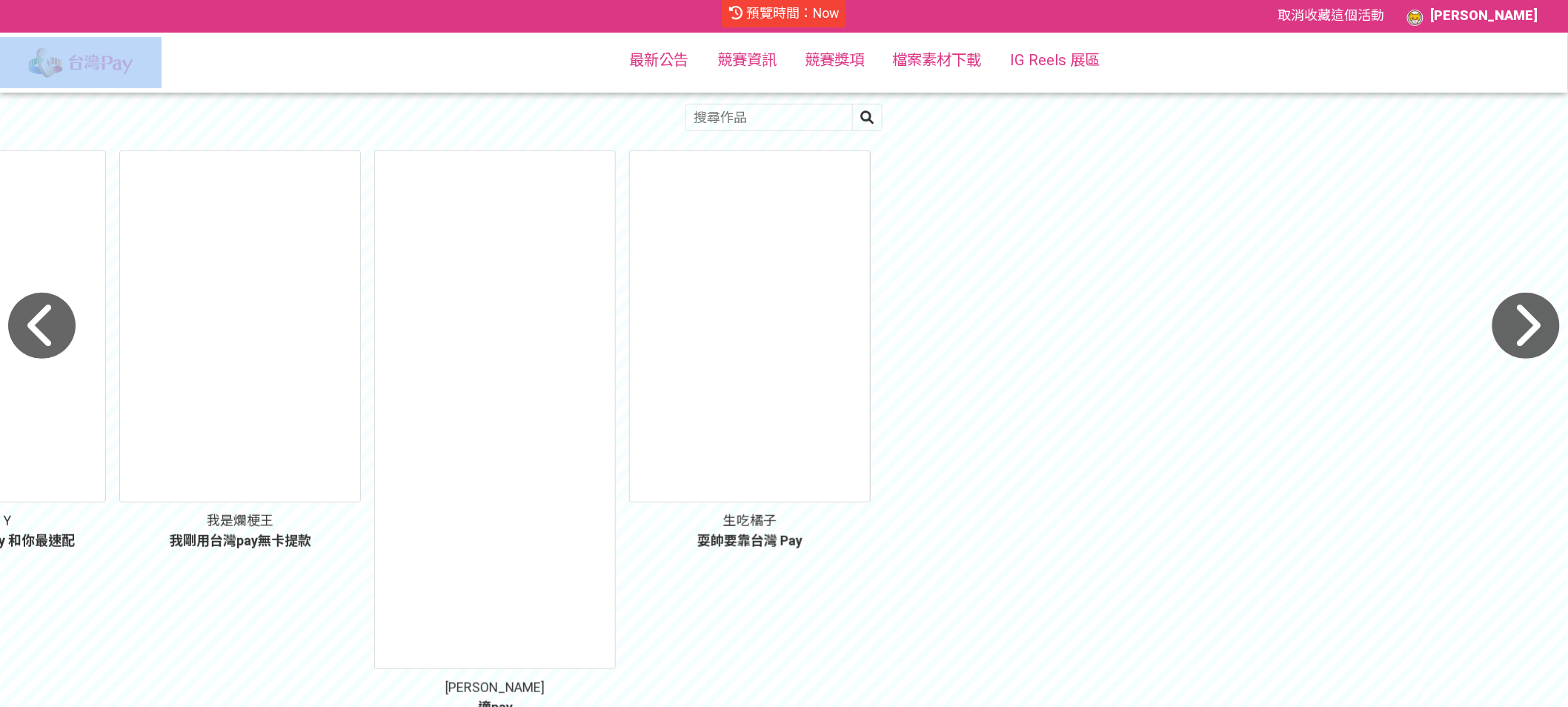
click at [1528, 317] on icon "button" at bounding box center [1526, 326] width 69 height 68
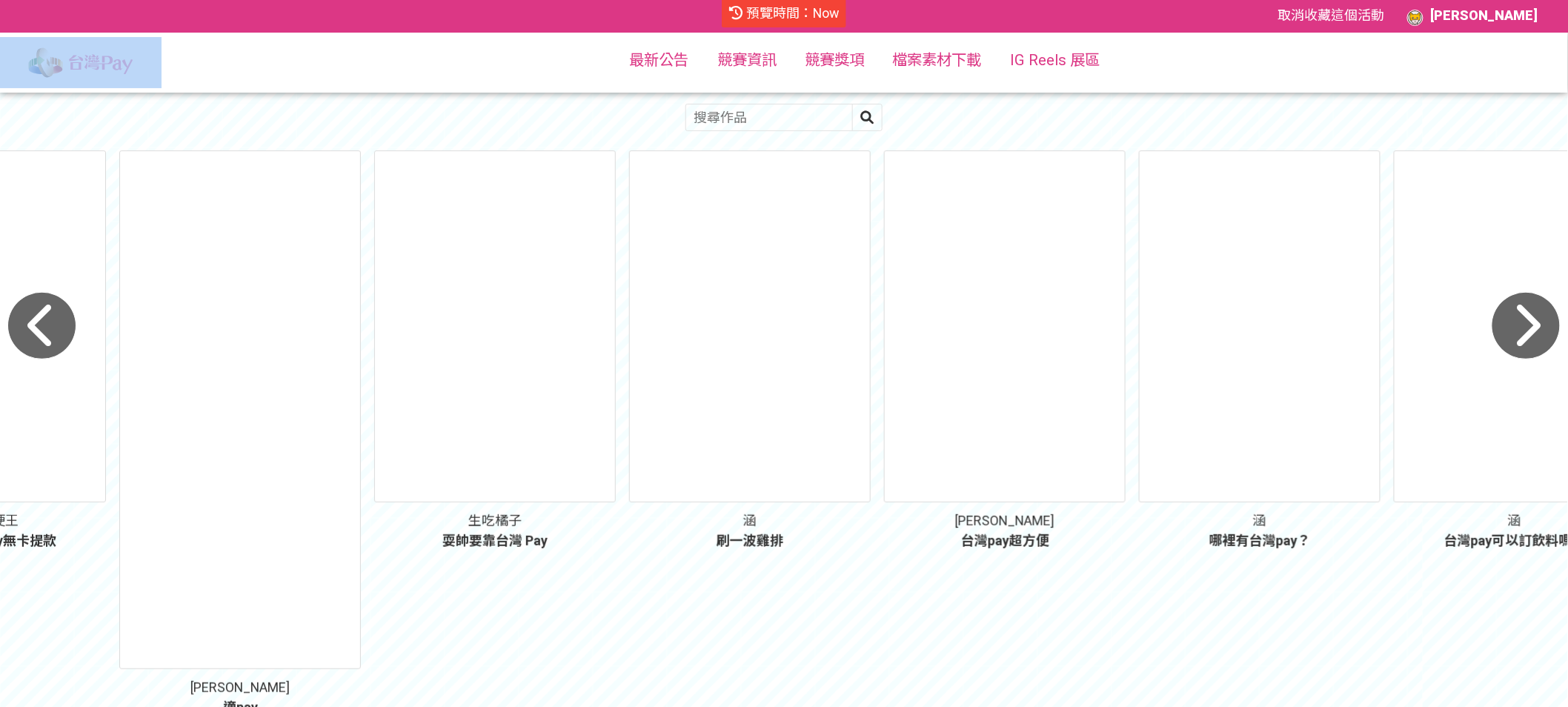
click at [1528, 341] on icon "button" at bounding box center [1526, 326] width 69 height 68
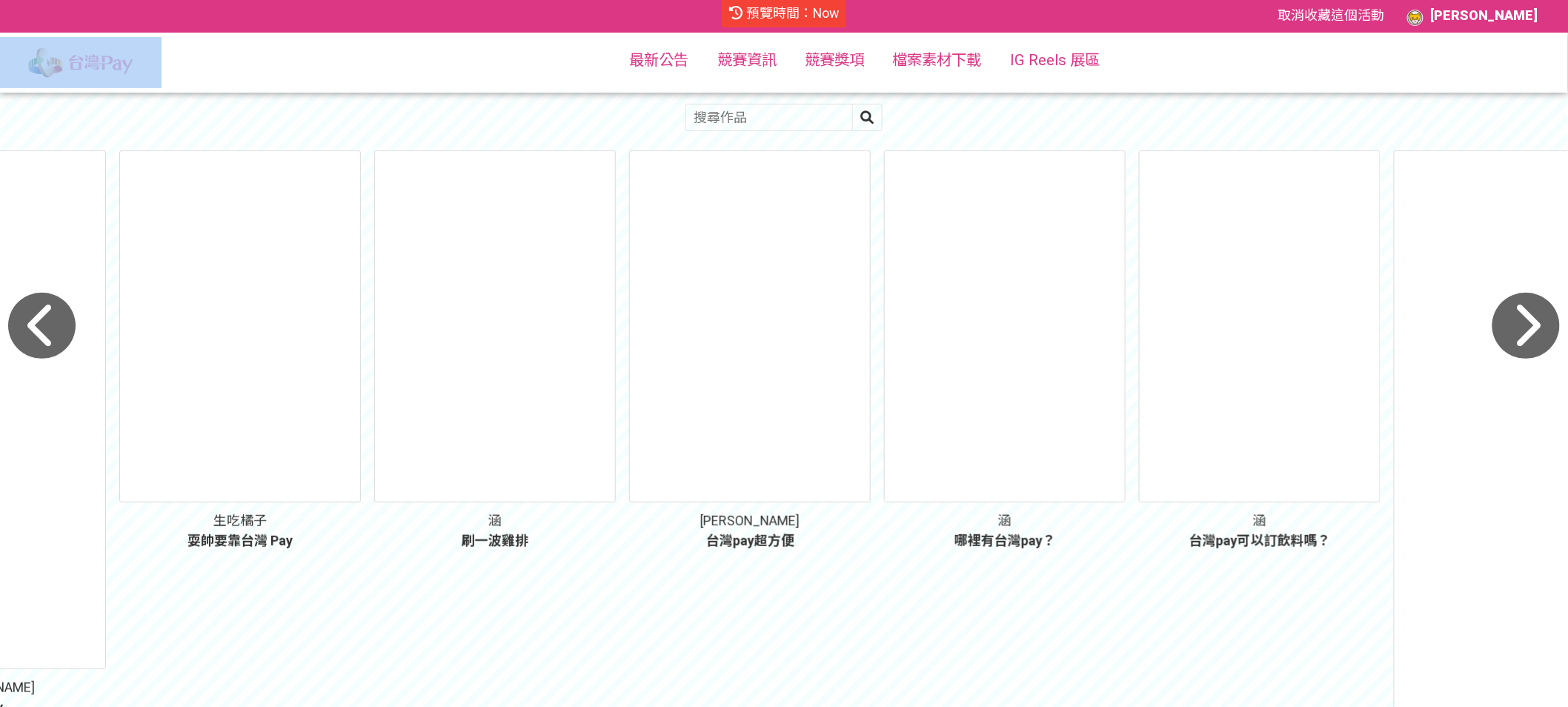
click at [1527, 341] on icon "button" at bounding box center [1526, 326] width 69 height 68
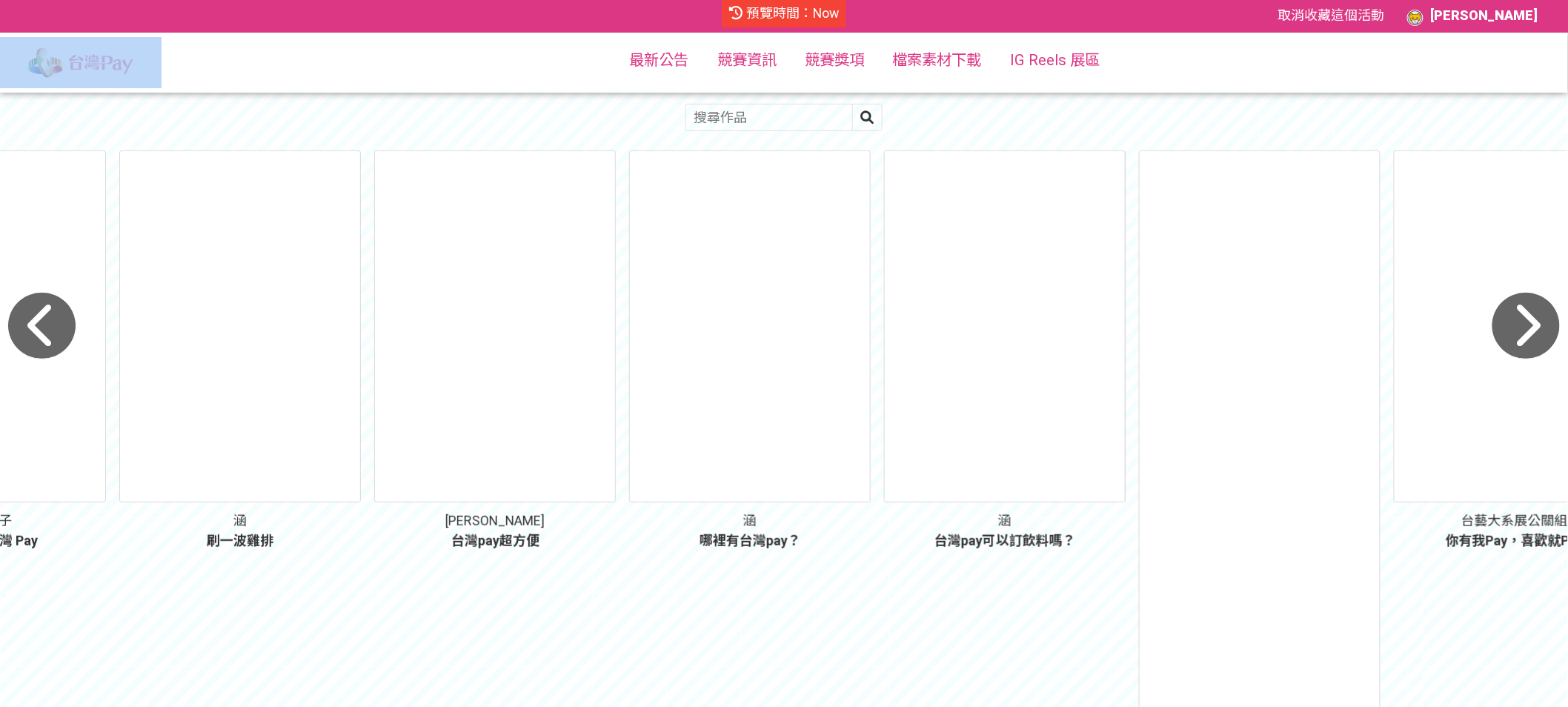
click at [1527, 341] on icon "button" at bounding box center [1526, 326] width 69 height 68
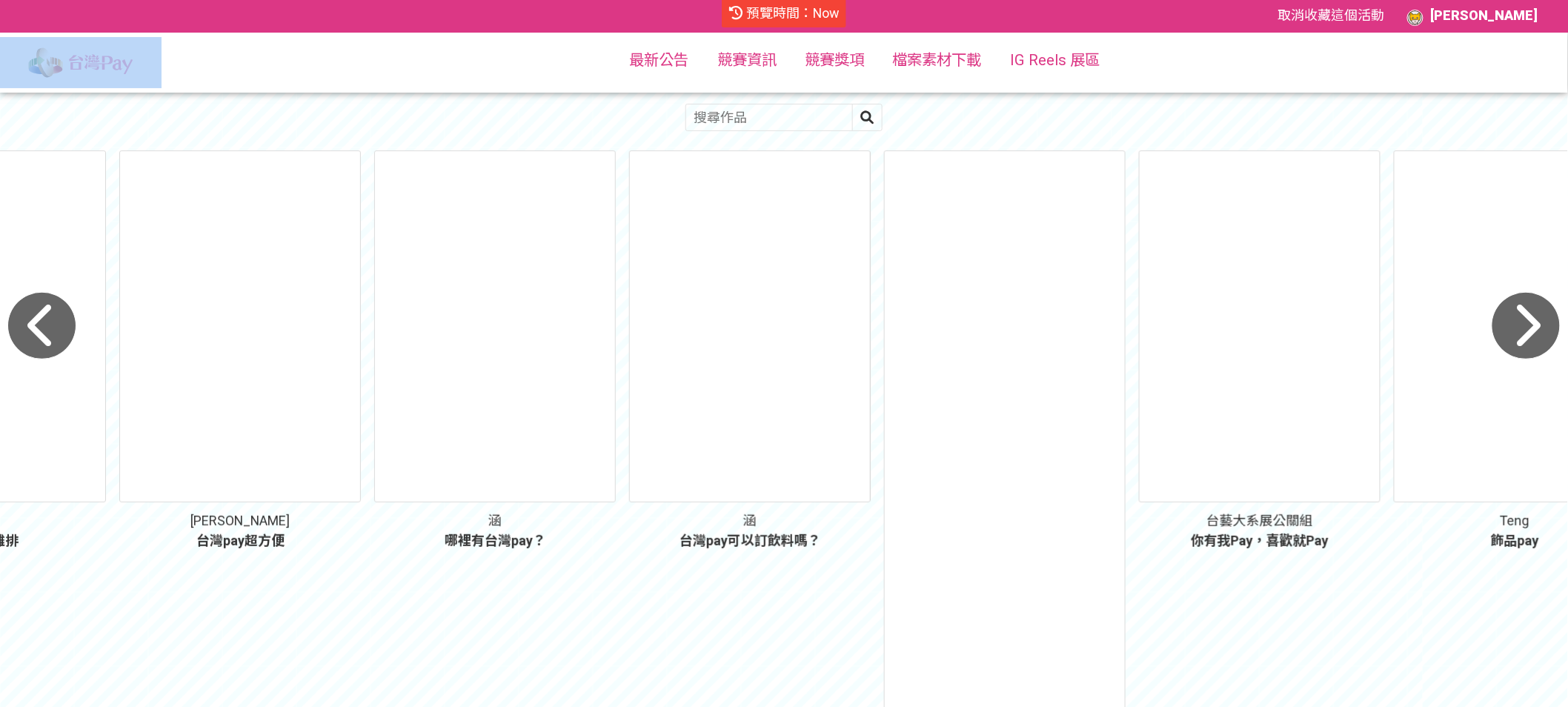
click at [1527, 341] on icon "button" at bounding box center [1526, 326] width 69 height 68
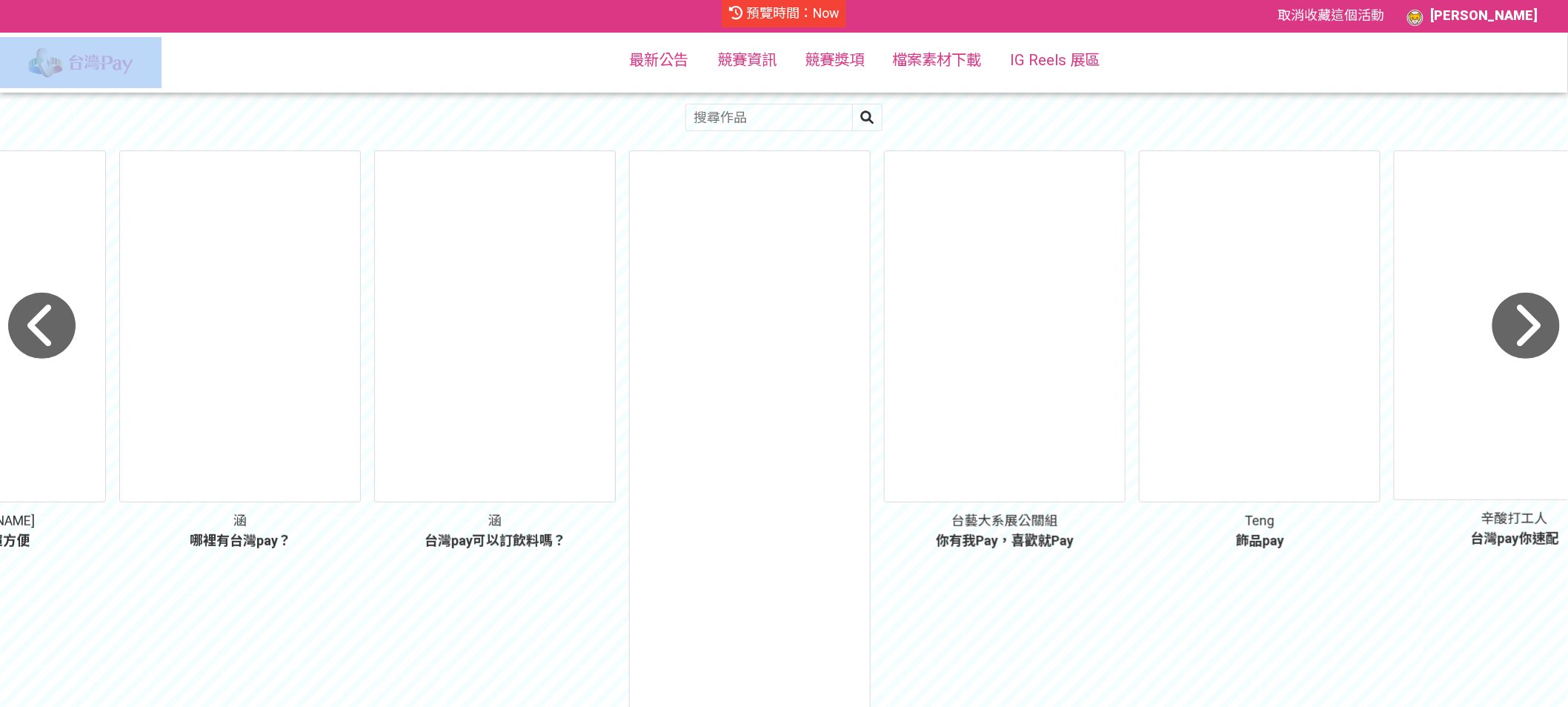
click at [1527, 341] on icon "button" at bounding box center [1526, 326] width 69 height 68
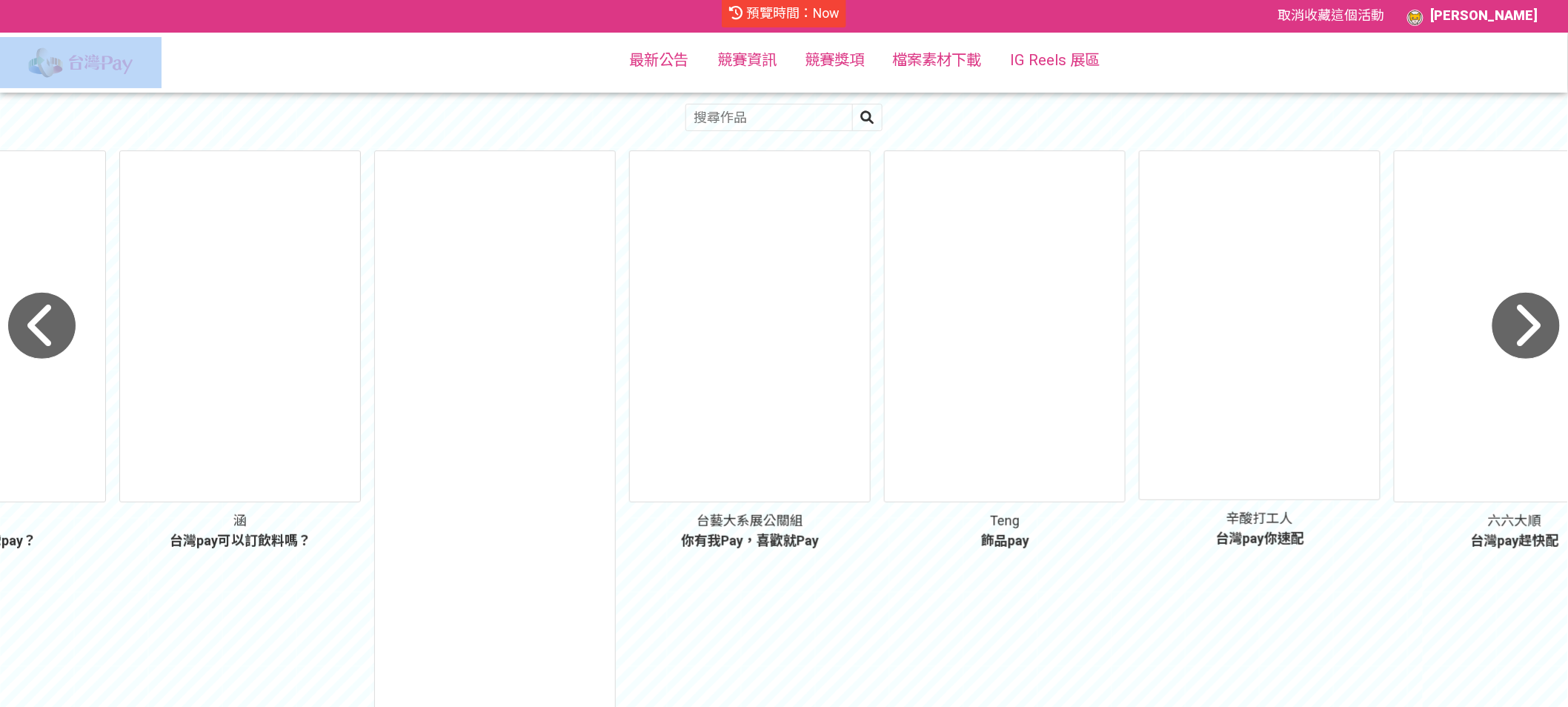
click at [1538, 317] on icon "button" at bounding box center [1526, 326] width 69 height 68
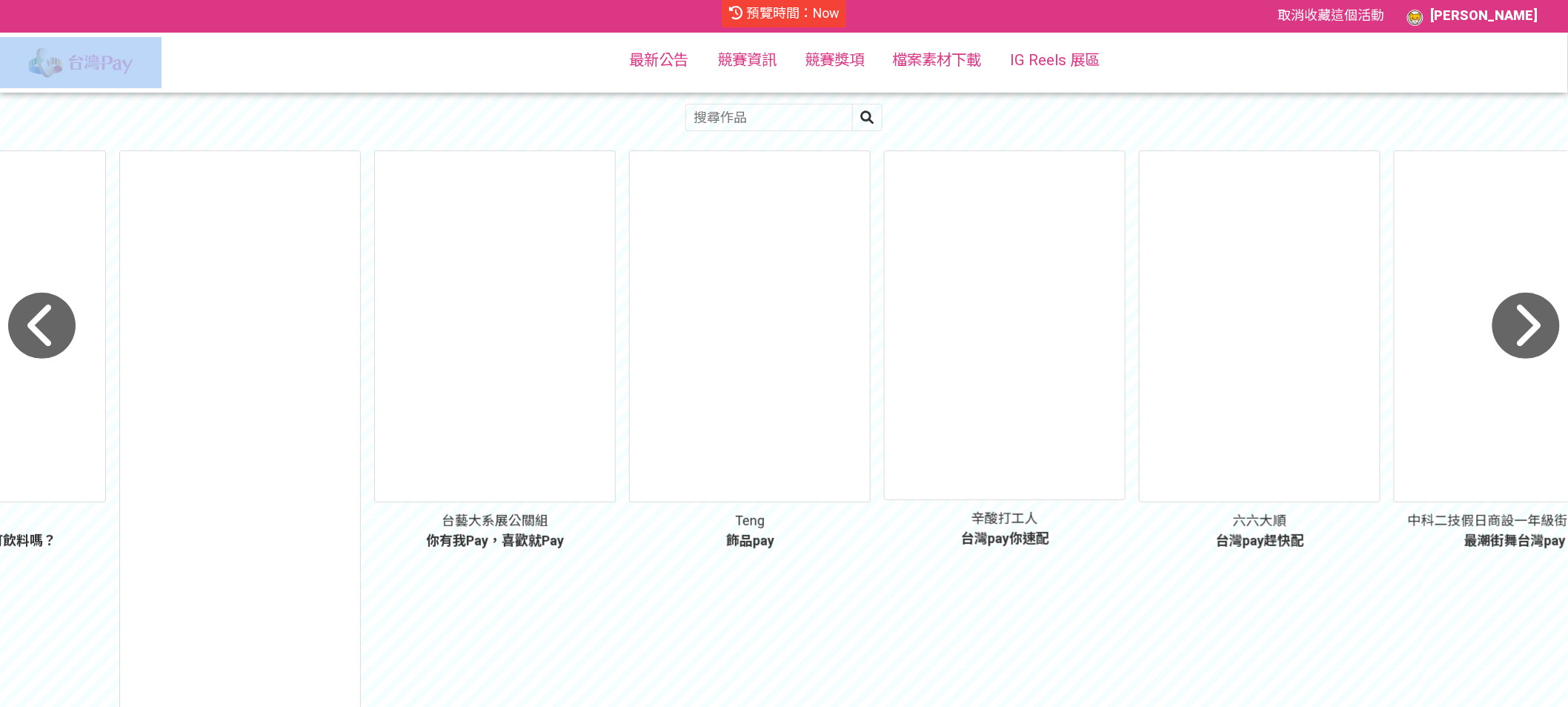
click at [1538, 317] on icon "button" at bounding box center [1526, 326] width 69 height 68
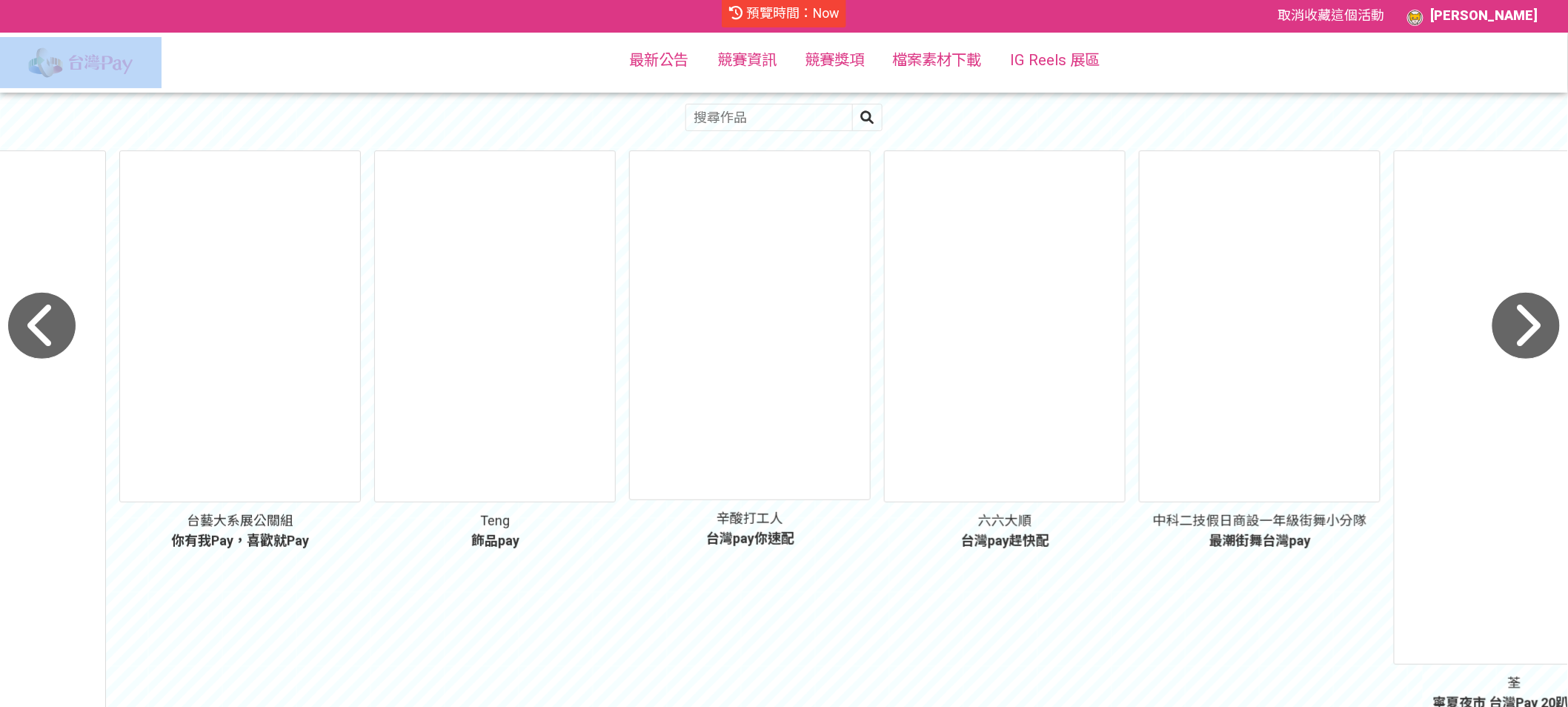
click at [1538, 317] on icon "button" at bounding box center [1526, 326] width 69 height 68
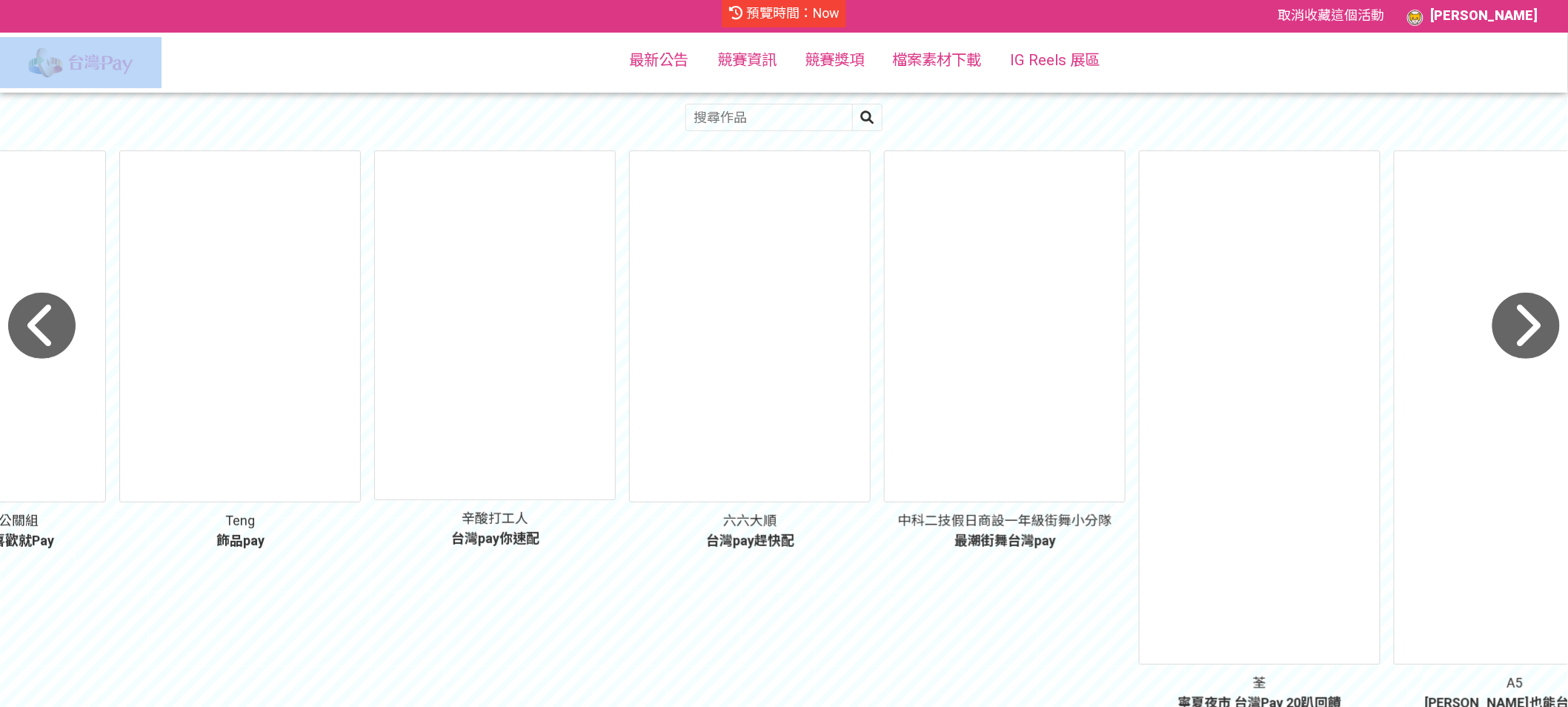
click at [1538, 317] on icon "button" at bounding box center [1526, 326] width 69 height 68
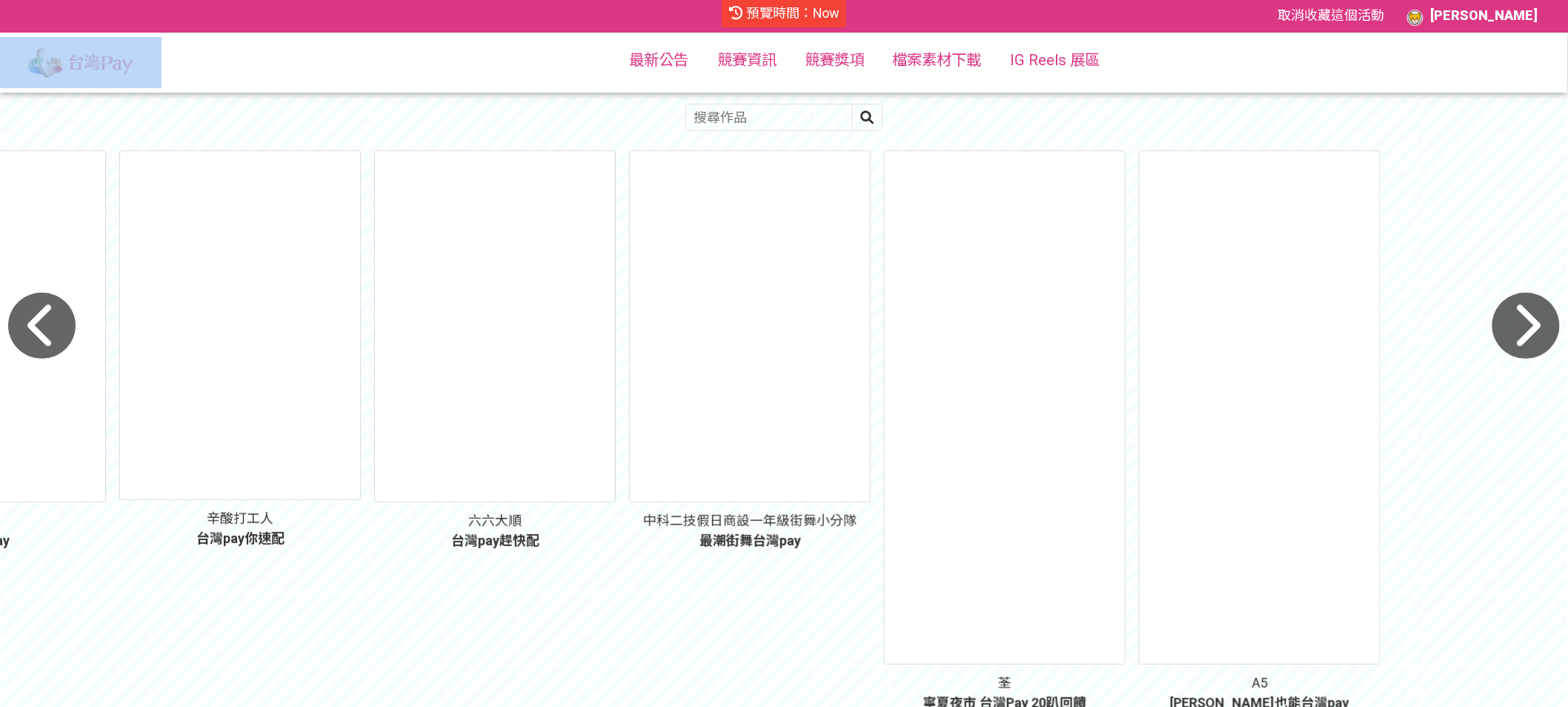
click at [1538, 317] on icon "button" at bounding box center [1526, 326] width 69 height 68
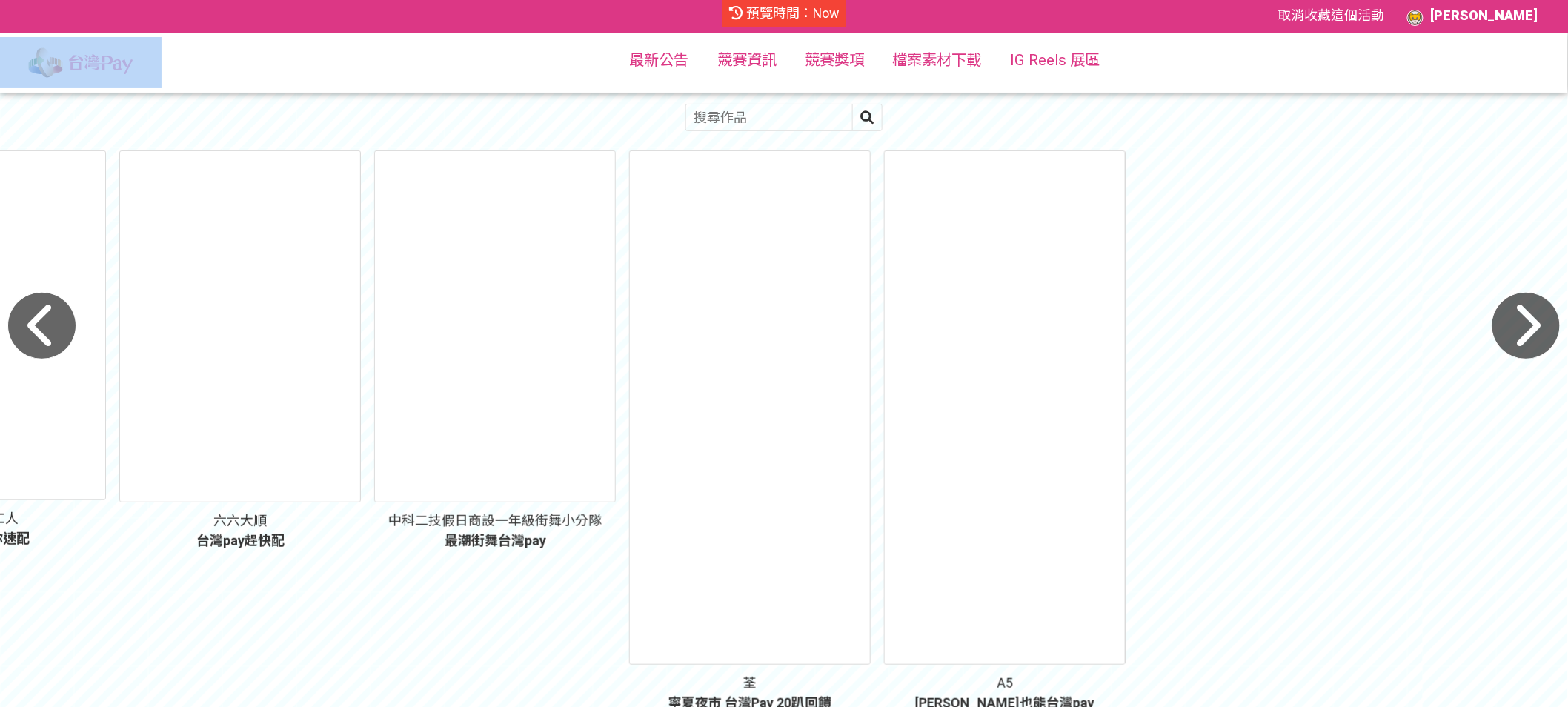
click at [1538, 317] on icon "button" at bounding box center [1526, 326] width 69 height 68
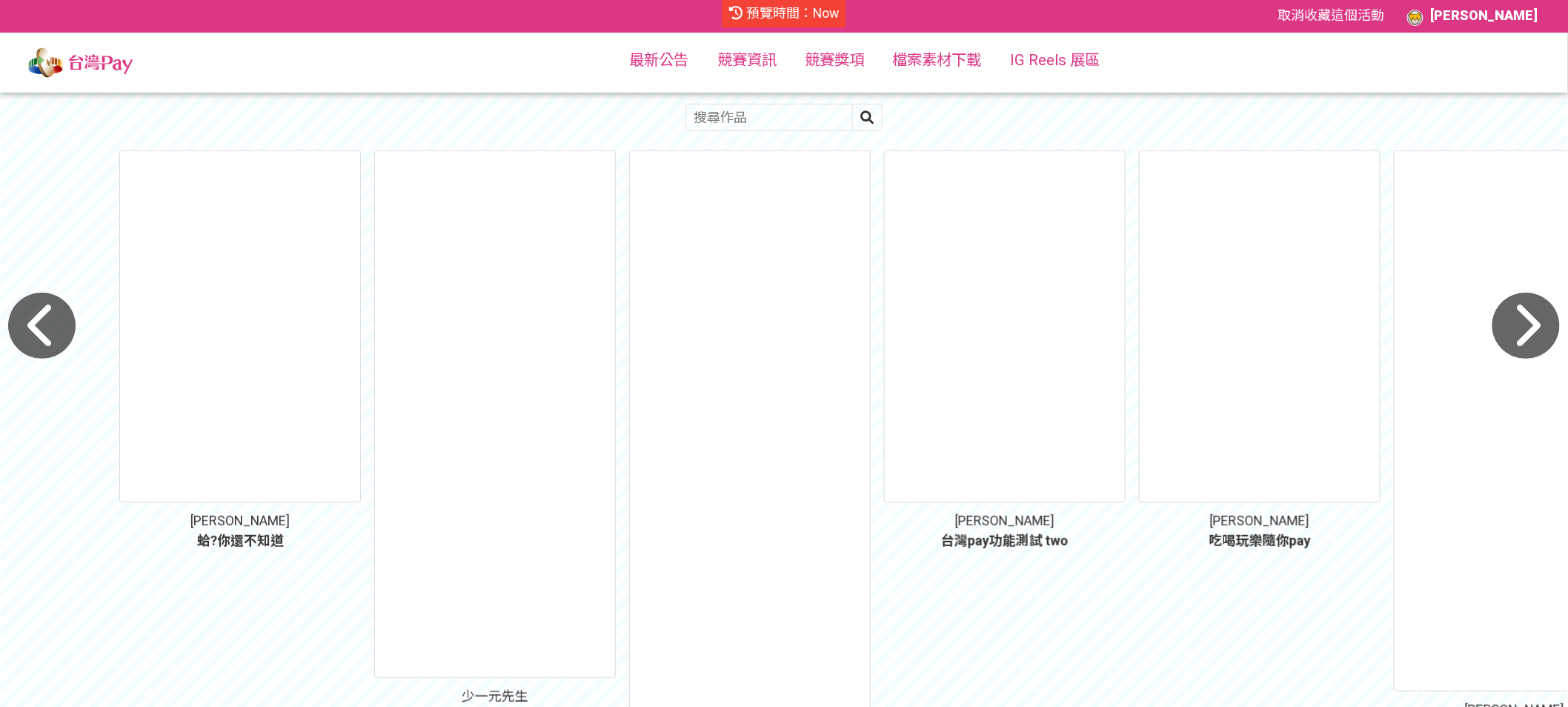
click at [1515, 332] on icon "button" at bounding box center [1526, 326] width 69 height 68
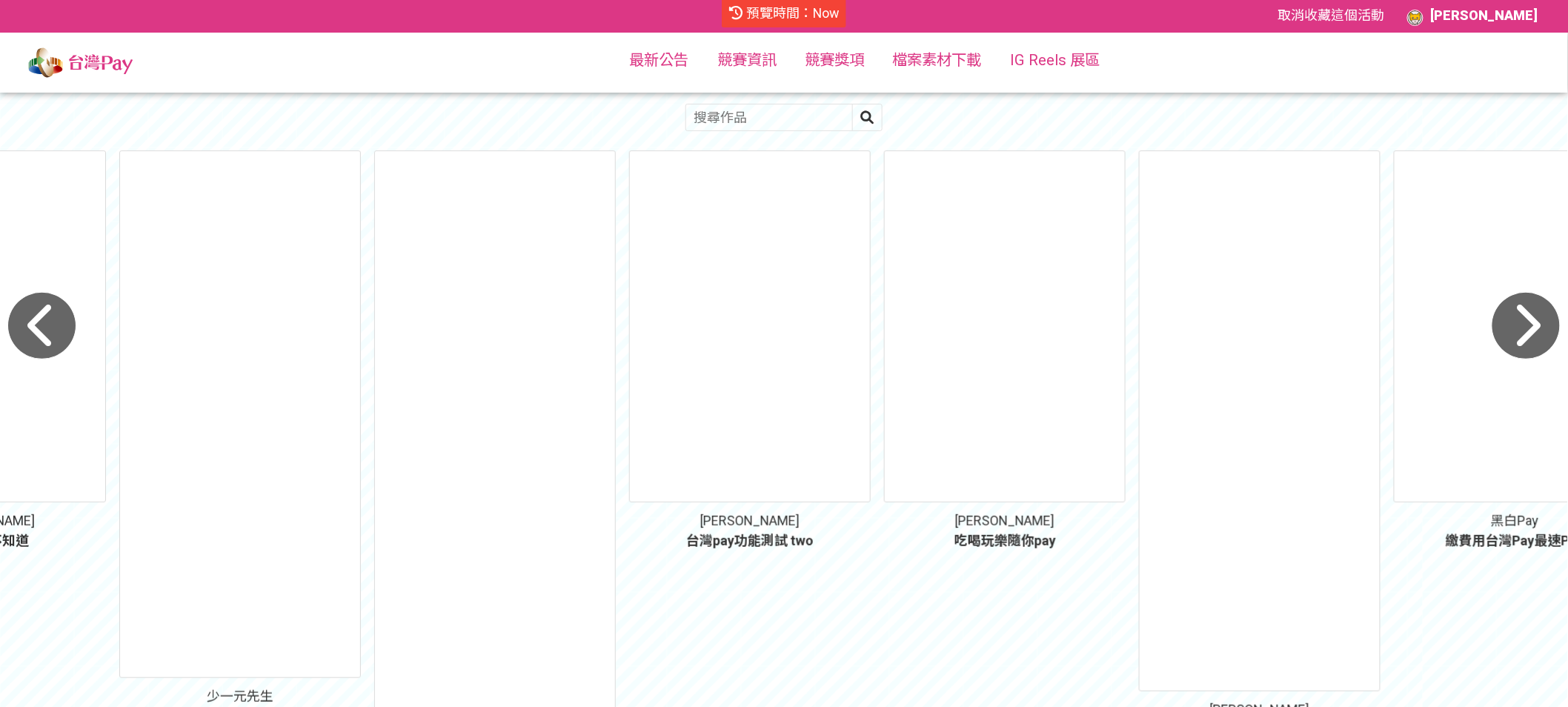
click at [1528, 319] on icon "button" at bounding box center [1526, 326] width 69 height 68
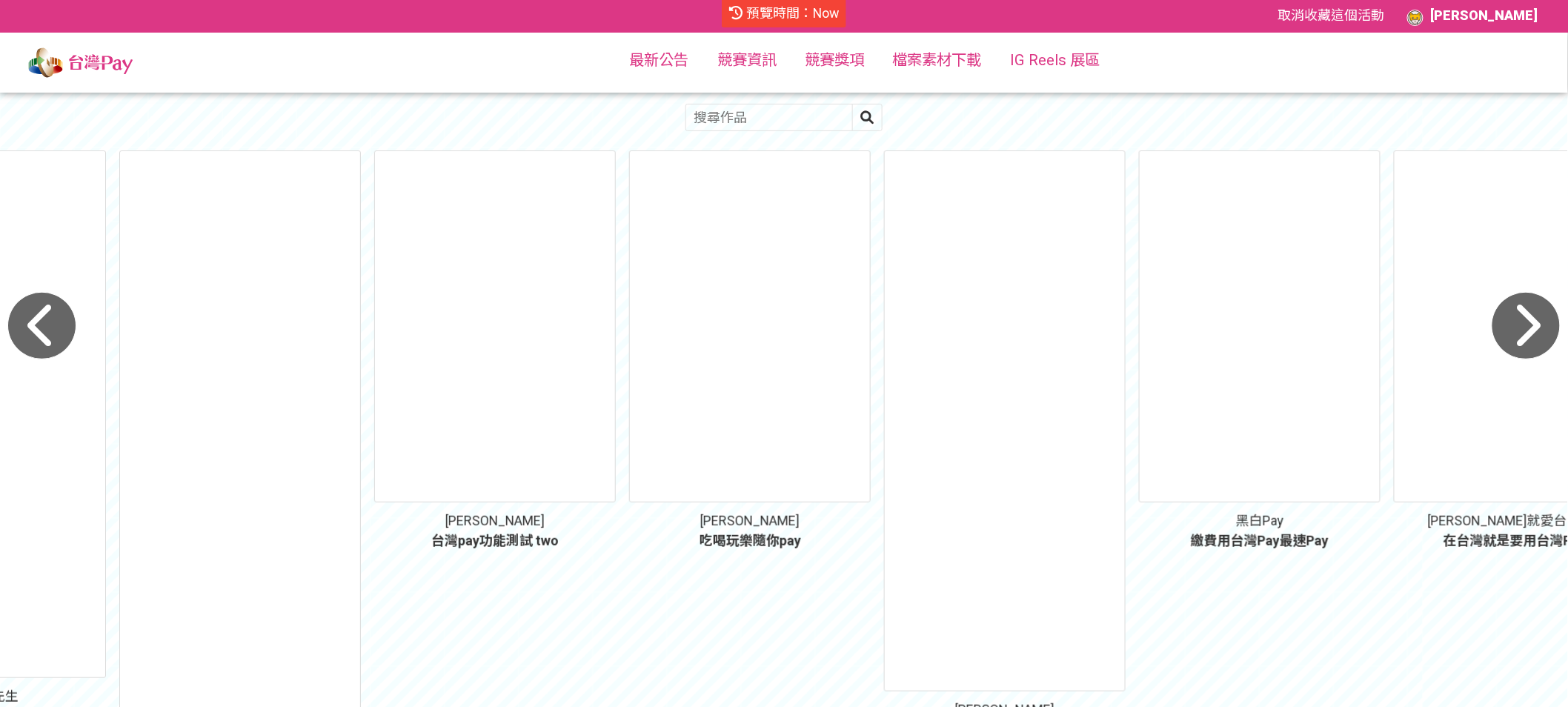
click at [1528, 319] on icon "button" at bounding box center [1526, 326] width 69 height 68
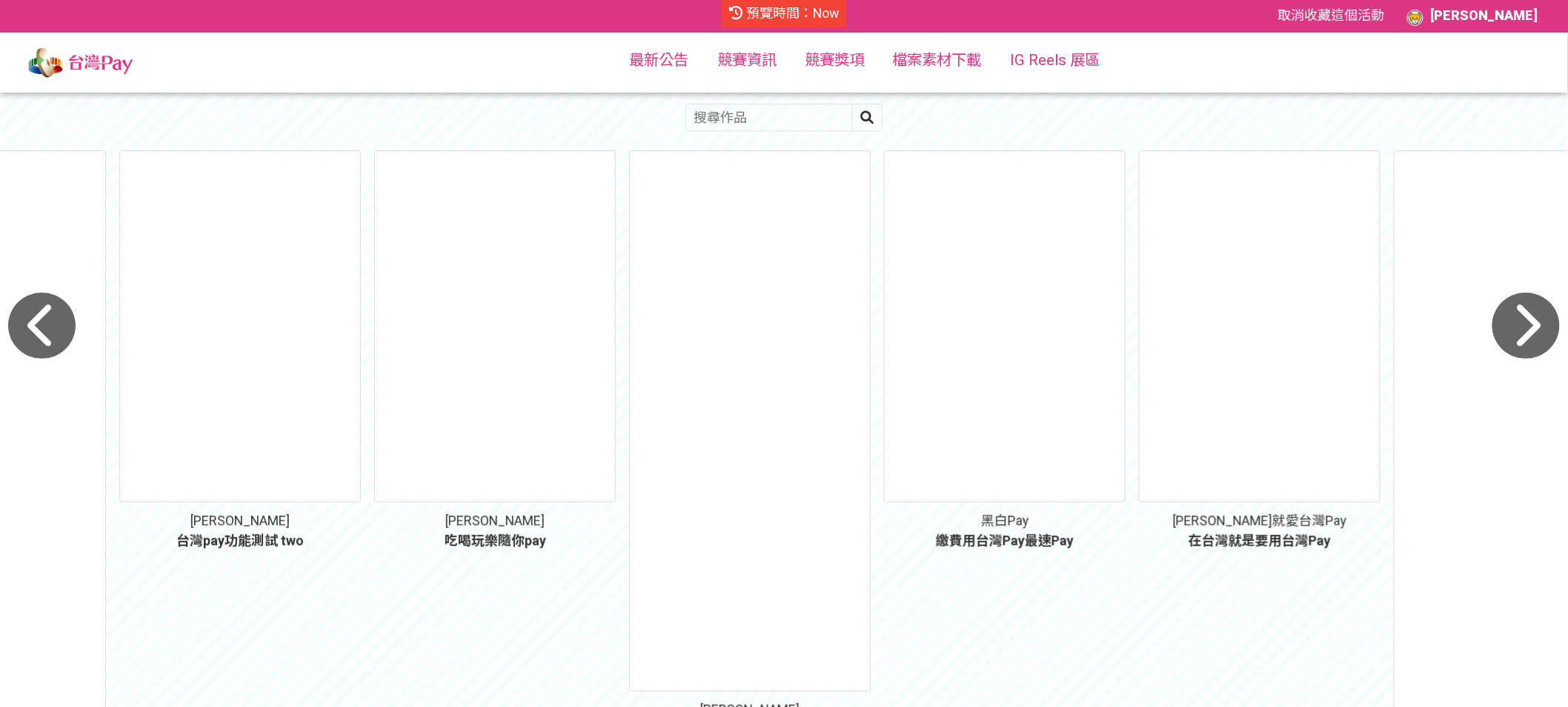
click at [1528, 319] on icon "button" at bounding box center [1526, 326] width 69 height 68
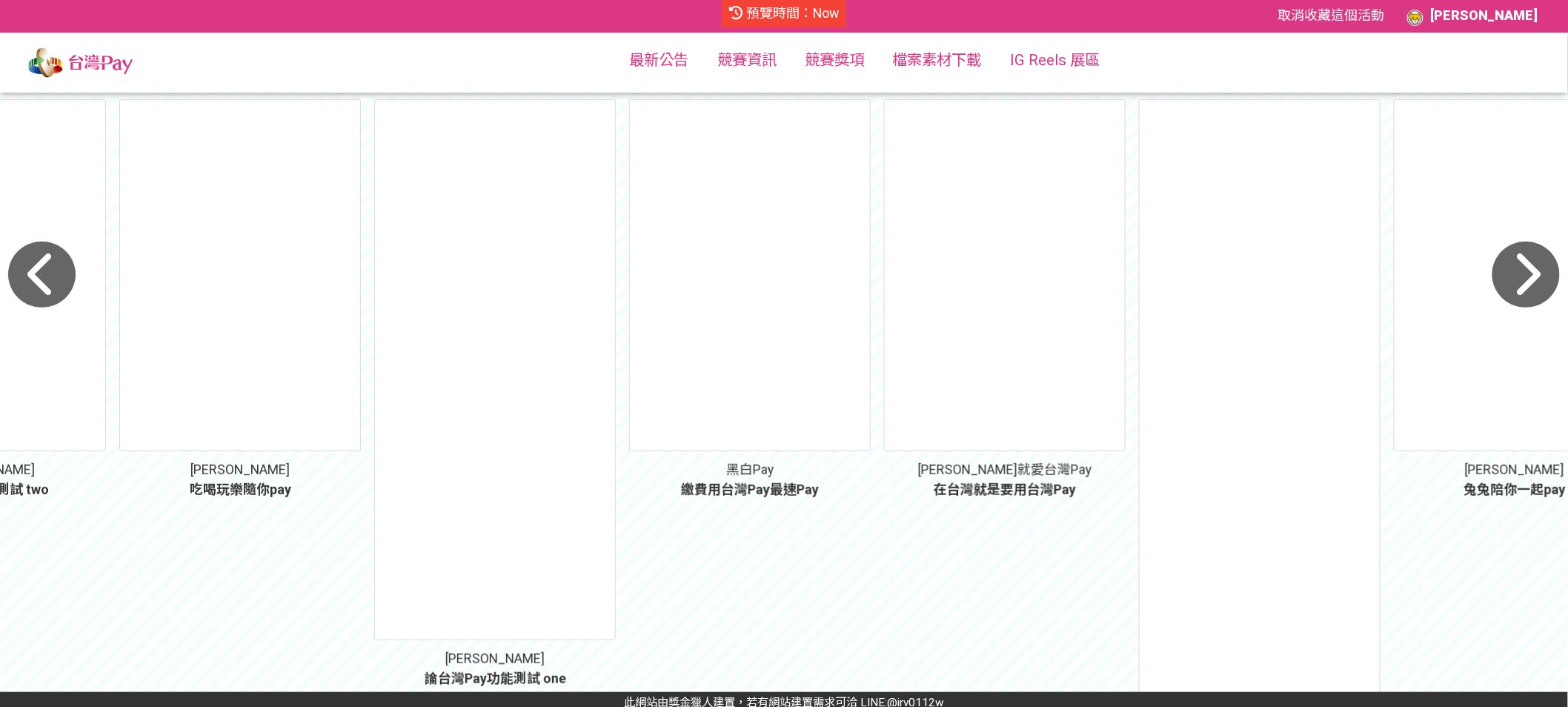
scroll to position [163, 0]
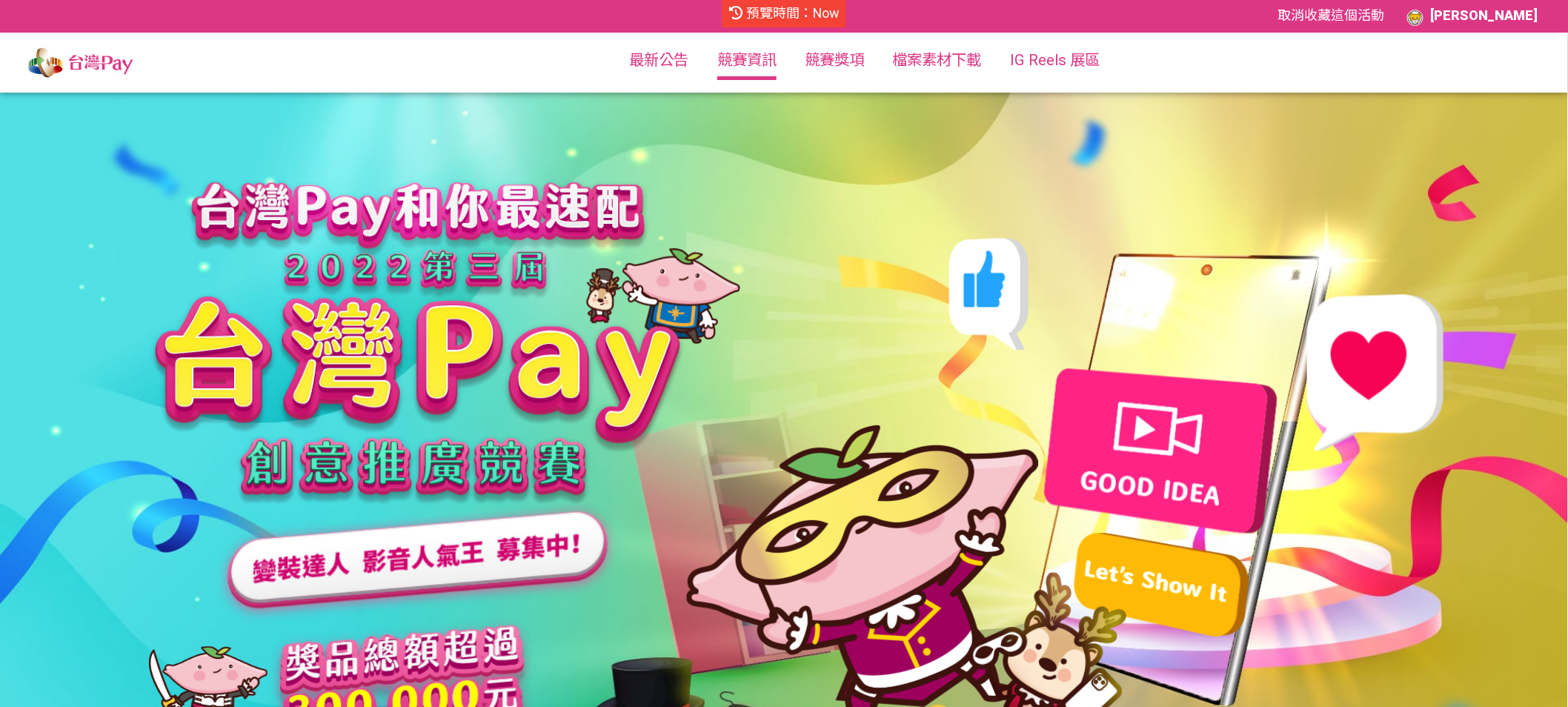
click at [745, 65] on link "競賽資訊" at bounding box center [746, 60] width 59 height 17
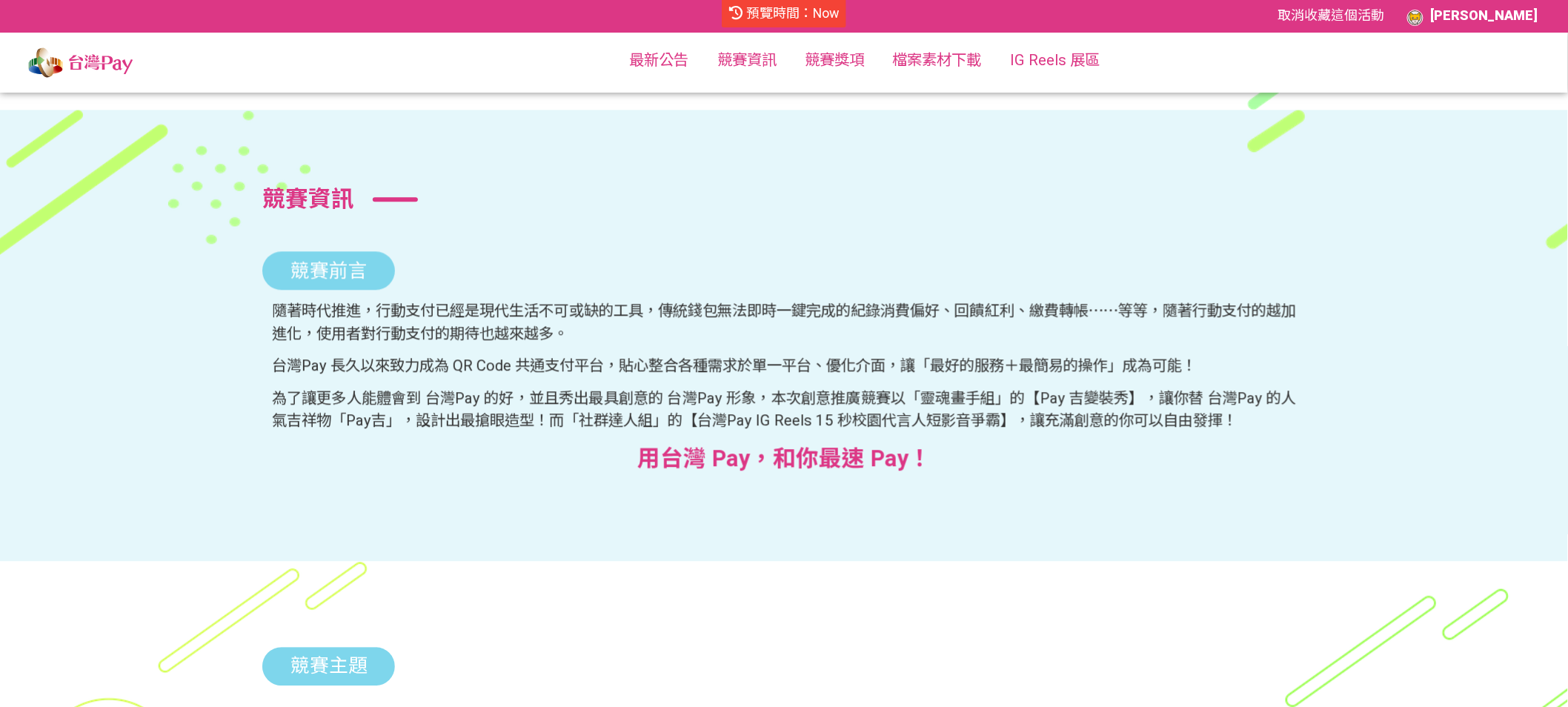
scroll to position [1664, 0]
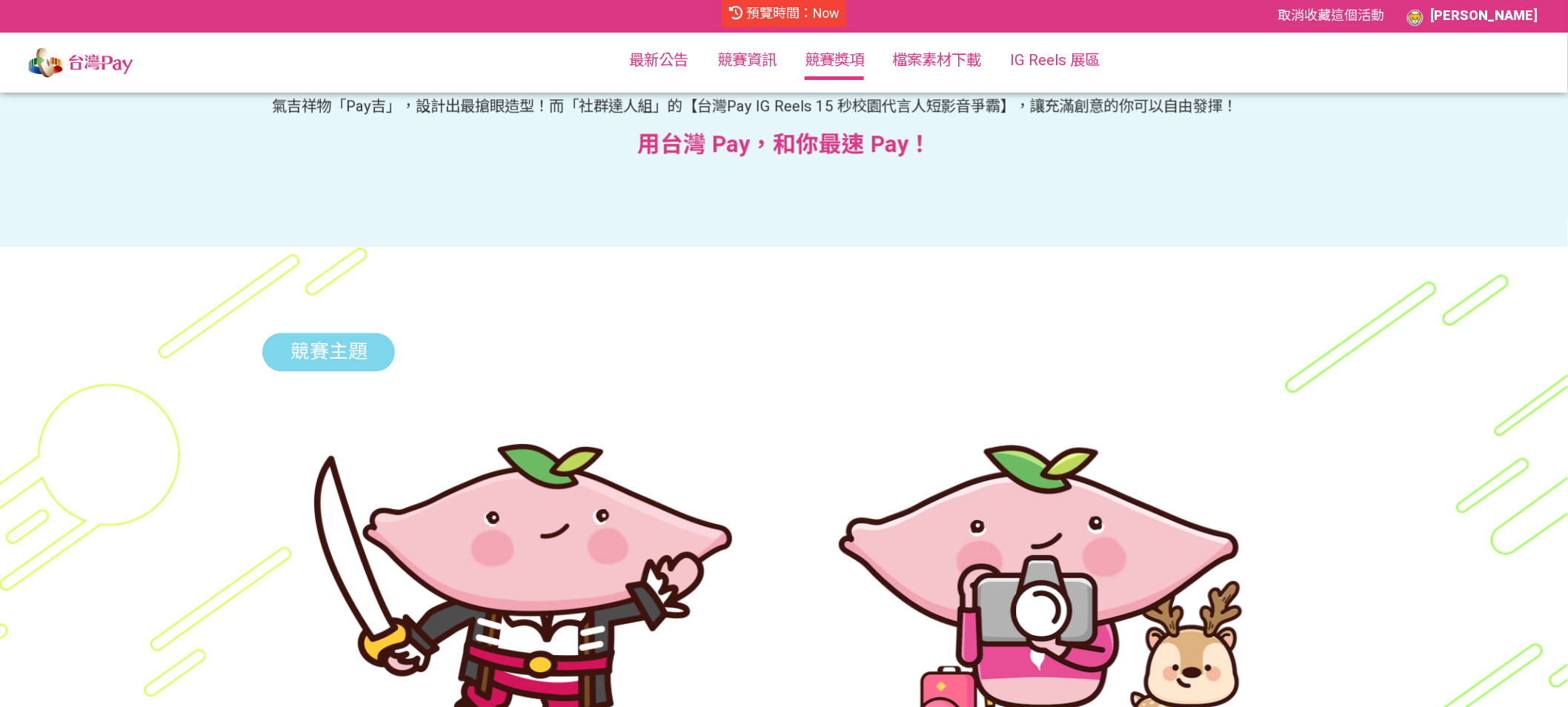
click at [828, 65] on link "競賽獎項" at bounding box center [834, 60] width 59 height 17
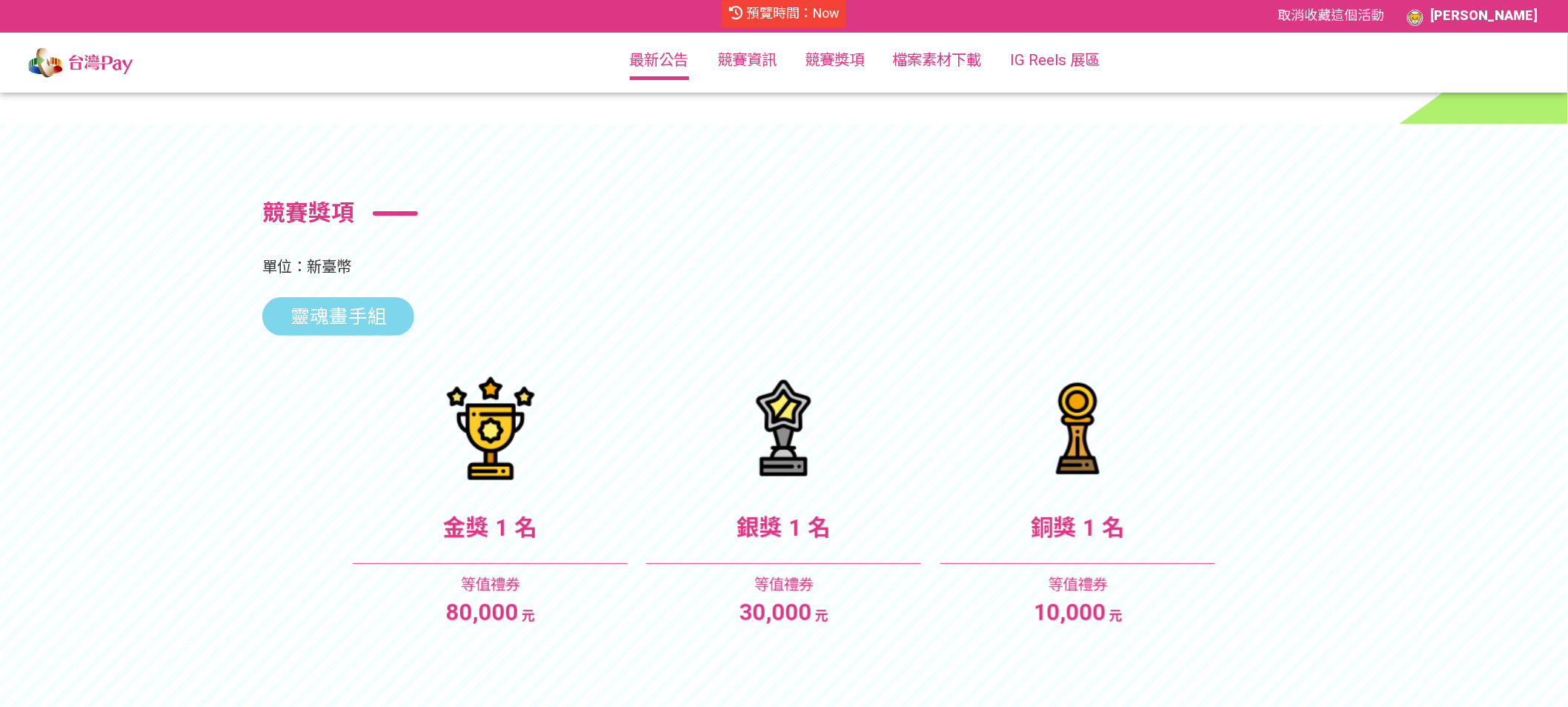
click at [639, 63] on link "最新公告" at bounding box center [659, 60] width 59 height 17
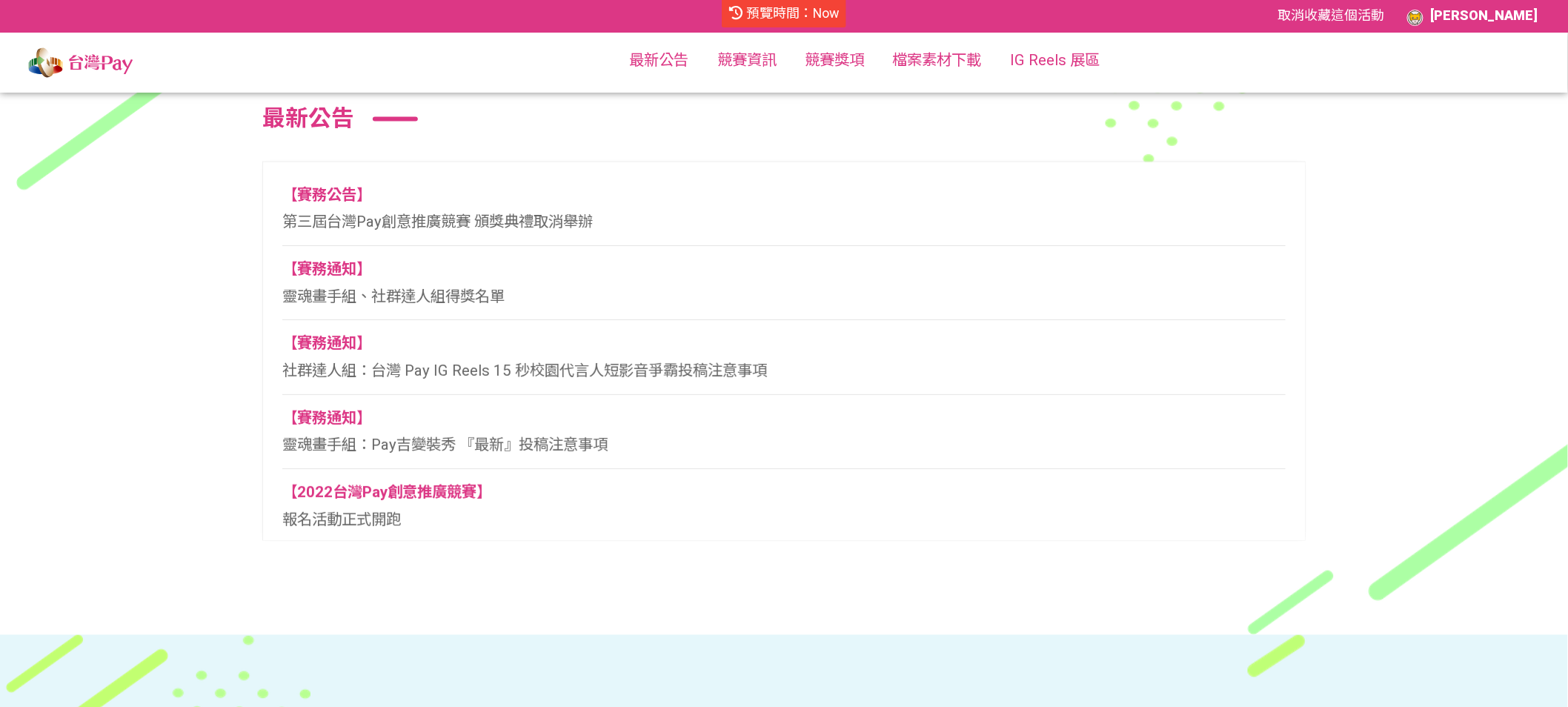
scroll to position [734, 0]
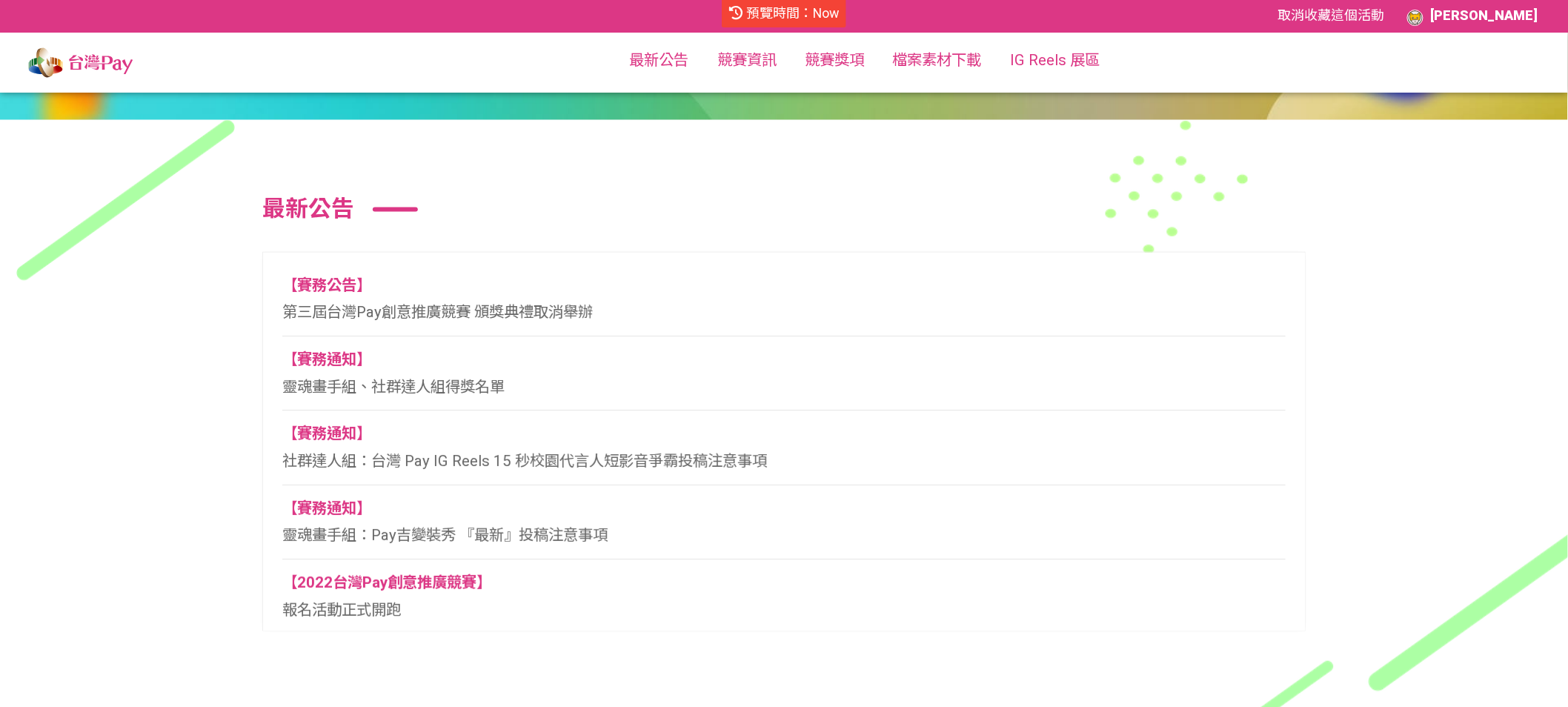
click at [352, 315] on span "第三屆台灣Pay創意推廣競賽 頒獎典禮取消舉辦" at bounding box center [437, 312] width 311 height 17
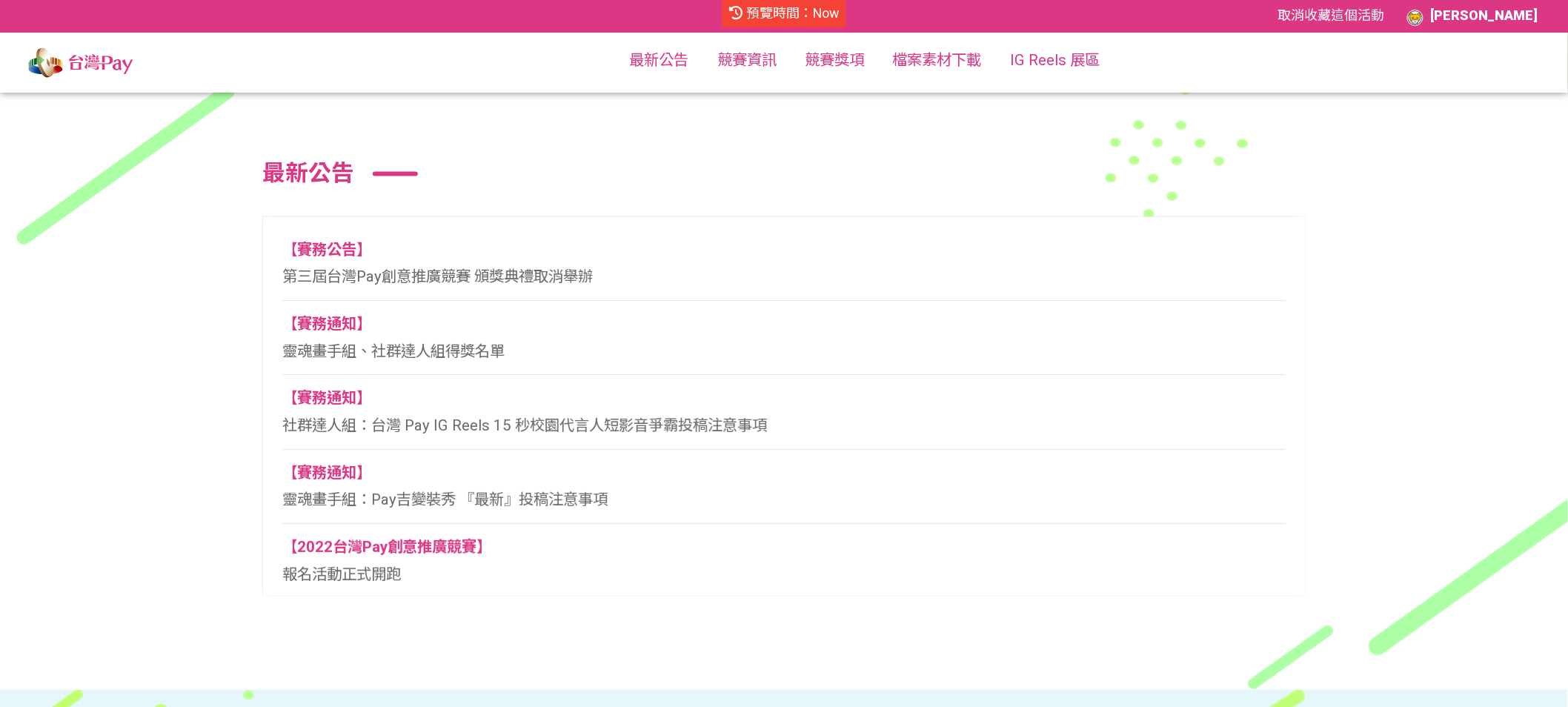
scroll to position [770, 0]
click at [453, 357] on span "靈魂畫手組、社群達人組得獎名單" at bounding box center [393, 348] width 222 height 17
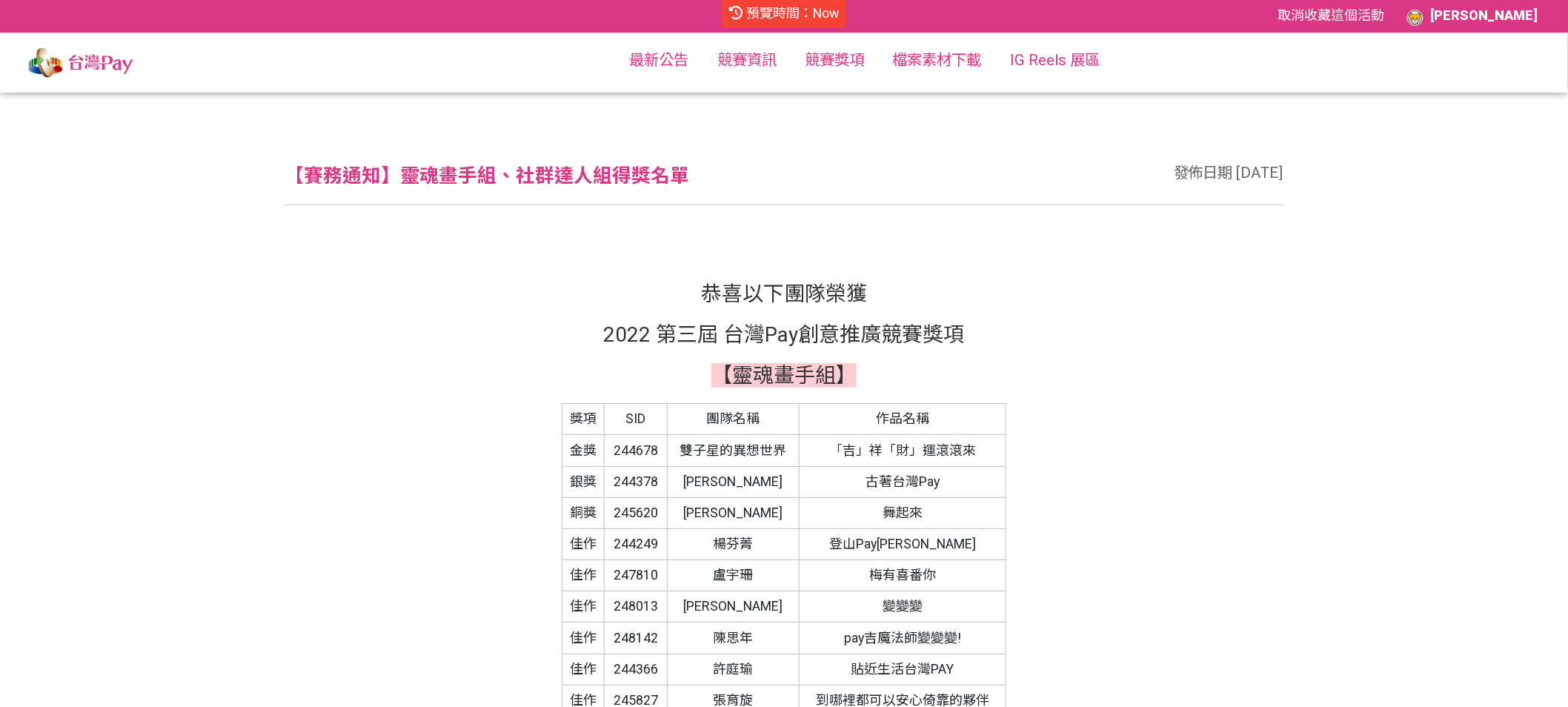
scroll to position [3, 0]
click at [637, 441] on td "244678" at bounding box center [636, 449] width 62 height 31
copy td "244678"
drag, startPoint x: 718, startPoint y: 437, endPoint x: 689, endPoint y: 451, distance: 32.2
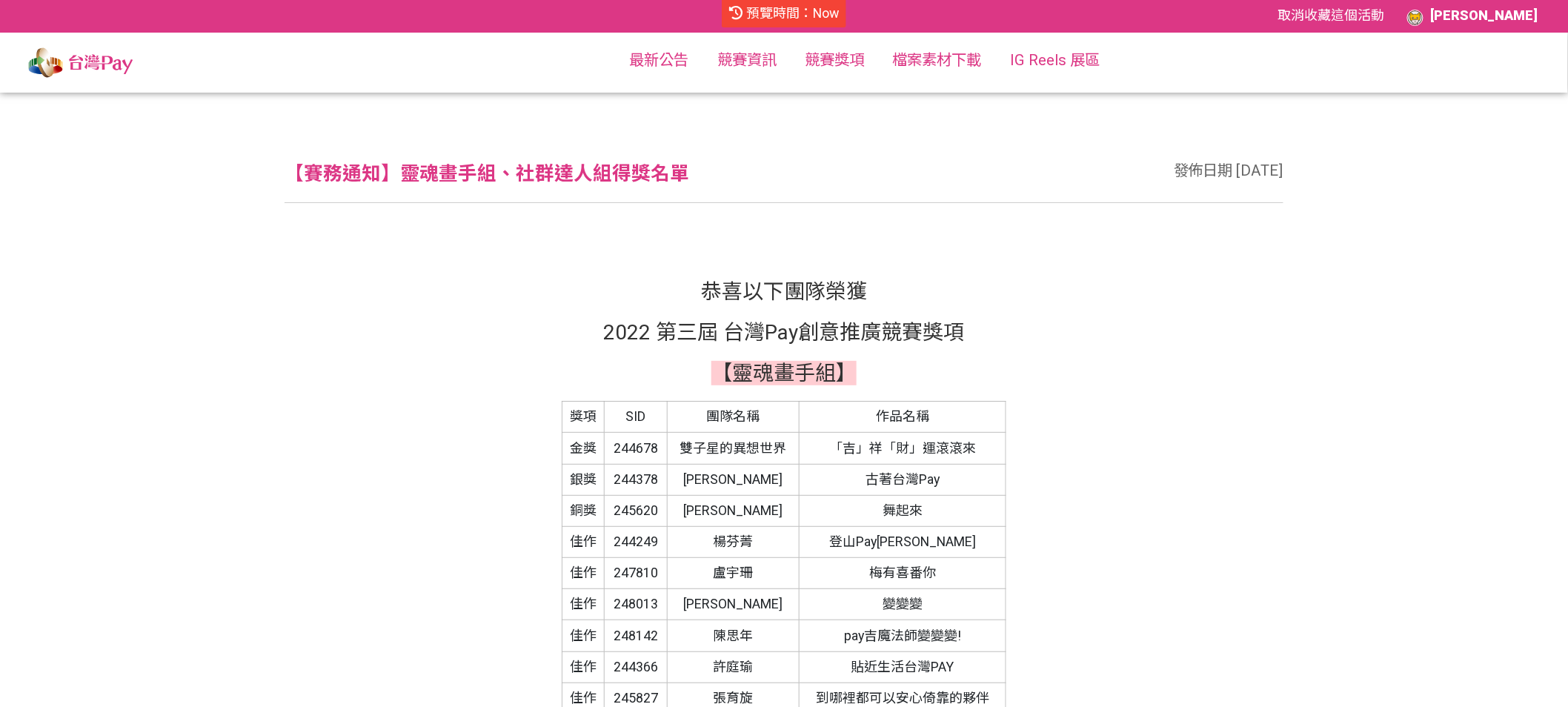
click at [717, 439] on td "雙子星的異想世界" at bounding box center [733, 449] width 131 height 31
drag, startPoint x: 682, startPoint y: 448, endPoint x: 802, endPoint y: 355, distance: 151.8
click at [787, 445] on td "雙子星的異想世界" at bounding box center [733, 449] width 131 height 31
copy td "雙子星的異想世界"
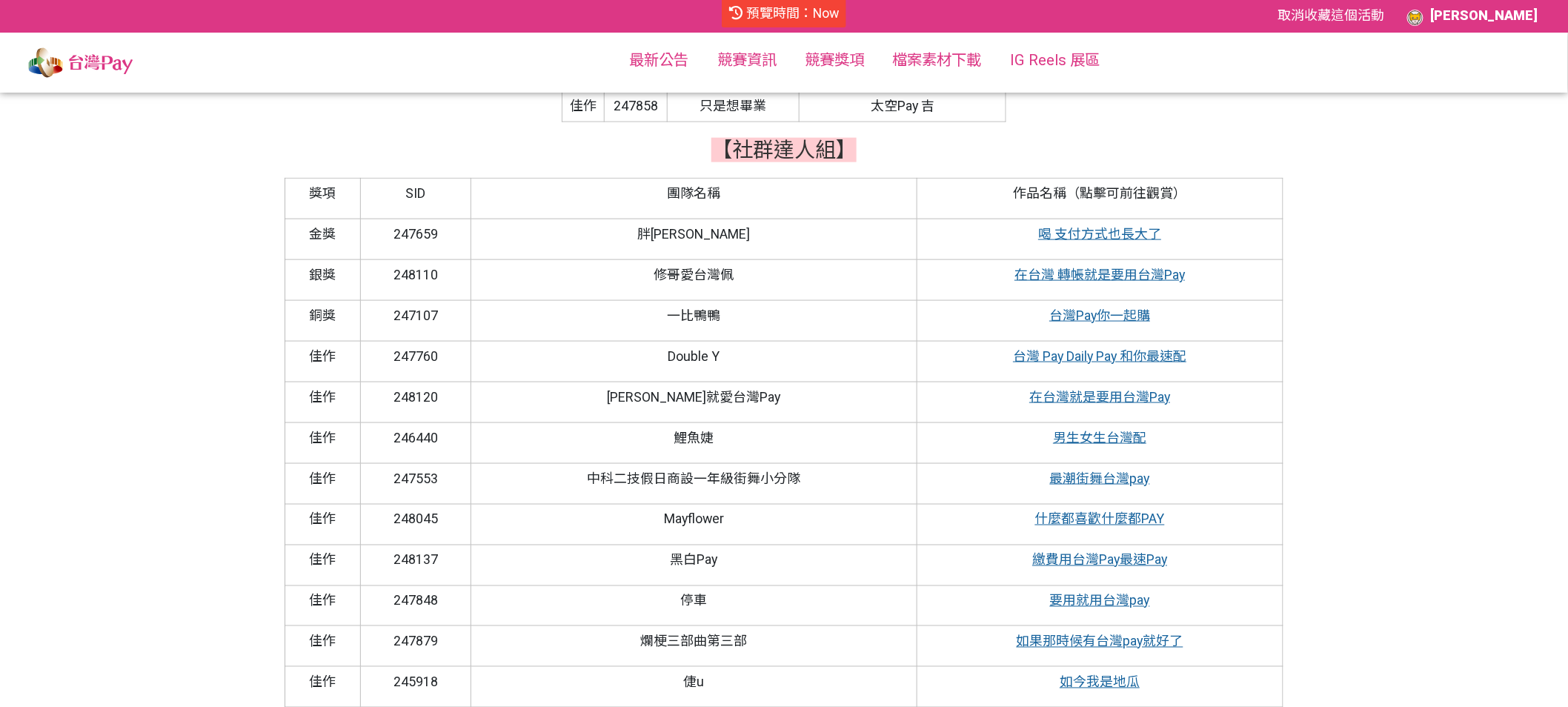
scroll to position [648, 0]
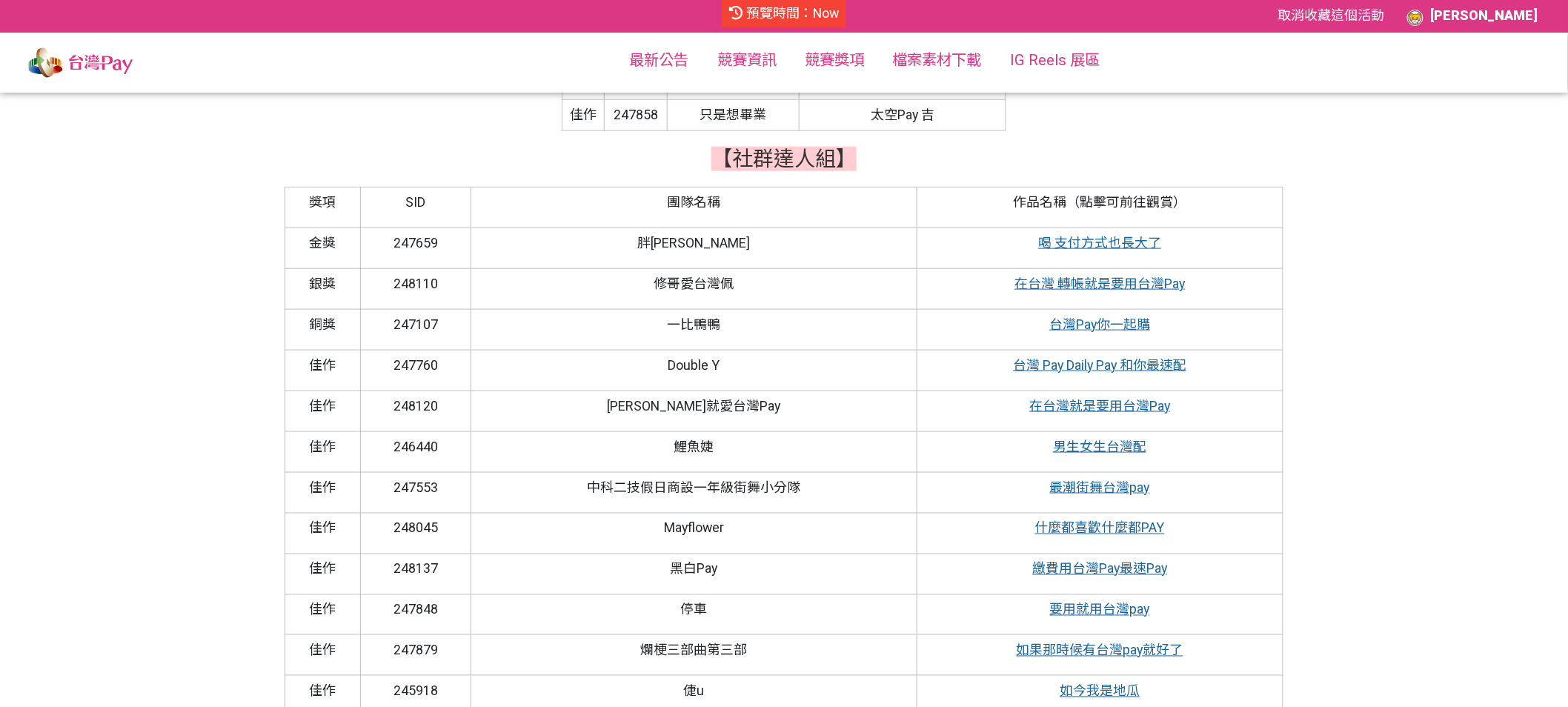
click at [1092, 243] on link "喝 支付方式也長大了" at bounding box center [1099, 243] width 123 height 16
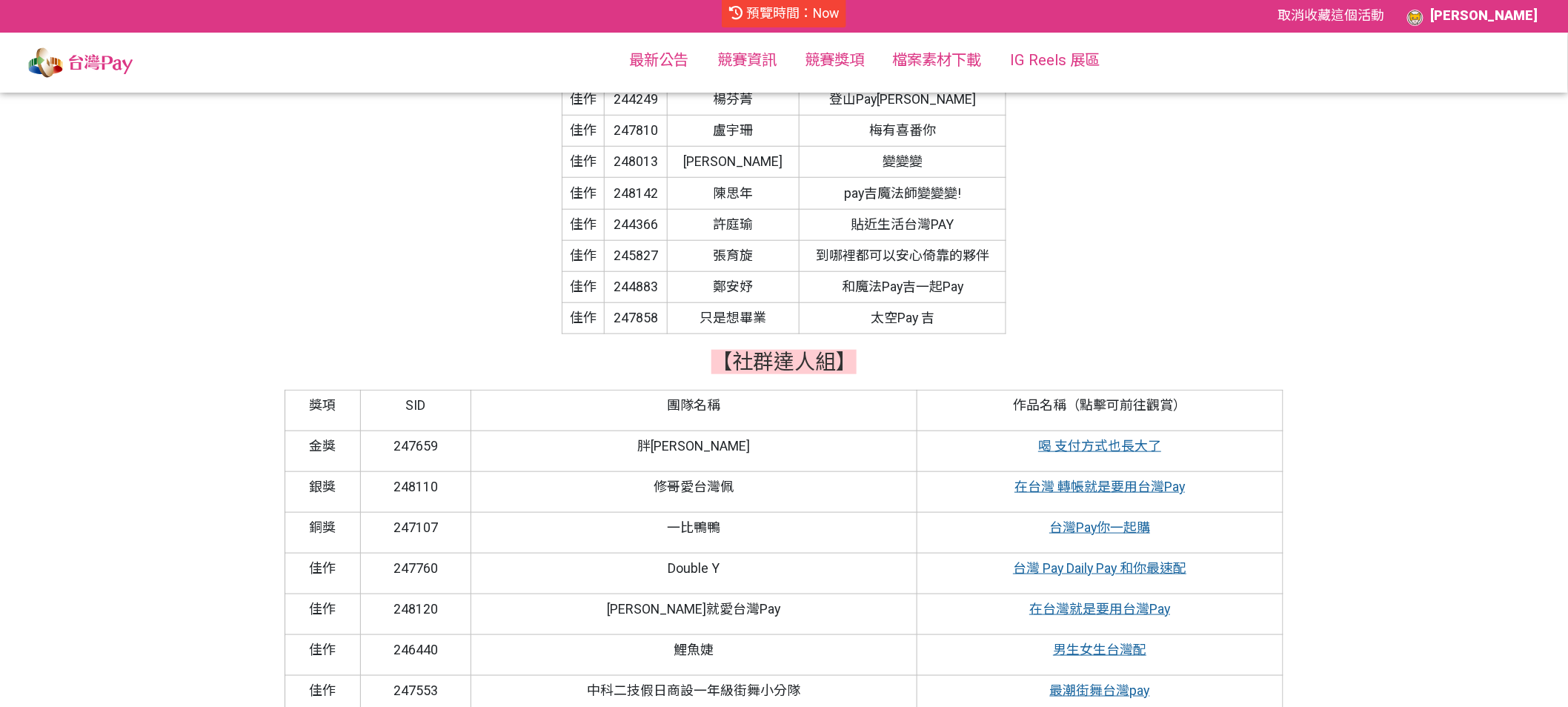
scroll to position [449, 0]
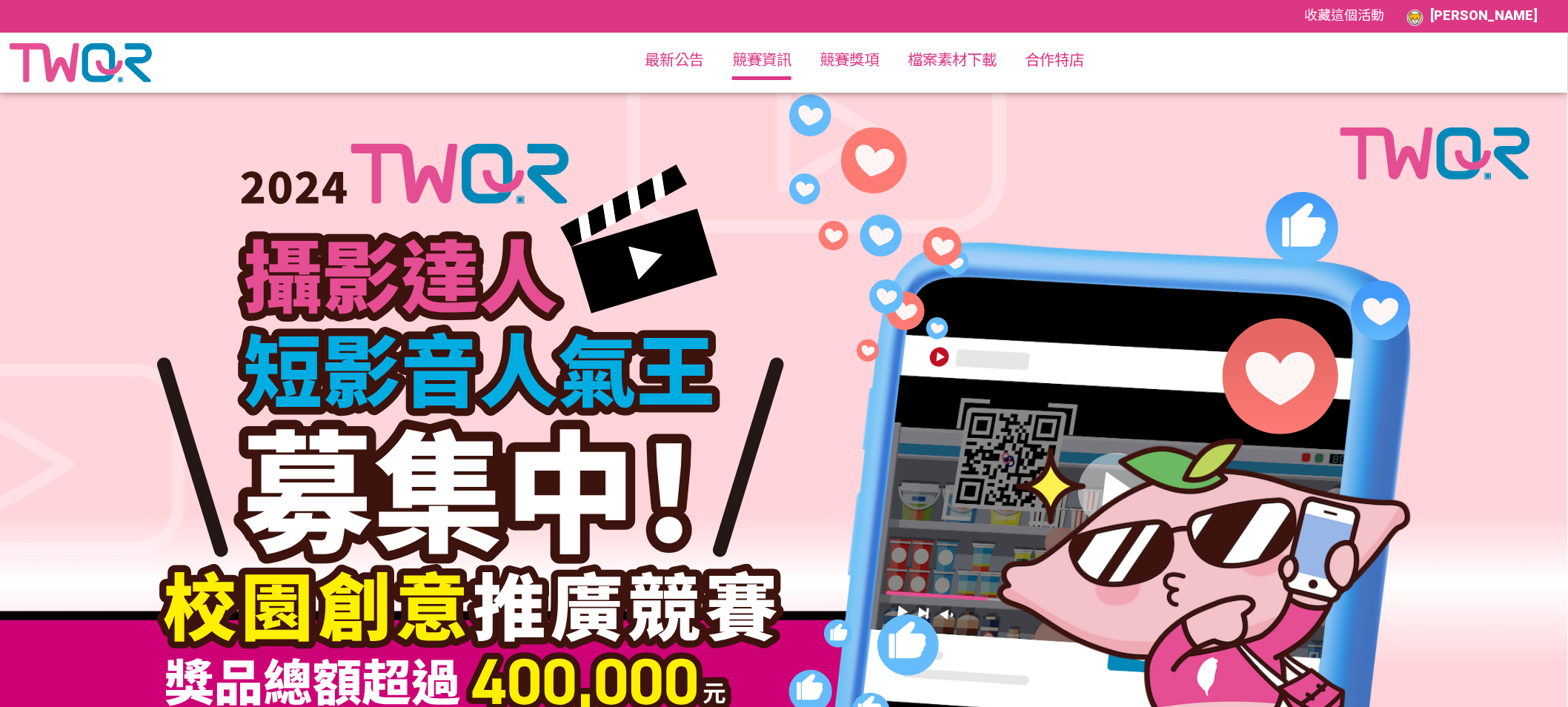
click at [788, 65] on link "競賽資訊" at bounding box center [761, 60] width 59 height 17
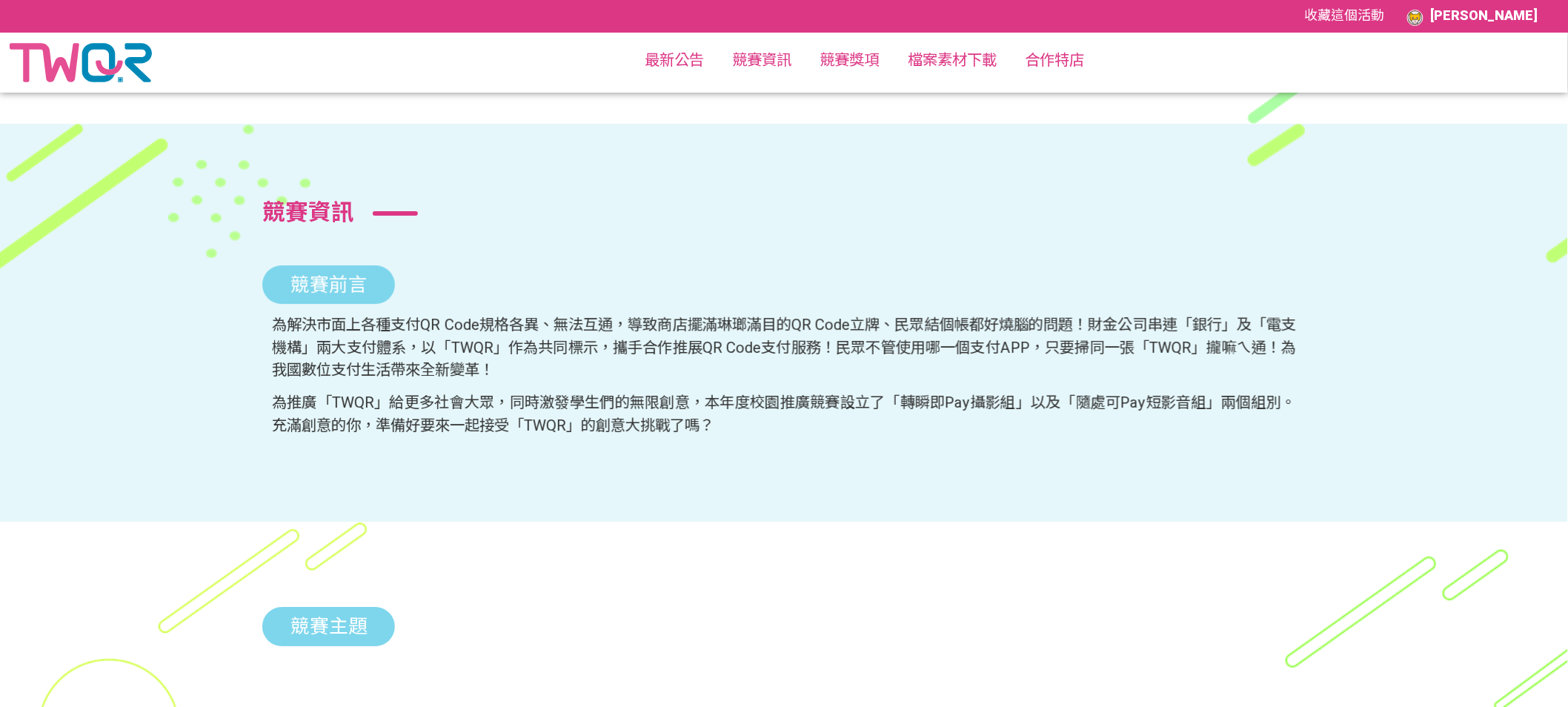
scroll to position [1873, 0]
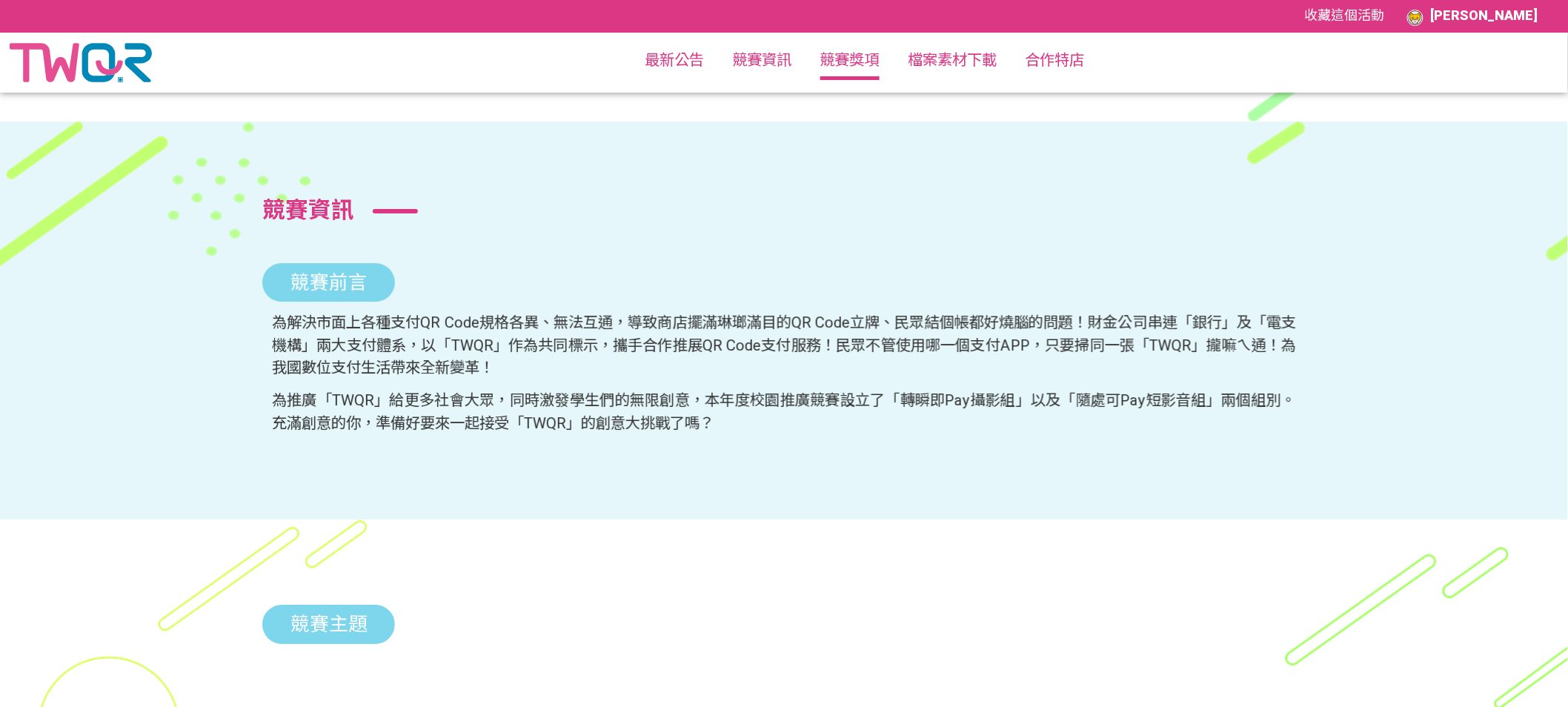
click at [829, 63] on link "競賽獎項" at bounding box center [849, 60] width 59 height 17
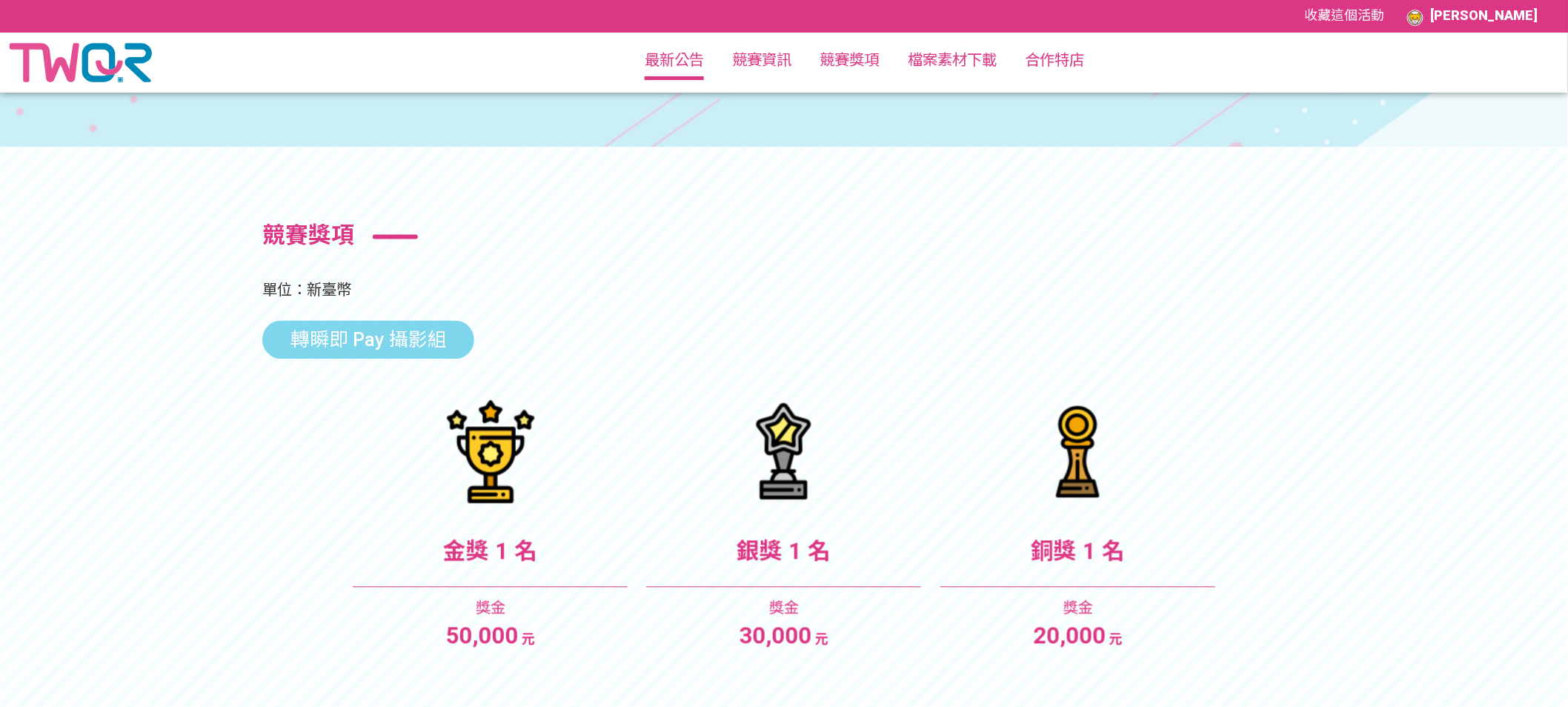
click at [653, 64] on link "最新公告" at bounding box center [674, 60] width 59 height 17
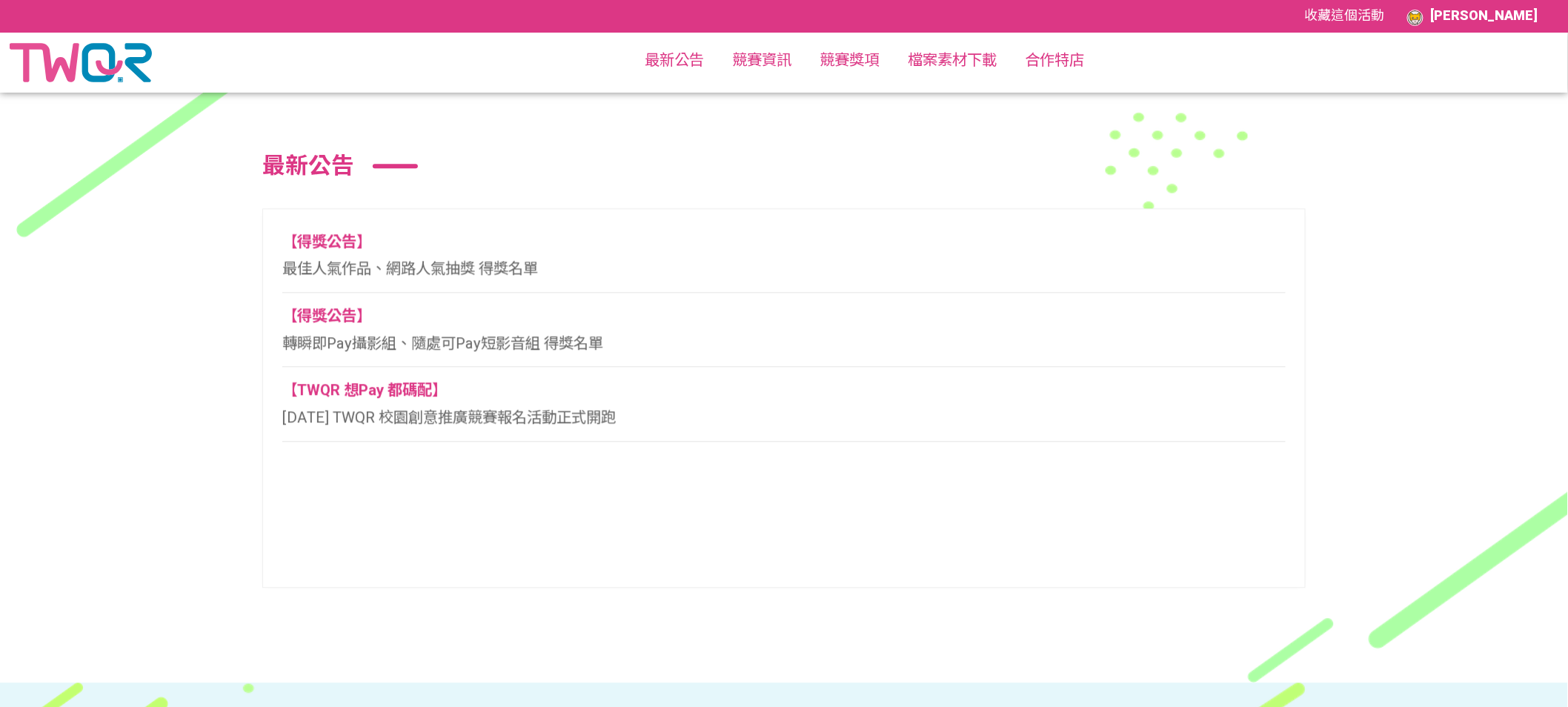
scroll to position [1268, 0]
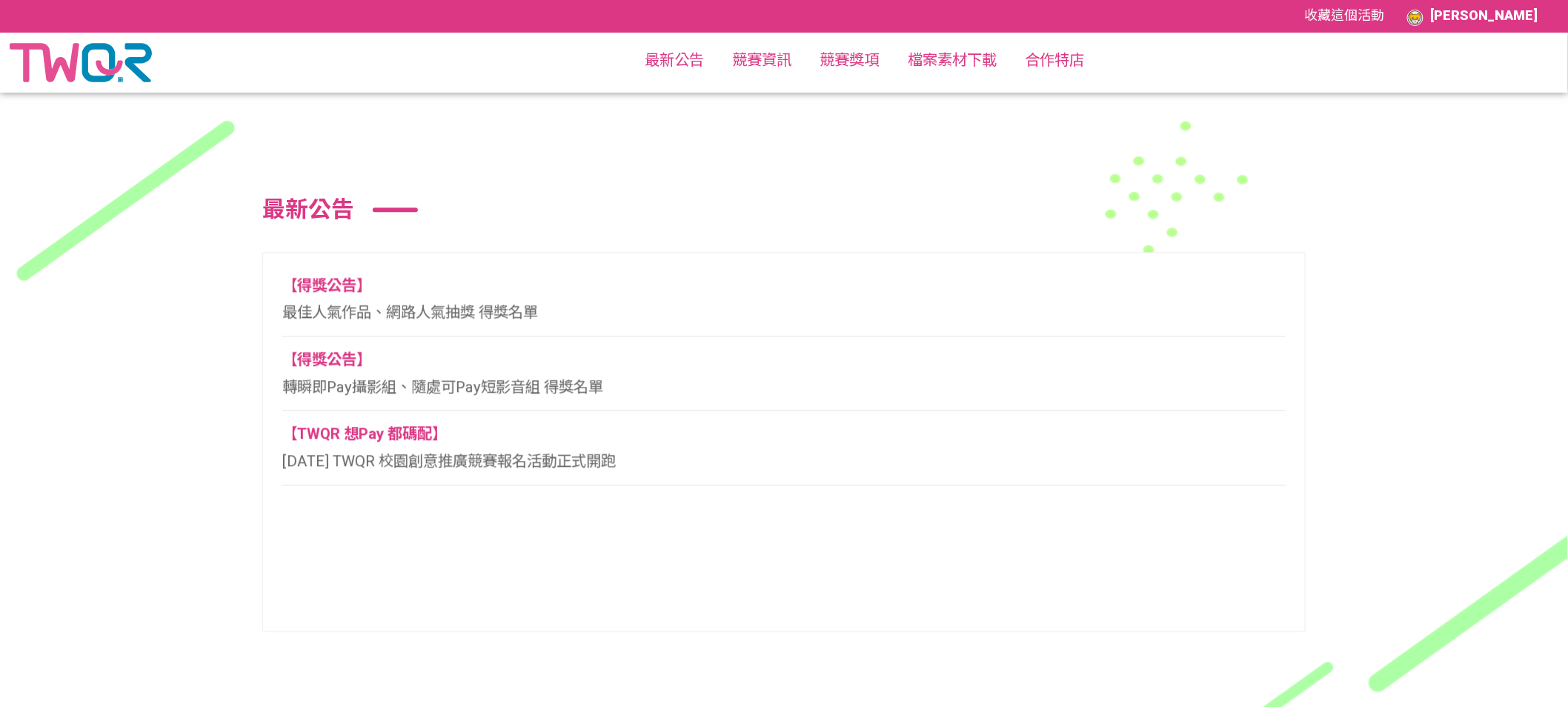
click at [519, 392] on span "轉瞬即Pay攝影組、隨處可Pay短影音組 得獎名單" at bounding box center [442, 386] width 321 height 17
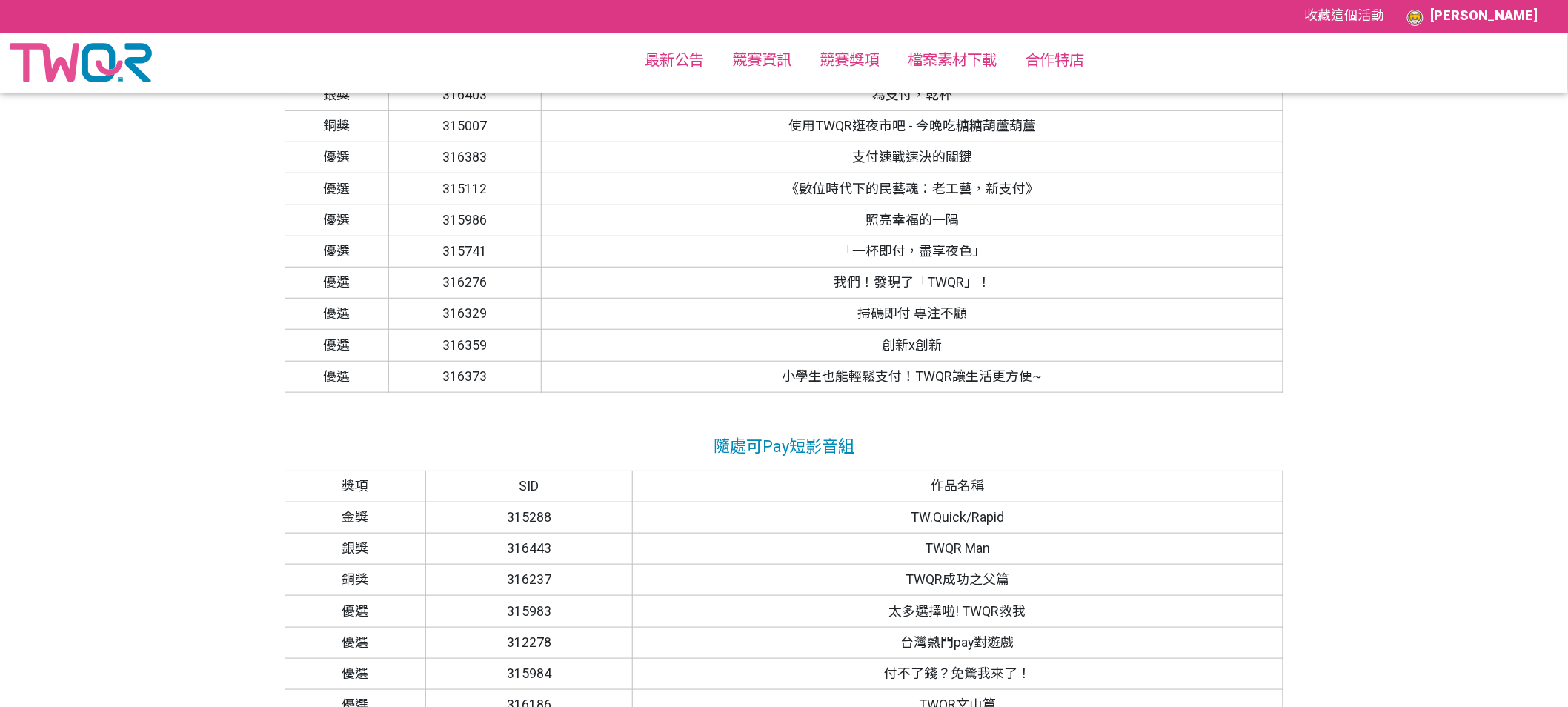
scroll to position [335, 0]
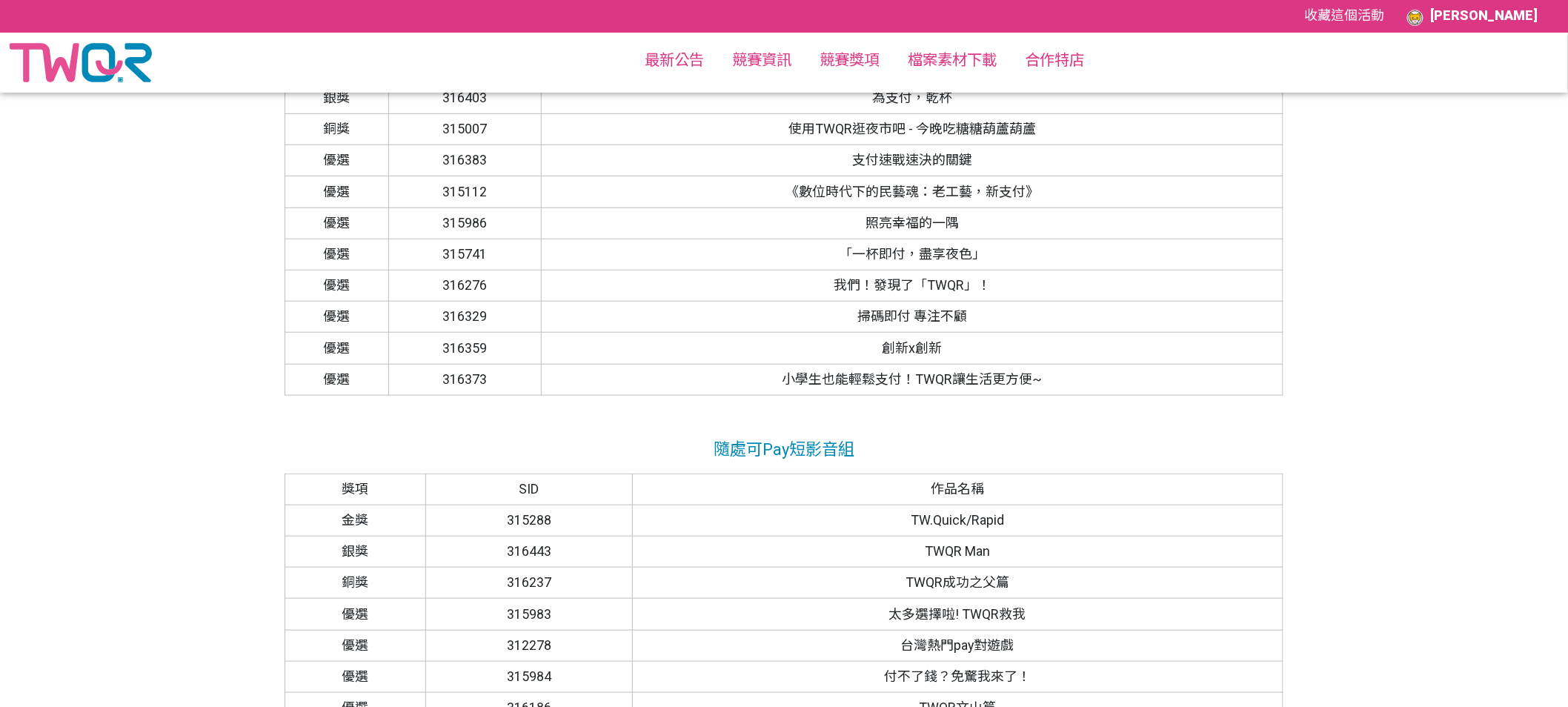
click at [529, 522] on td "315288" at bounding box center [528, 520] width 207 height 31
copy td "315288"
click at [528, 556] on td "316443" at bounding box center [528, 553] width 207 height 31
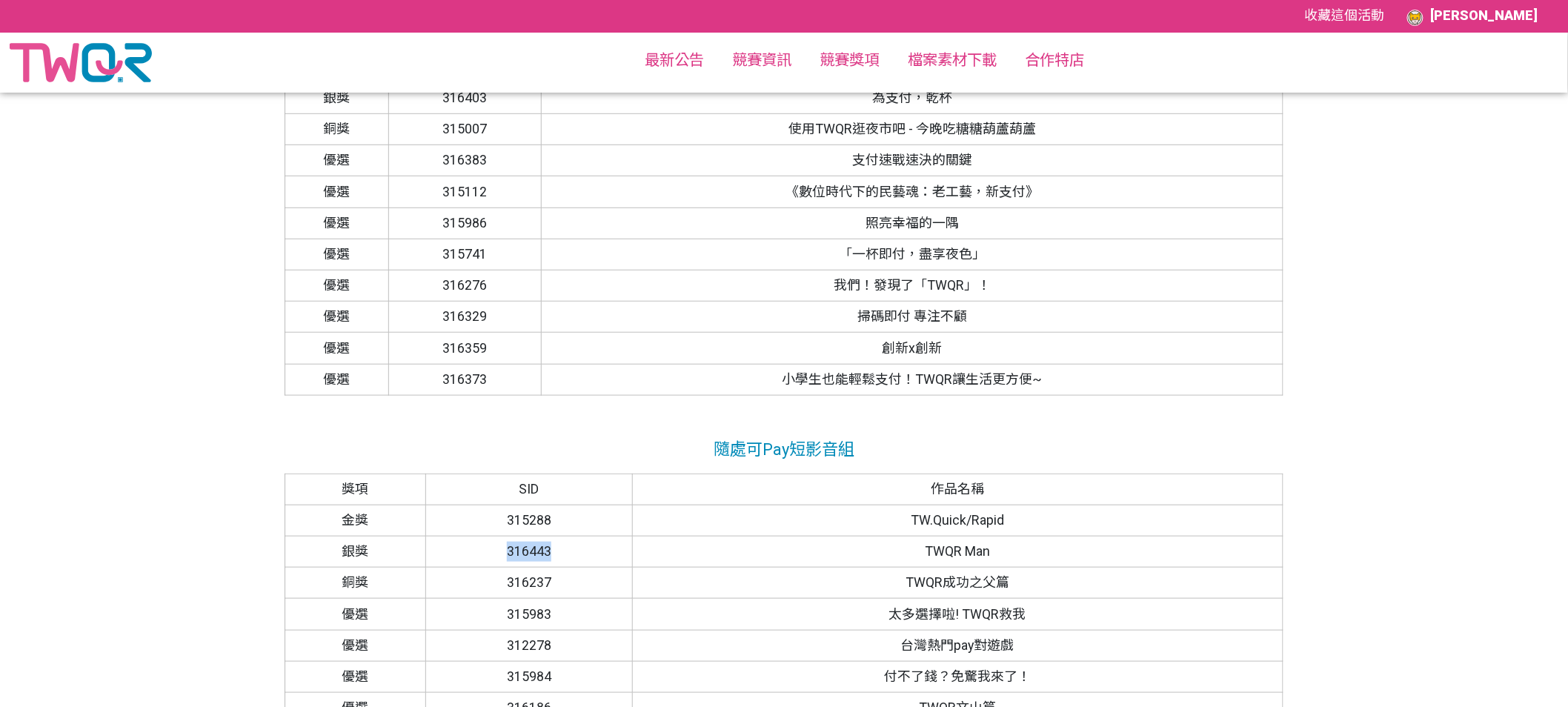
copy td "316443"
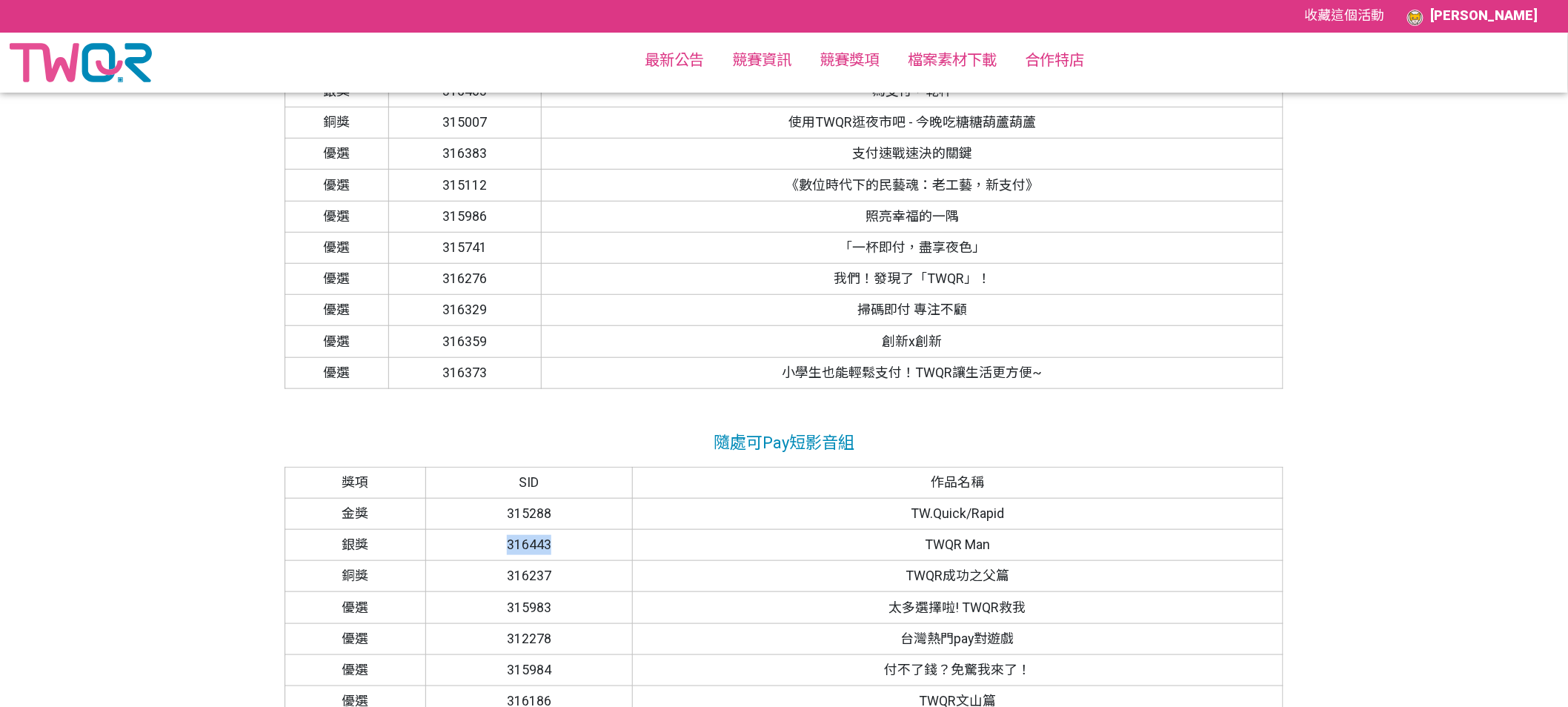
scroll to position [349, 0]
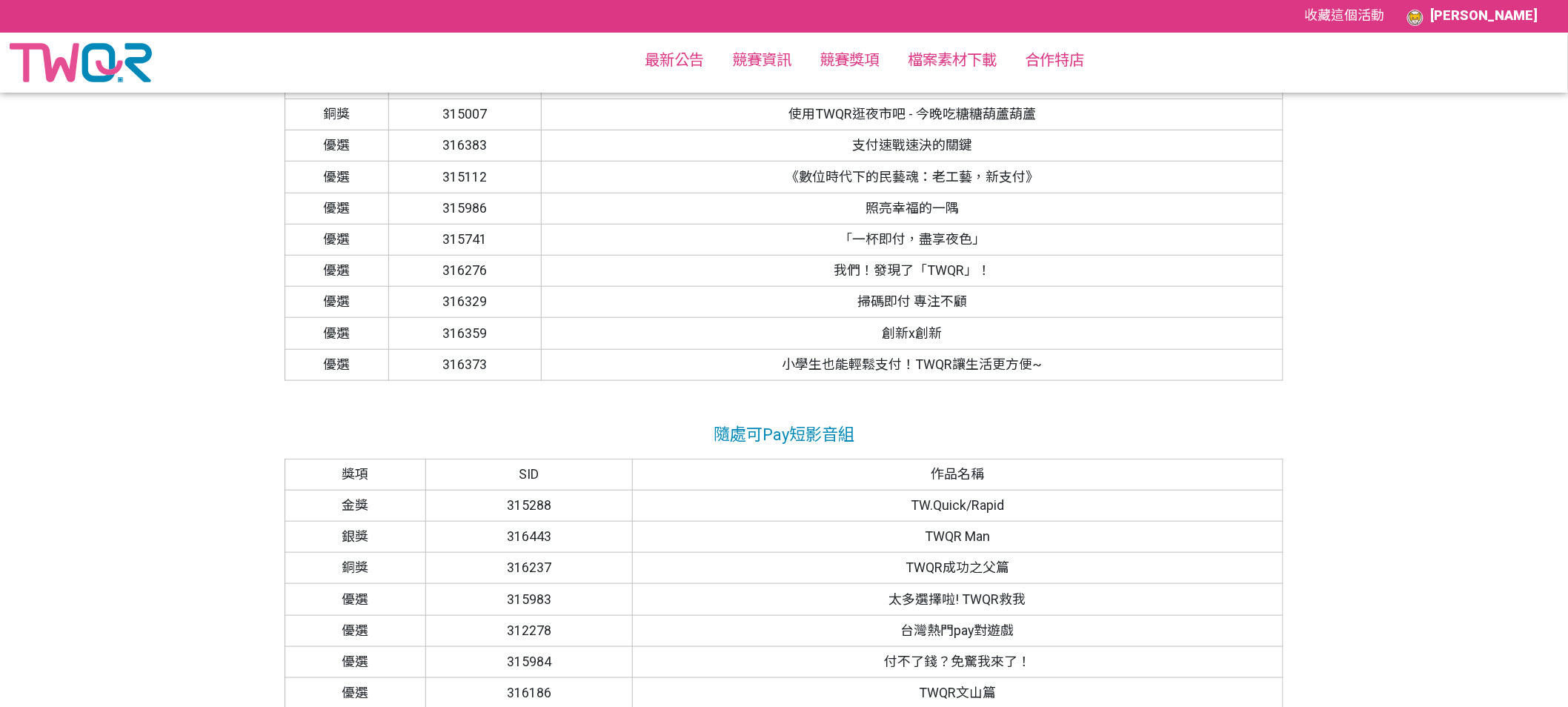
click at [530, 567] on td "316237" at bounding box center [528, 568] width 207 height 31
copy td "316237"
click at [537, 602] on td "315983" at bounding box center [528, 599] width 207 height 31
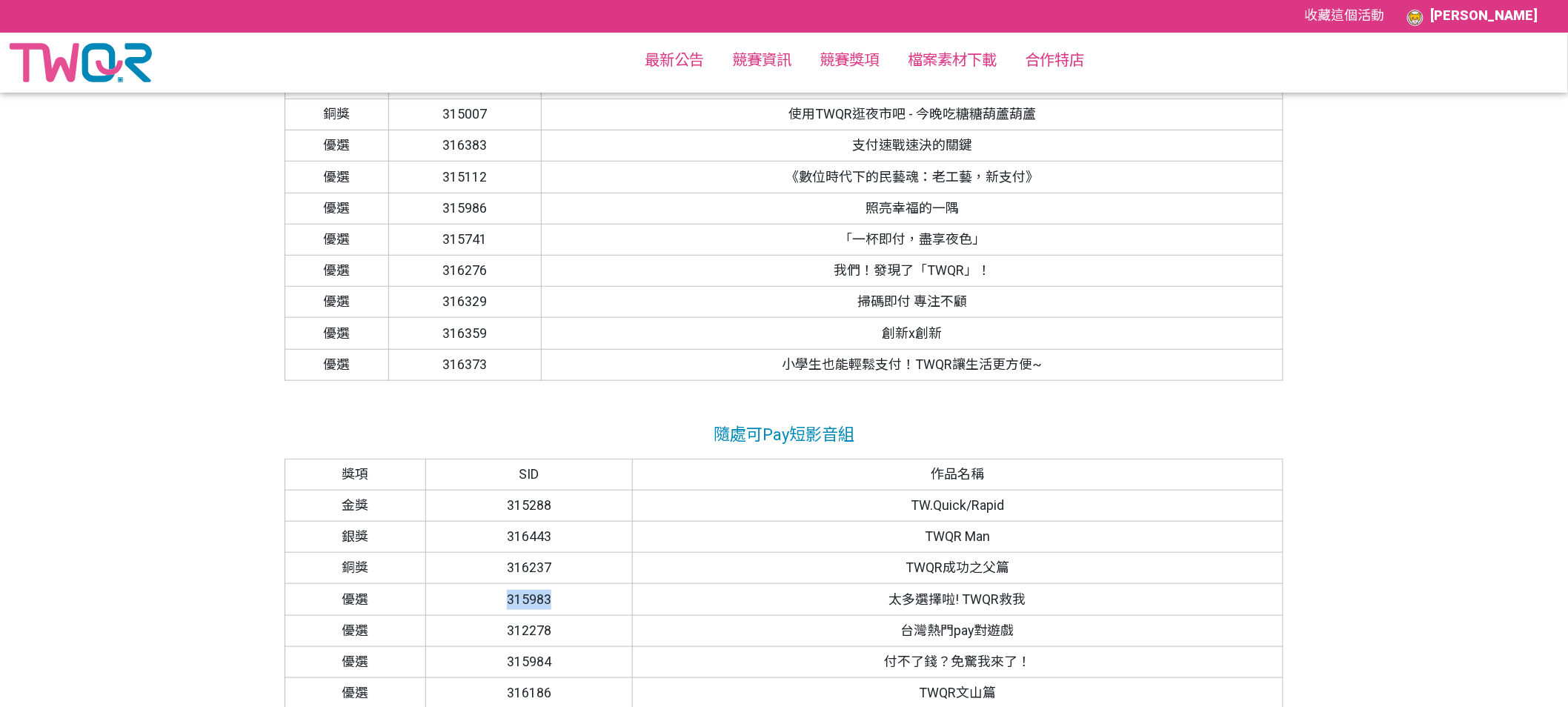
copy td "315983"
click at [517, 632] on td "312278" at bounding box center [528, 631] width 207 height 31
copy td "312278"
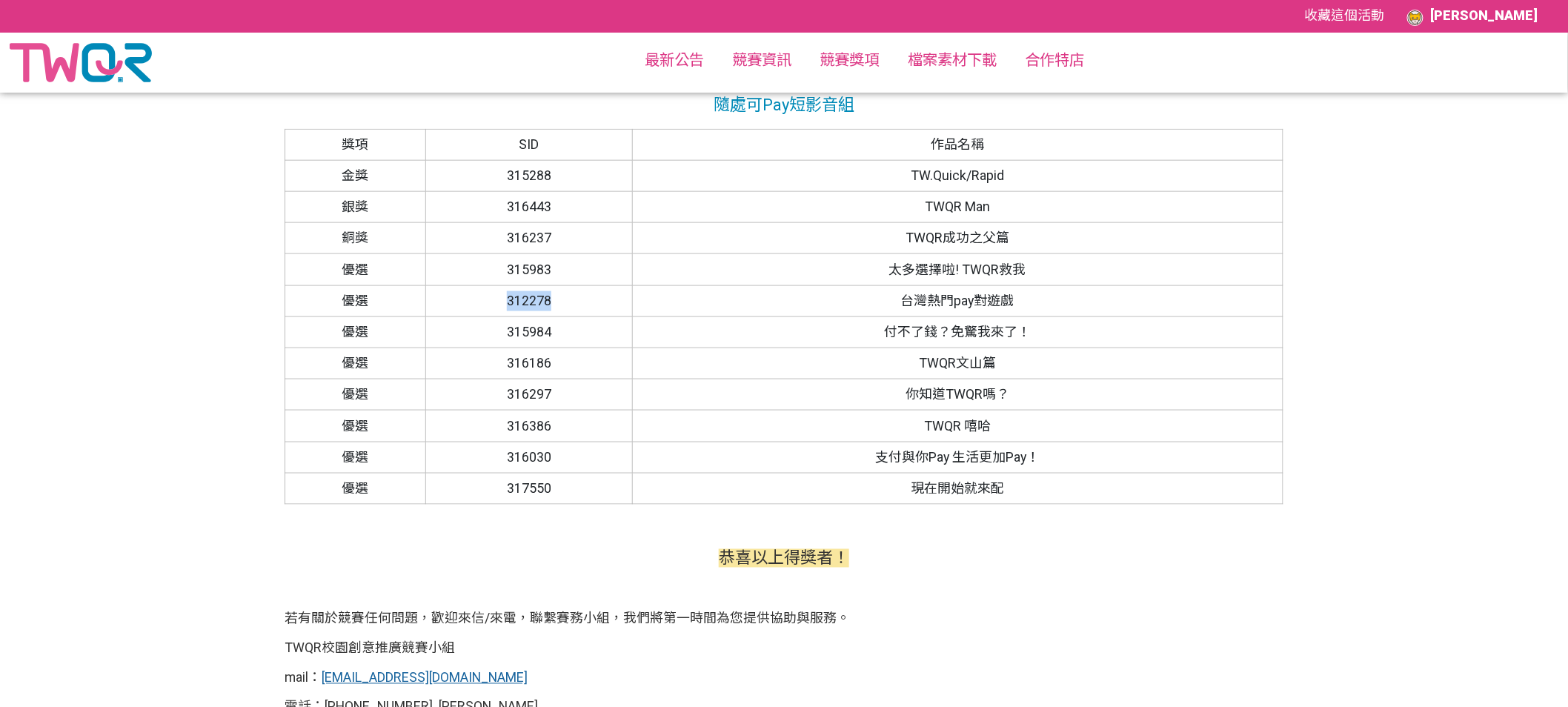
scroll to position [628, 0]
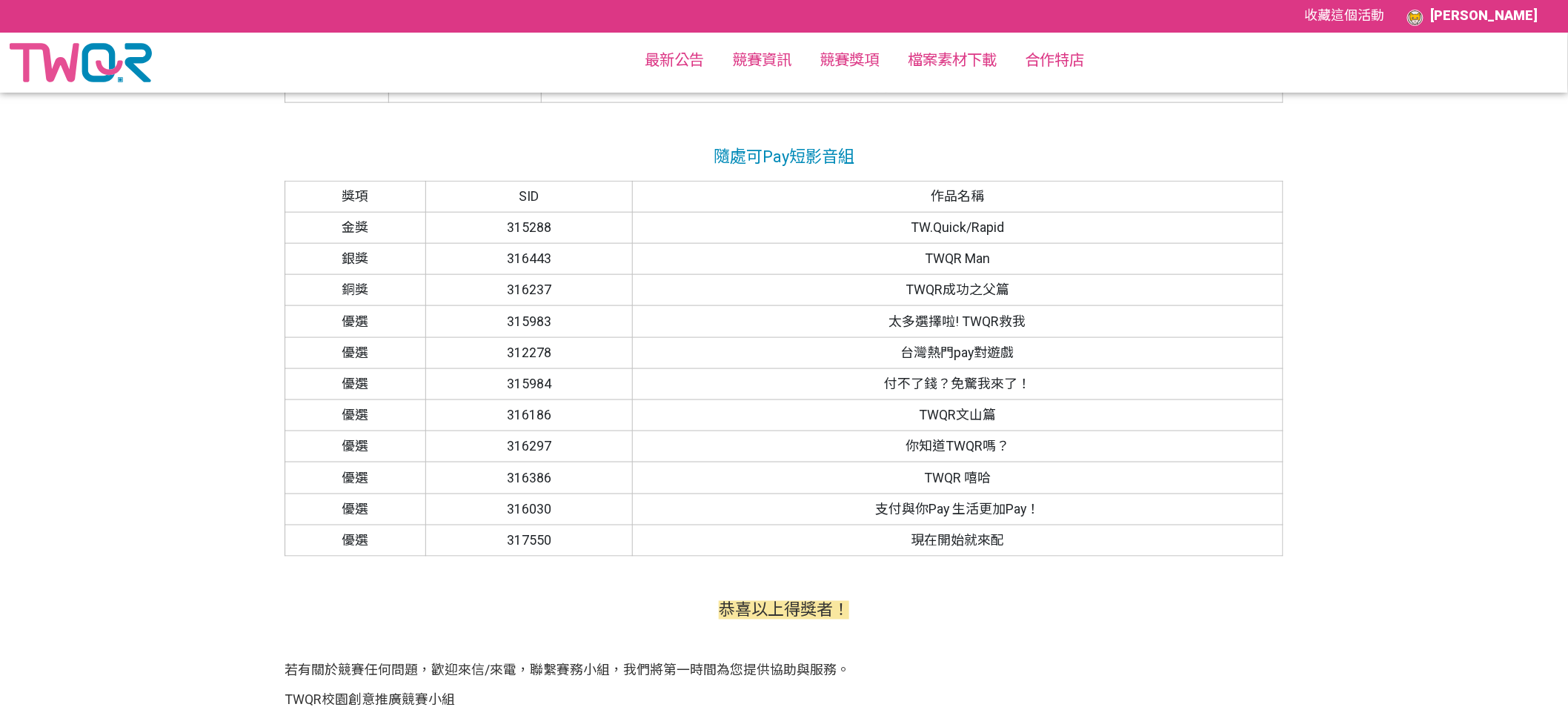
click at [524, 382] on td "315984" at bounding box center [528, 384] width 207 height 31
copy td "315984"
click at [535, 416] on td "316186" at bounding box center [528, 415] width 207 height 31
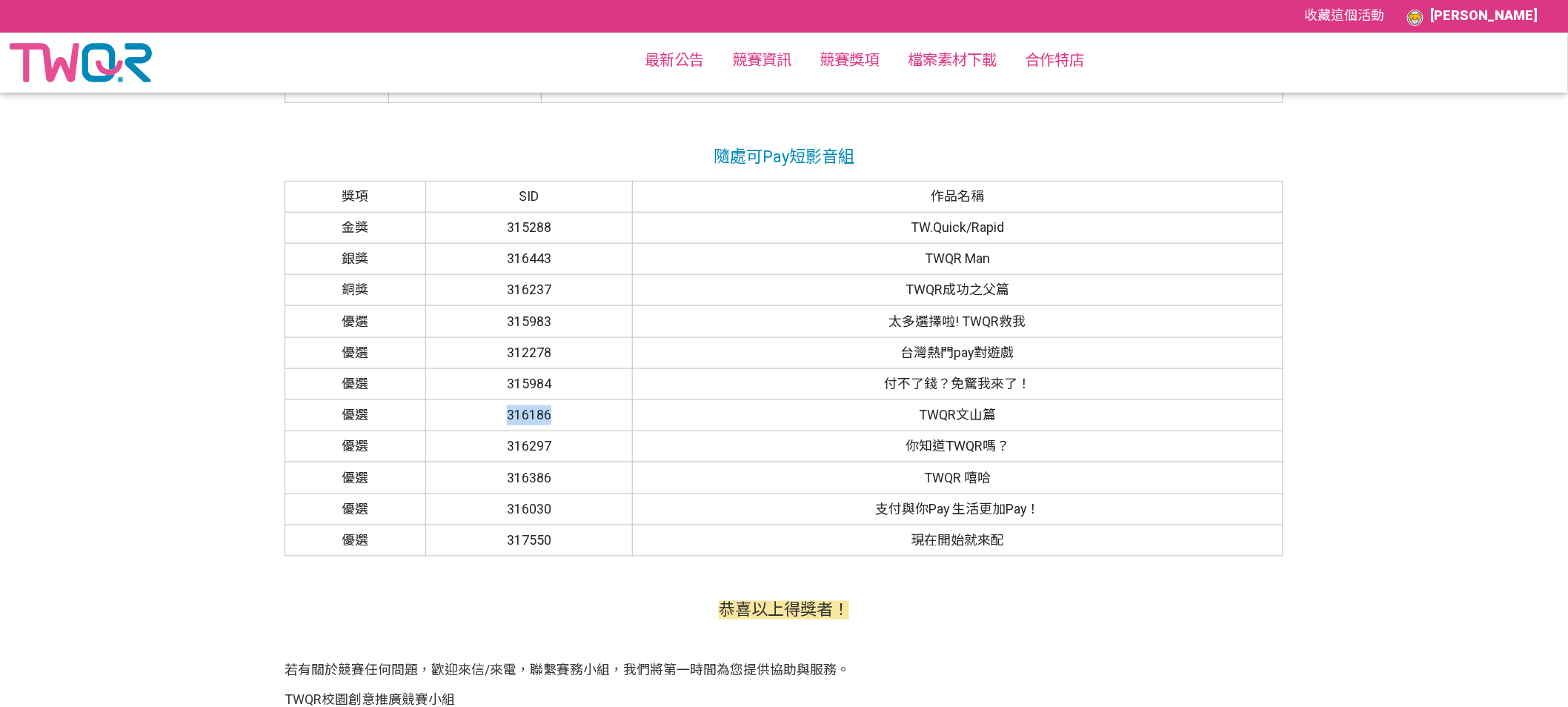
copy td "316186"
click at [524, 484] on td "316386" at bounding box center [528, 478] width 207 height 31
copy td "316386"
drag, startPoint x: 924, startPoint y: 475, endPoint x: 989, endPoint y: 480, distance: 65.2
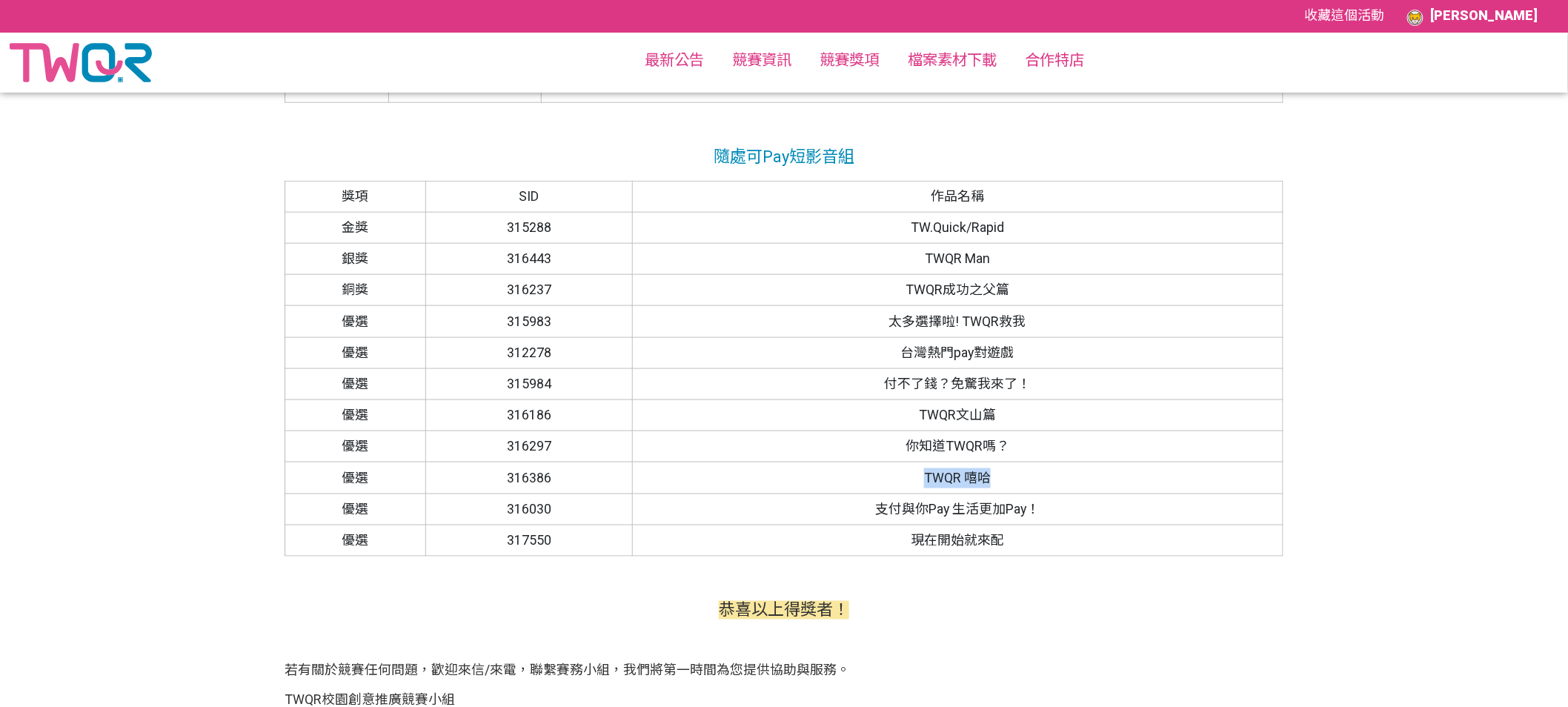
click at [989, 480] on td "TWQR 嘻哈" at bounding box center [958, 478] width 651 height 31
copy td "TWQR 嘻哈"
click at [528, 510] on td "316030" at bounding box center [528, 509] width 207 height 31
copy td "316030"
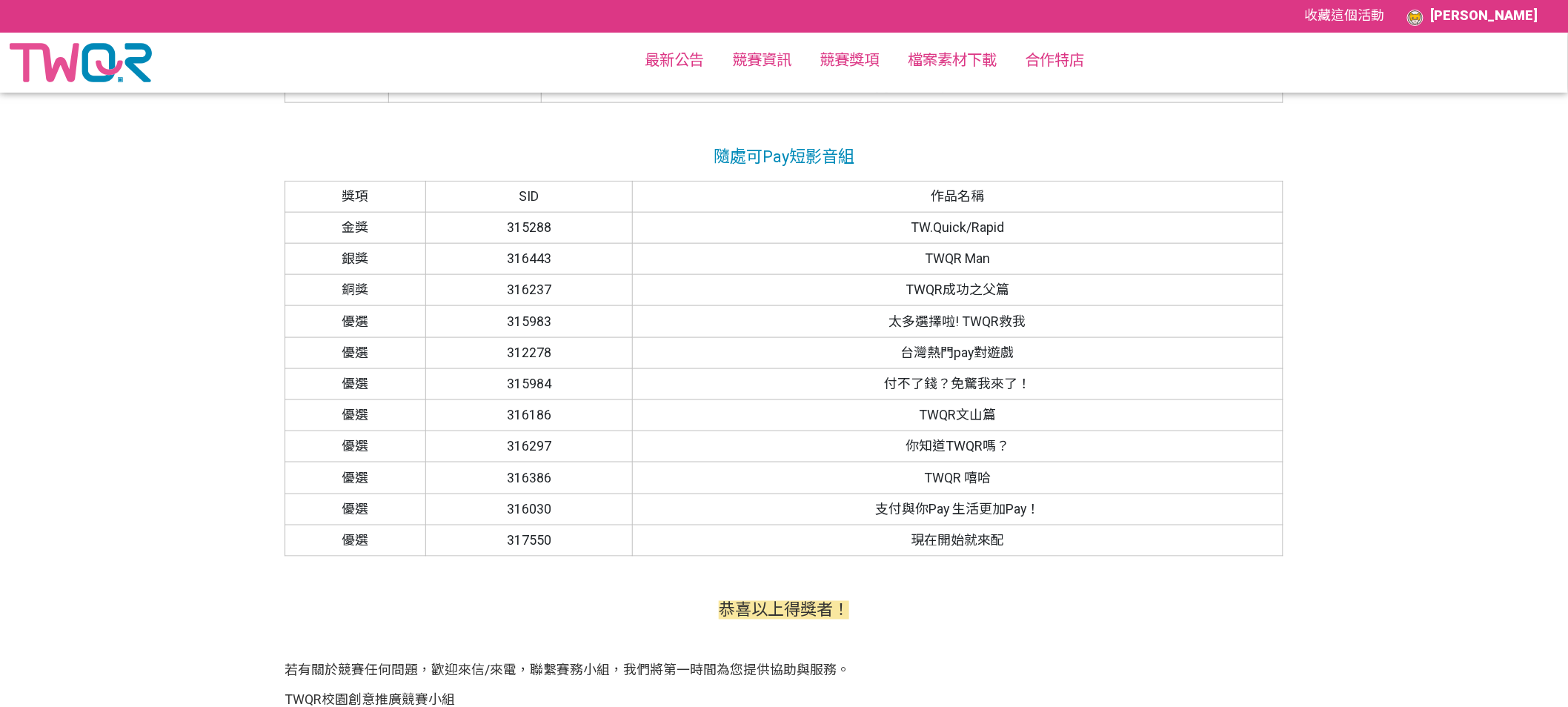
click at [510, 546] on td "317550" at bounding box center [528, 541] width 207 height 31
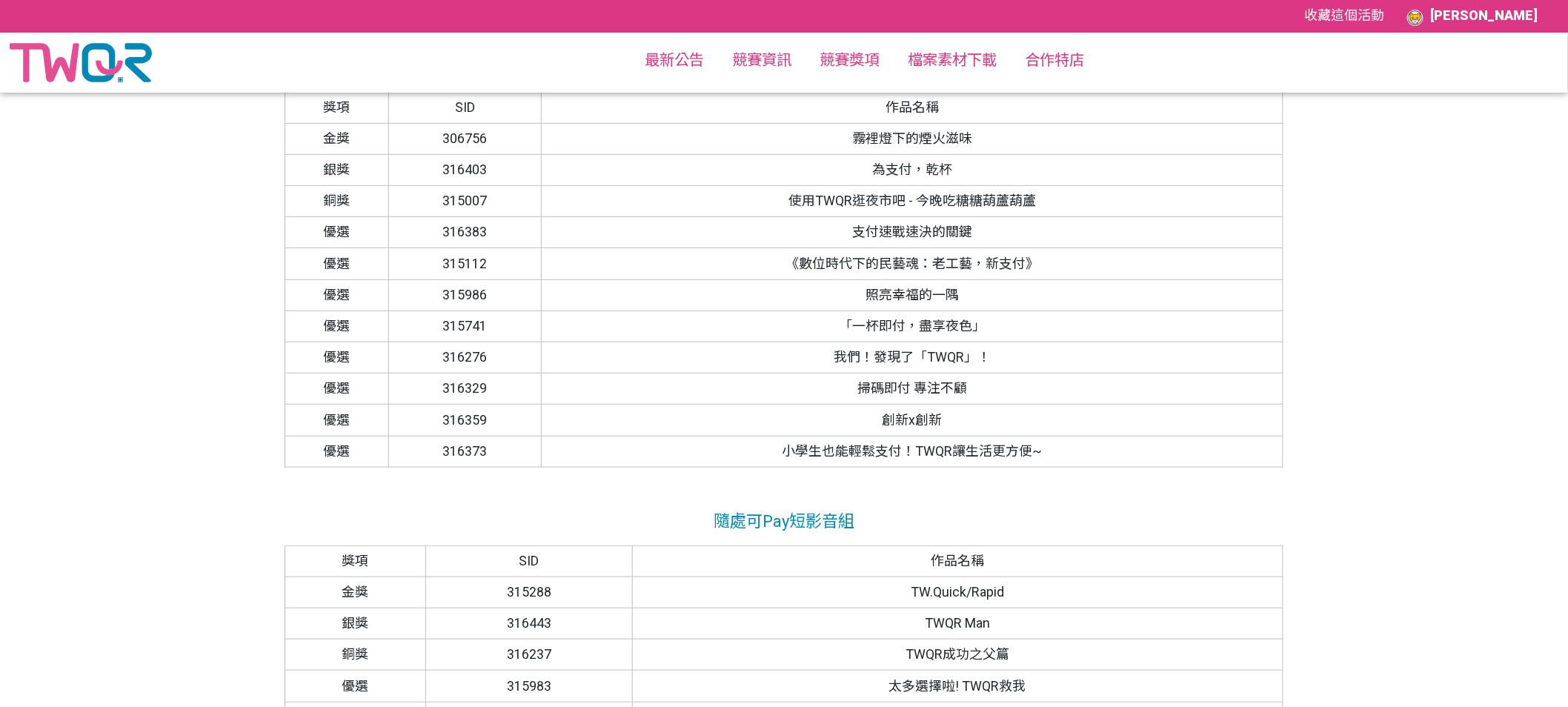
scroll to position [601, 0]
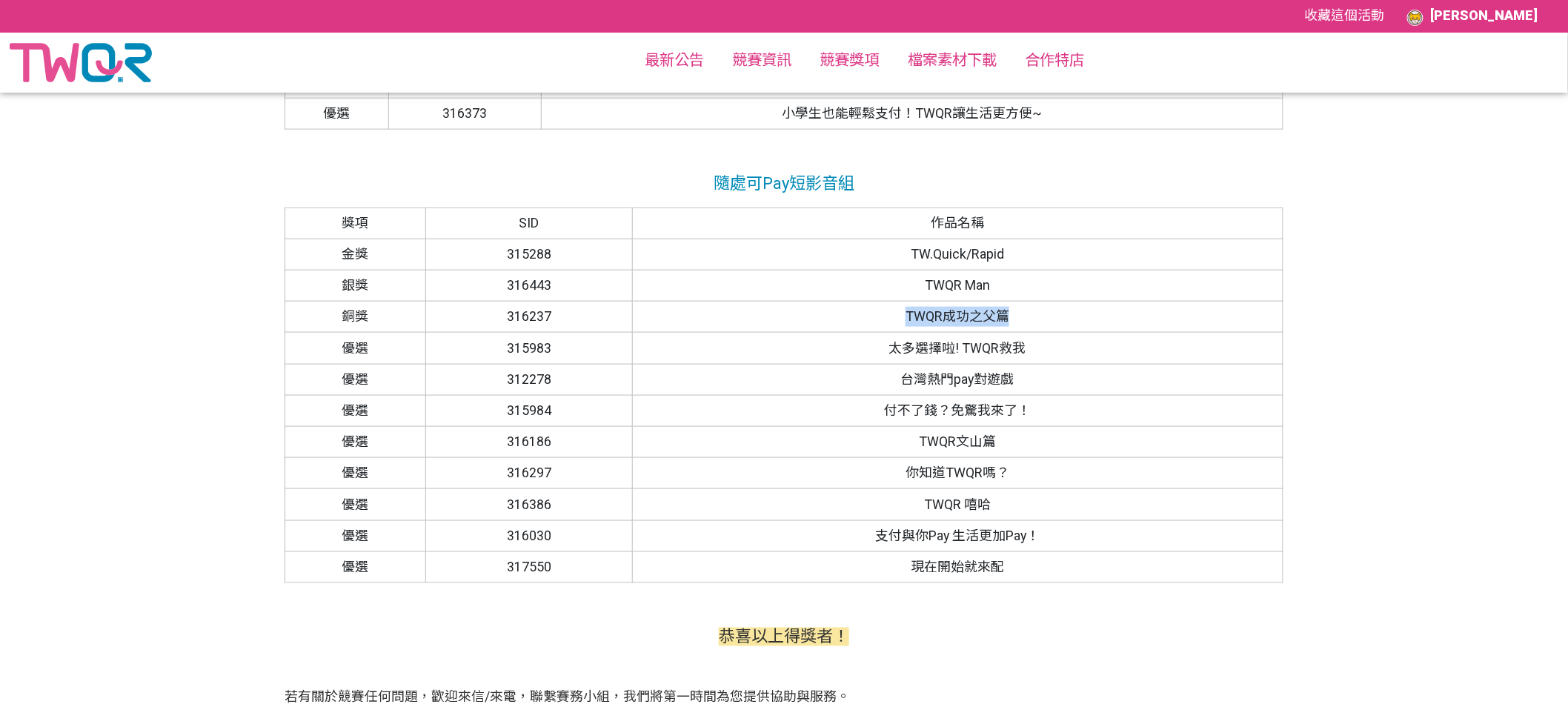
drag, startPoint x: 905, startPoint y: 313, endPoint x: 1015, endPoint y: 322, distance: 110.4
click at [1015, 322] on td "TWQR成功之父篇" at bounding box center [958, 317] width 651 height 31
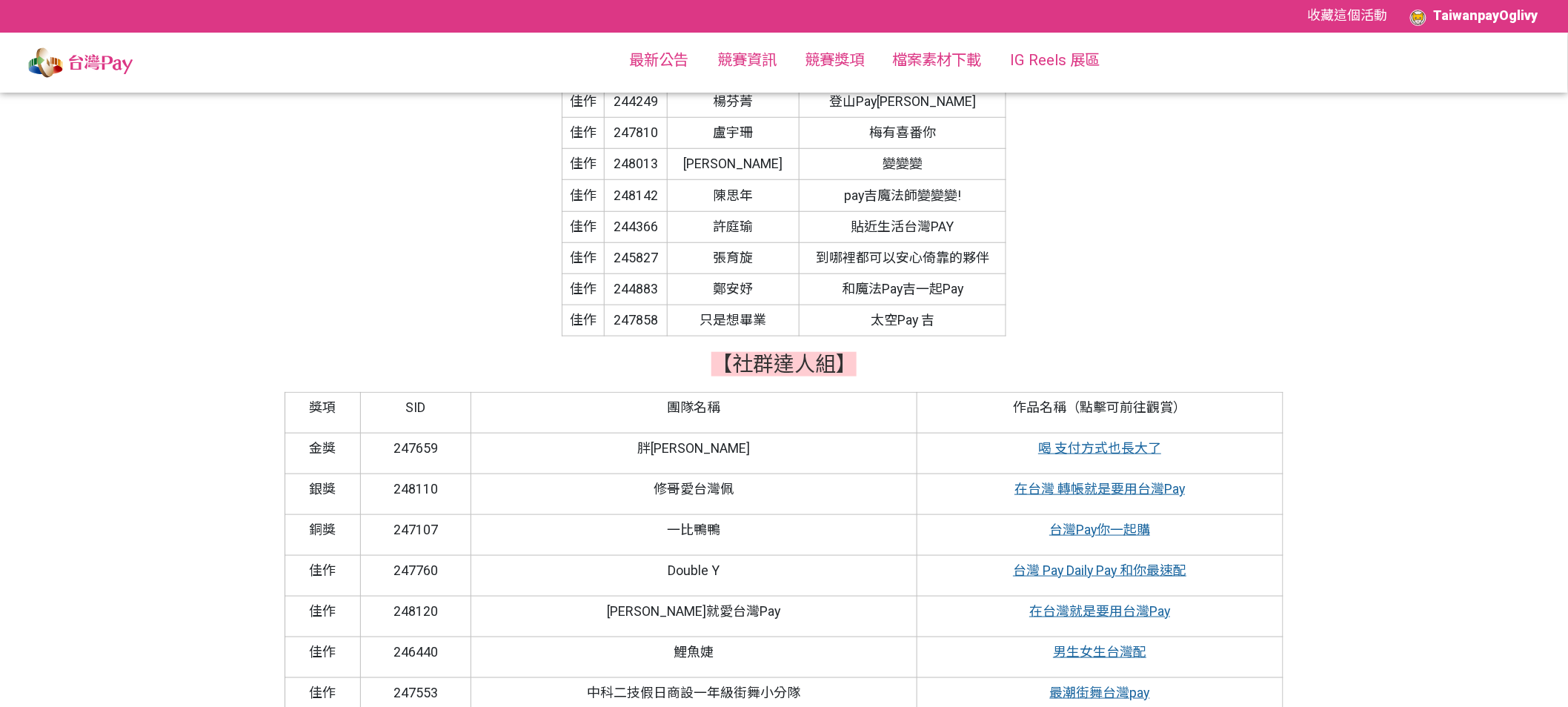
scroll to position [449, 0]
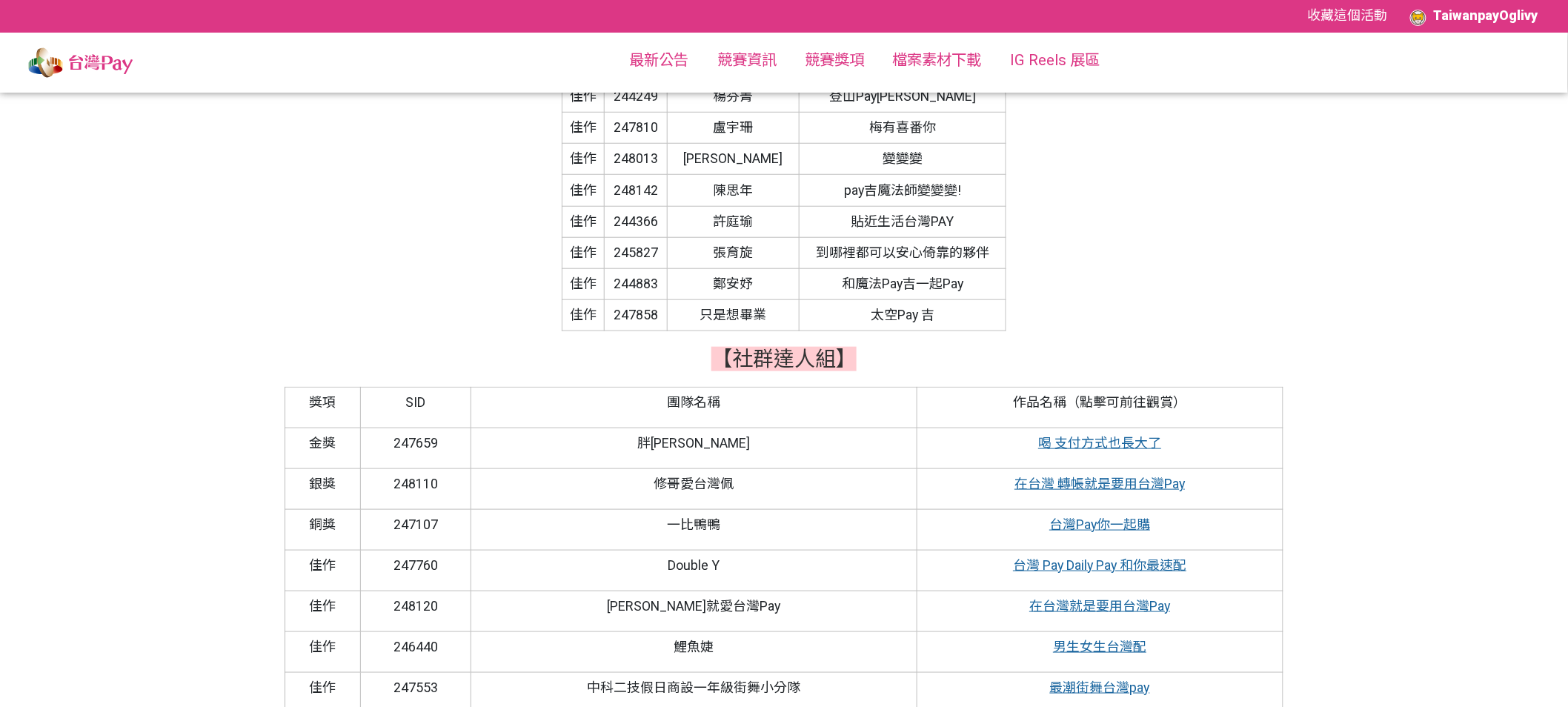
click at [1064, 488] on link "在台灣 轉帳就是要用台灣Pay" at bounding box center [1099, 484] width 170 height 16
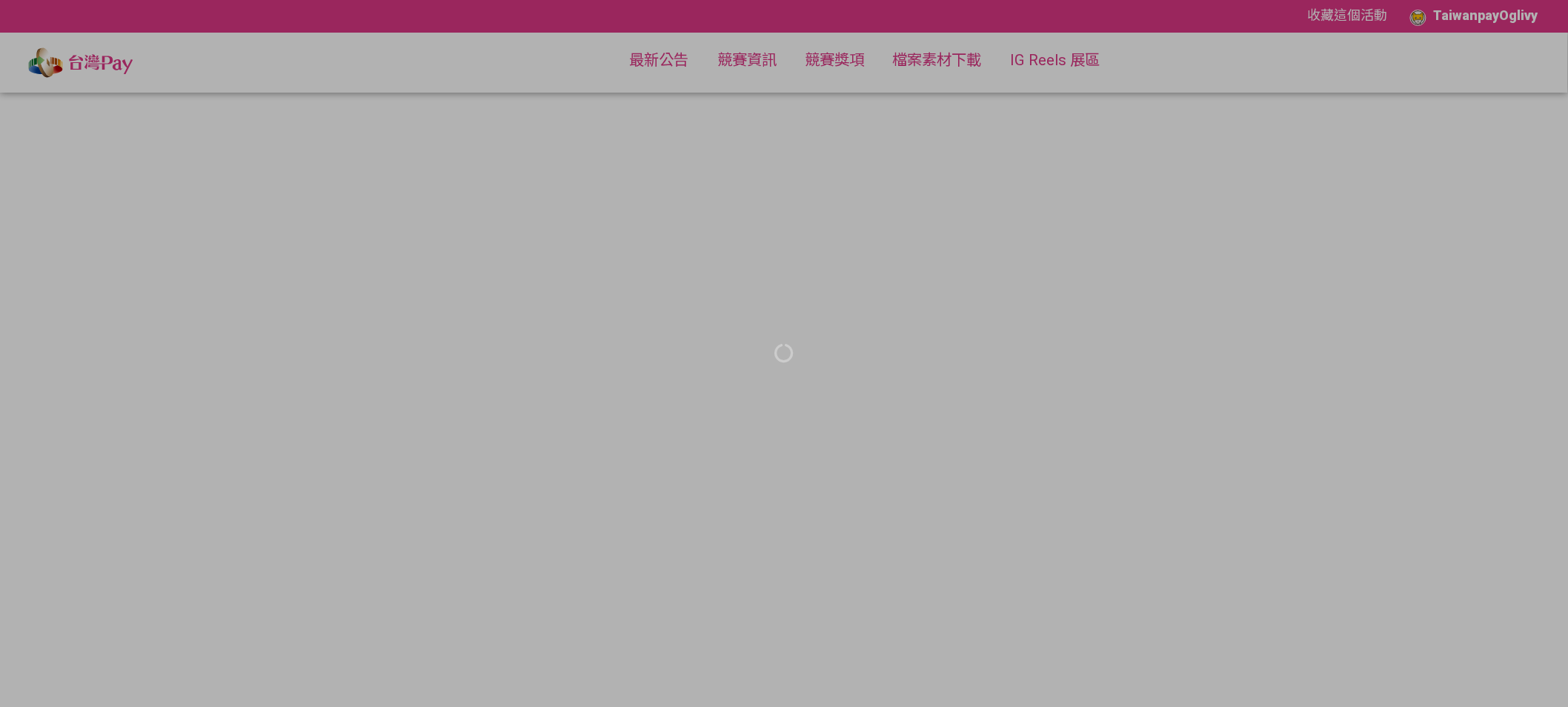
scroll to position [449, 0]
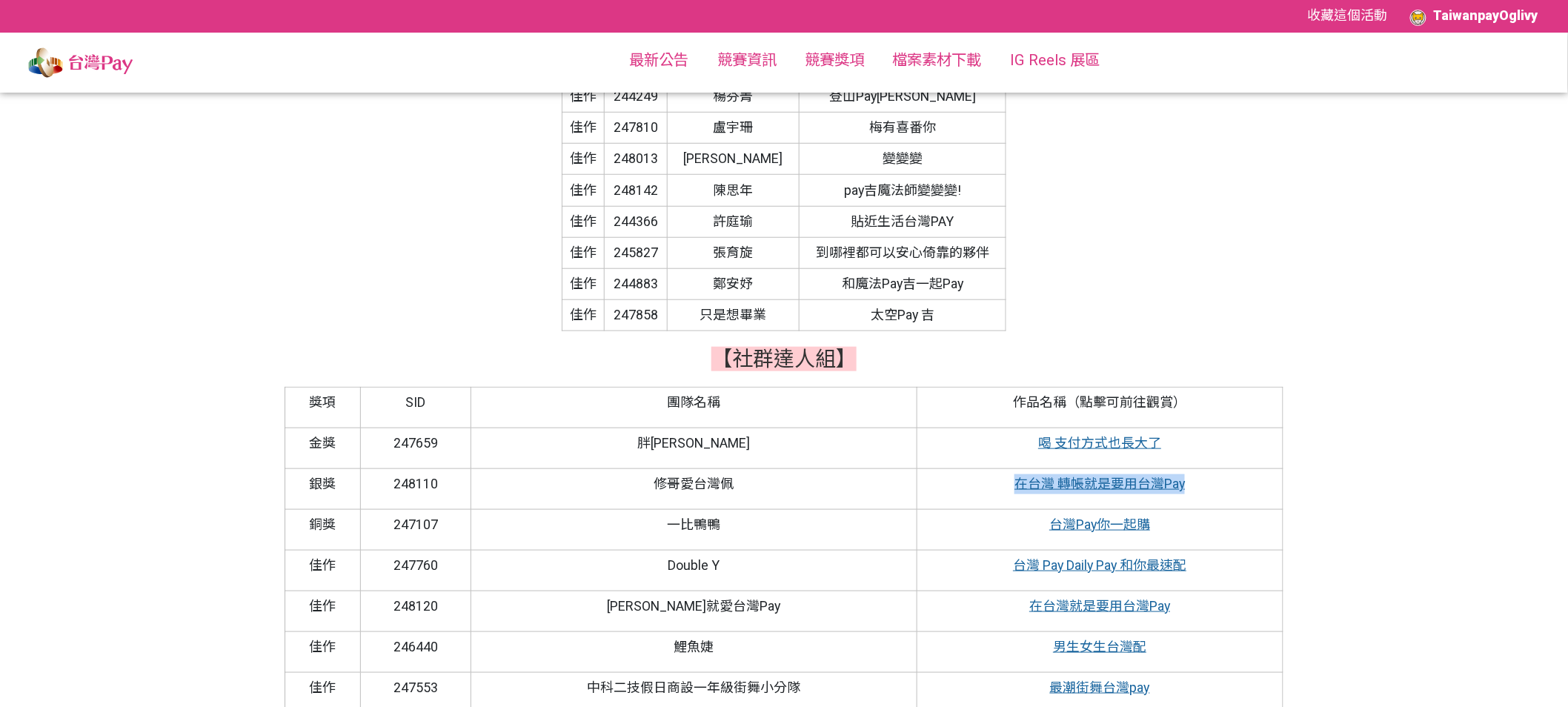
drag, startPoint x: 1202, startPoint y: 484, endPoint x: 1011, endPoint y: 483, distance: 191.0
click at [1011, 483] on p "在台灣 轉帳就是要用台灣Pay" at bounding box center [1100, 485] width 355 height 20
copy link "在台灣 轉帳就是要用台灣Pay"
